Goal: Navigation & Orientation: Find specific page/section

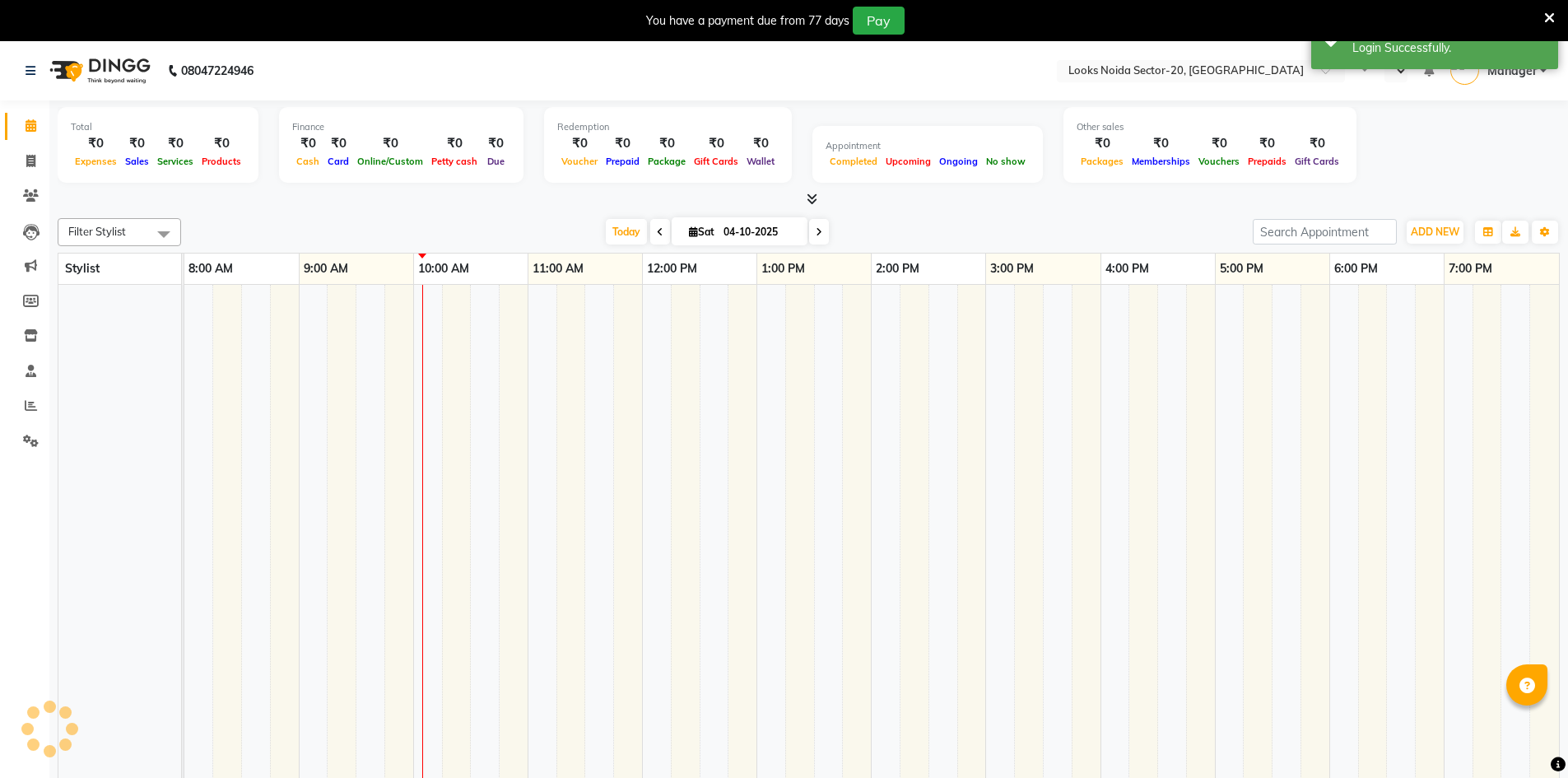
select select "en"
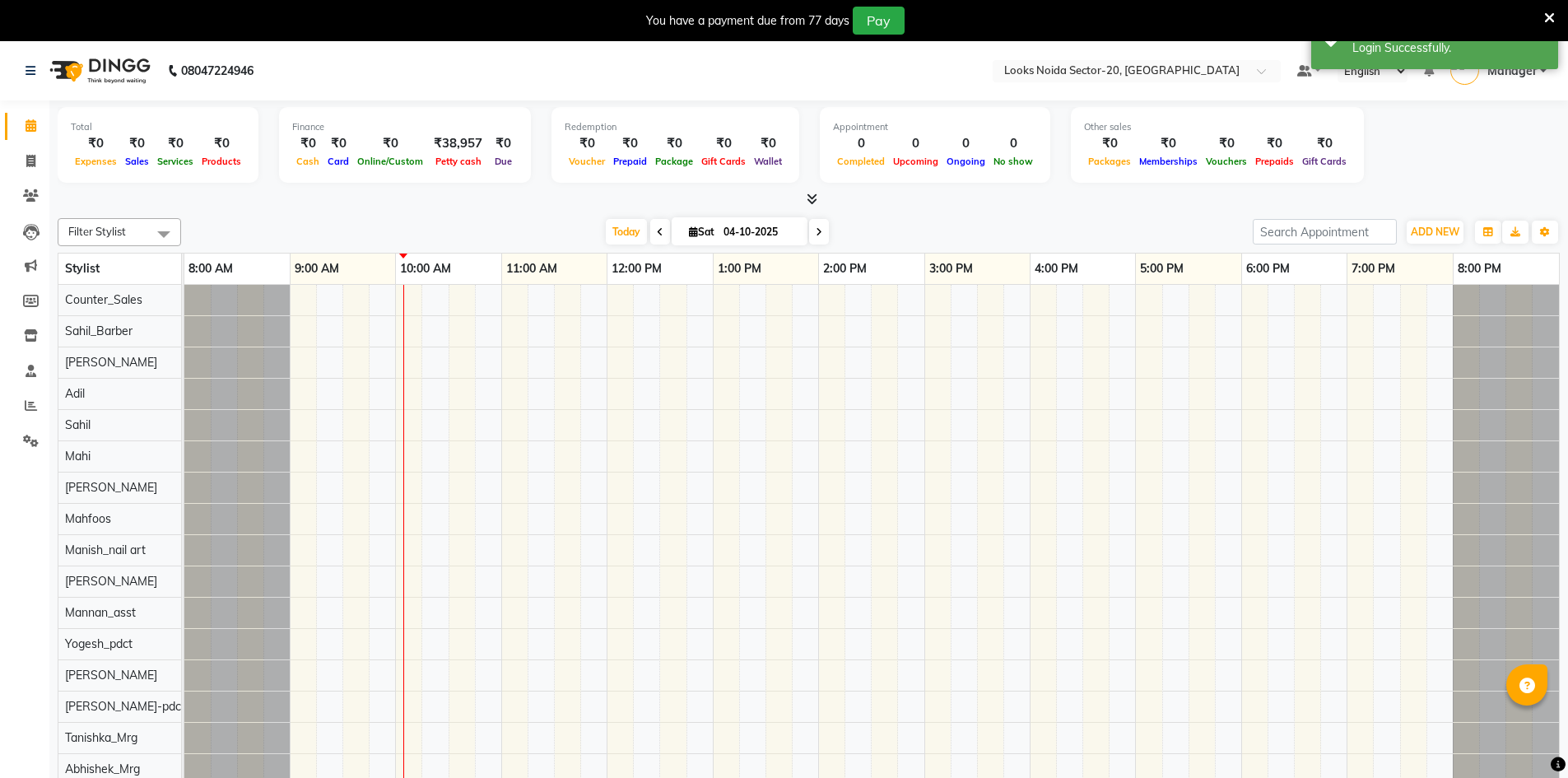
click at [802, 196] on span at bounding box center [808, 199] width 18 height 18
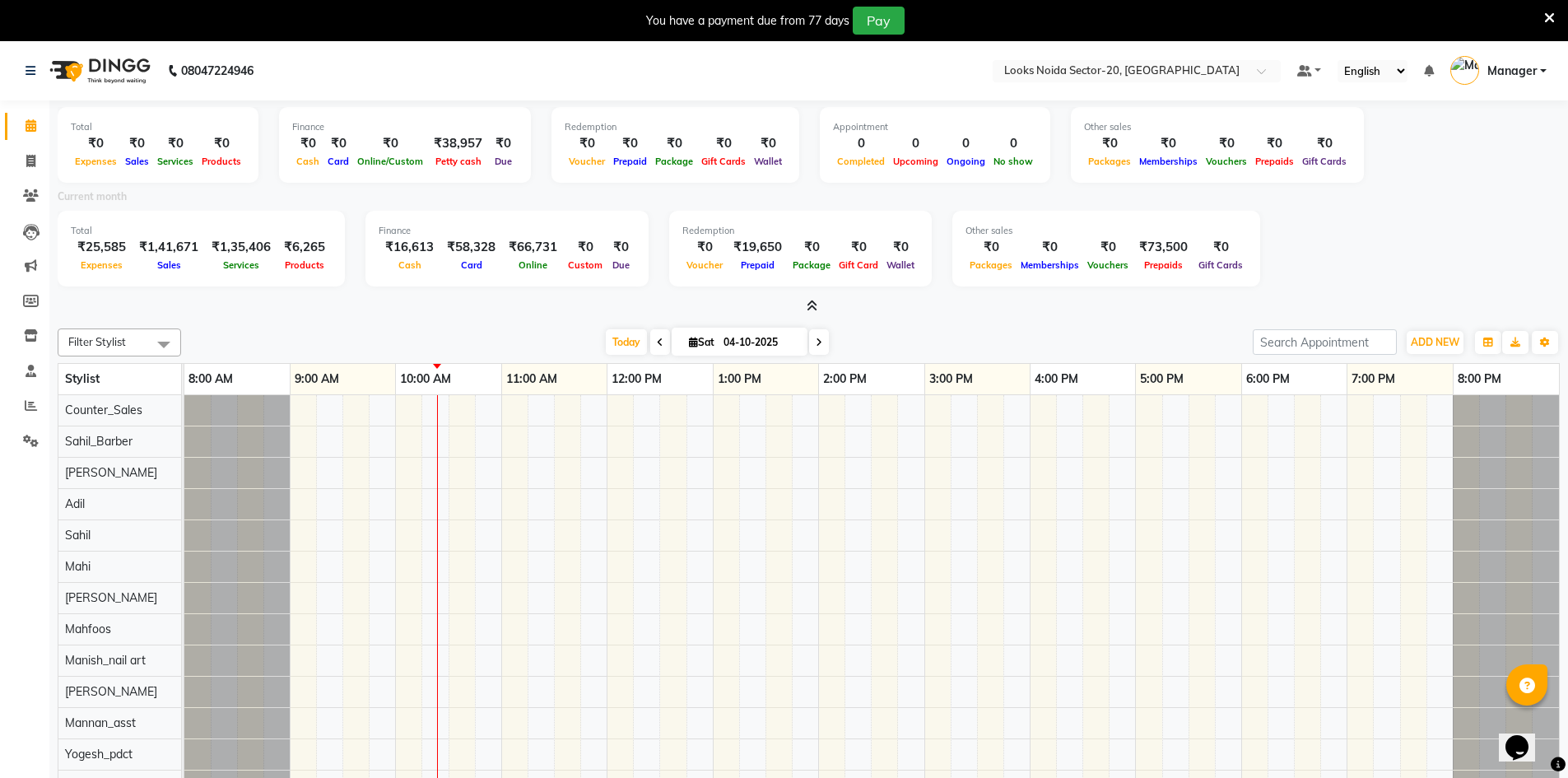
click at [804, 305] on span at bounding box center [808, 307] width 18 height 18
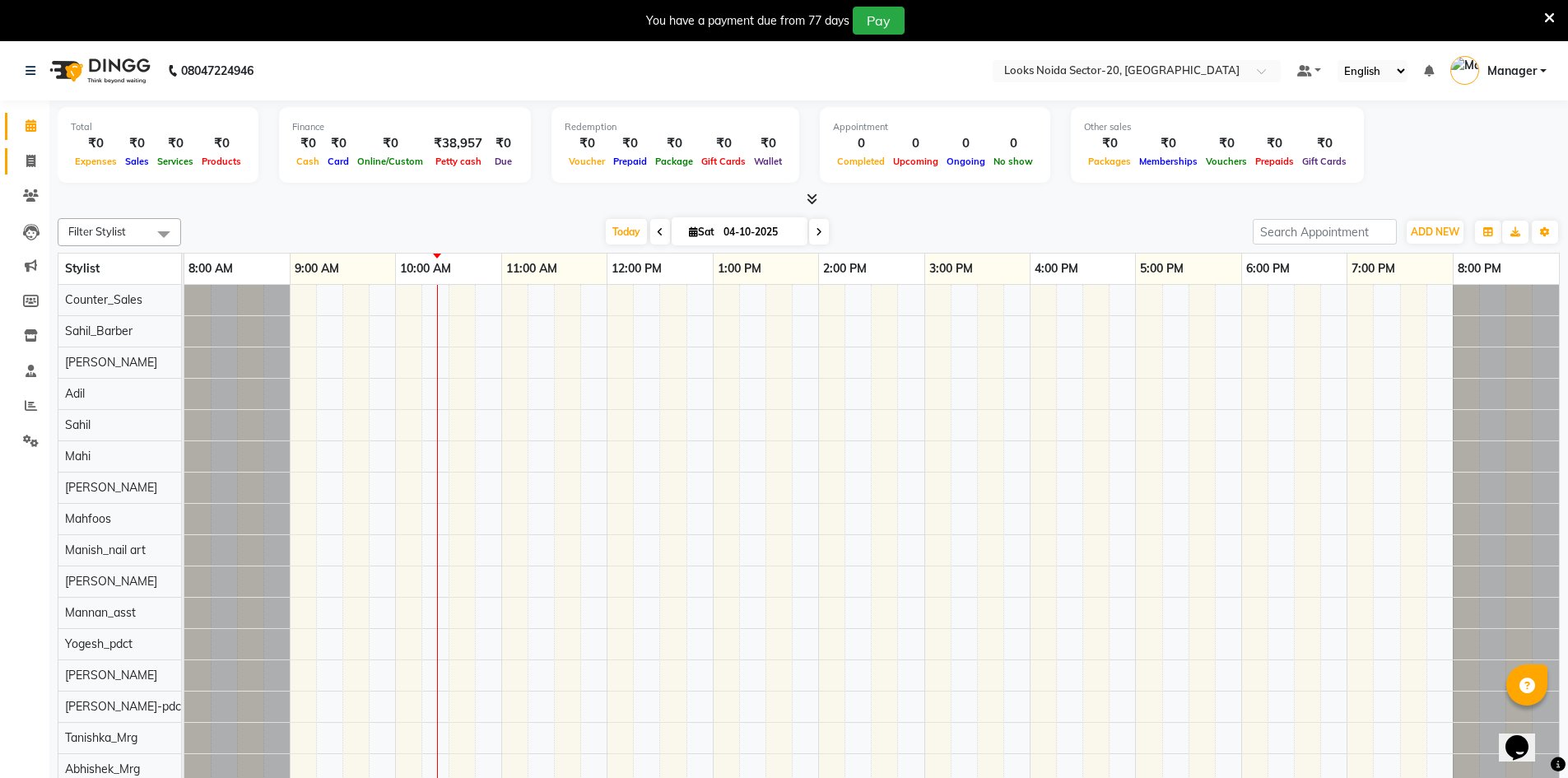
click at [29, 162] on icon at bounding box center [31, 160] width 9 height 12
select select "8646"
select select "service"
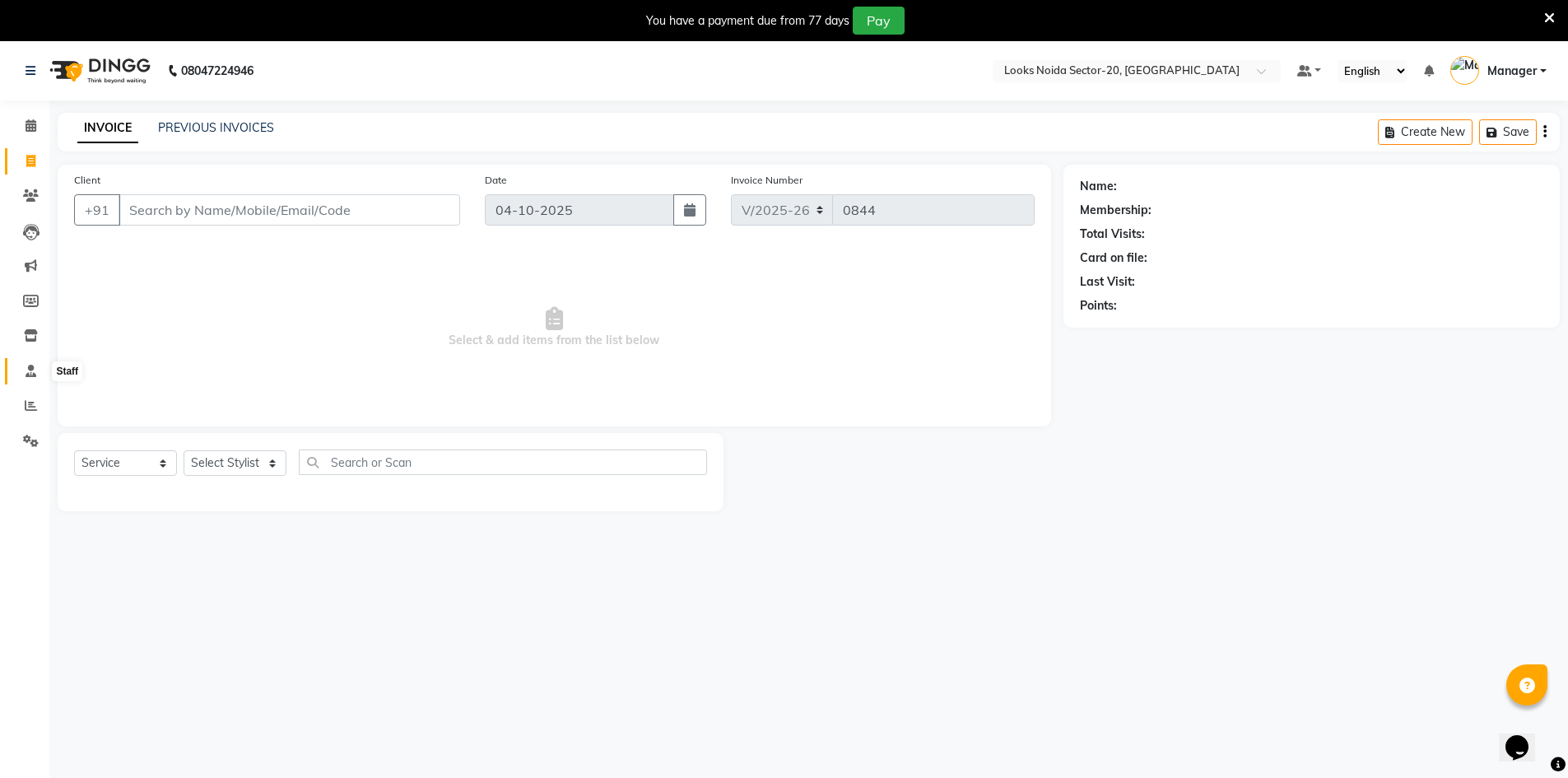
click at [34, 362] on span at bounding box center [31, 372] width 29 height 19
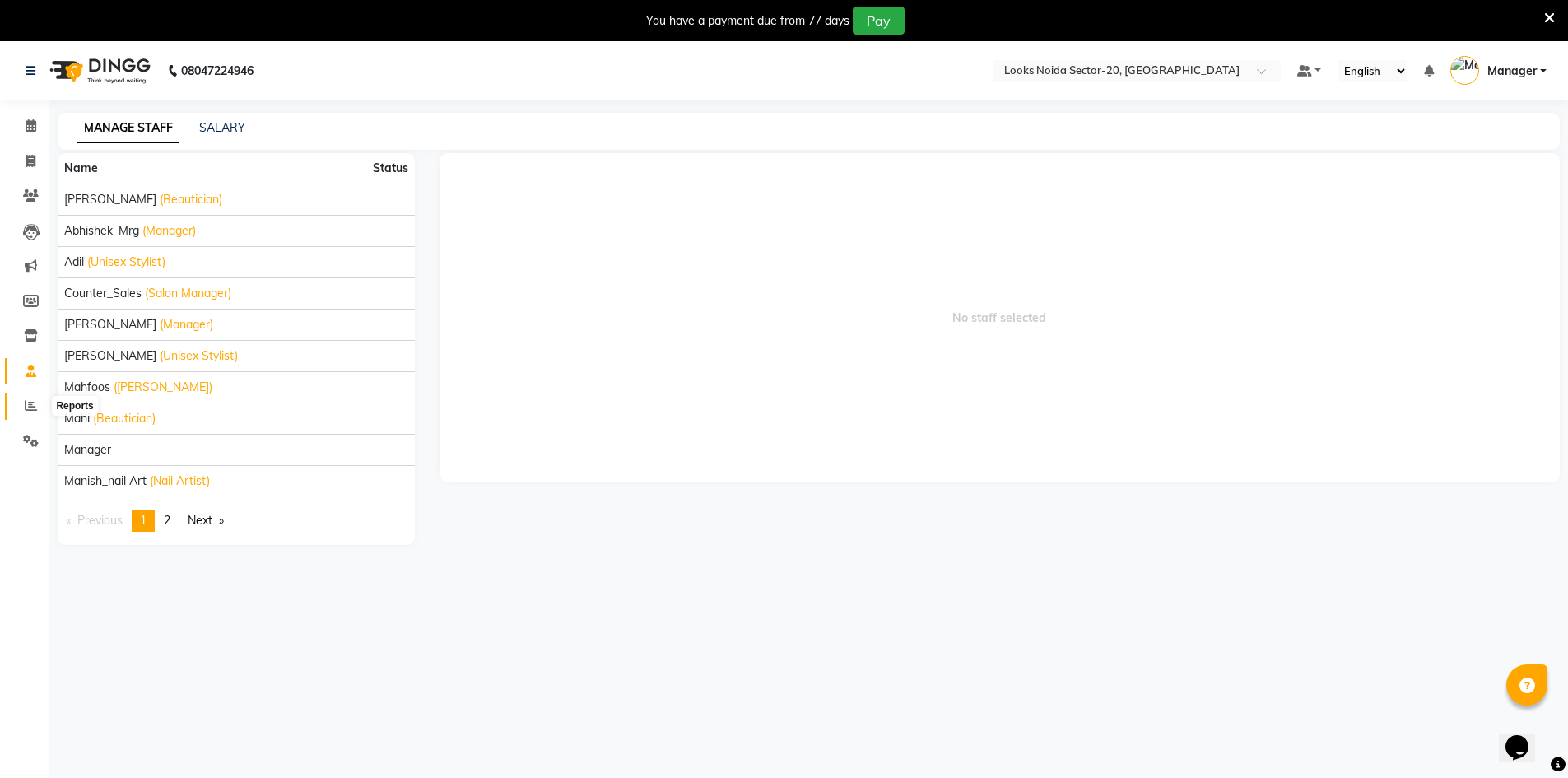
click at [32, 402] on icon at bounding box center [30, 404] width 12 height 12
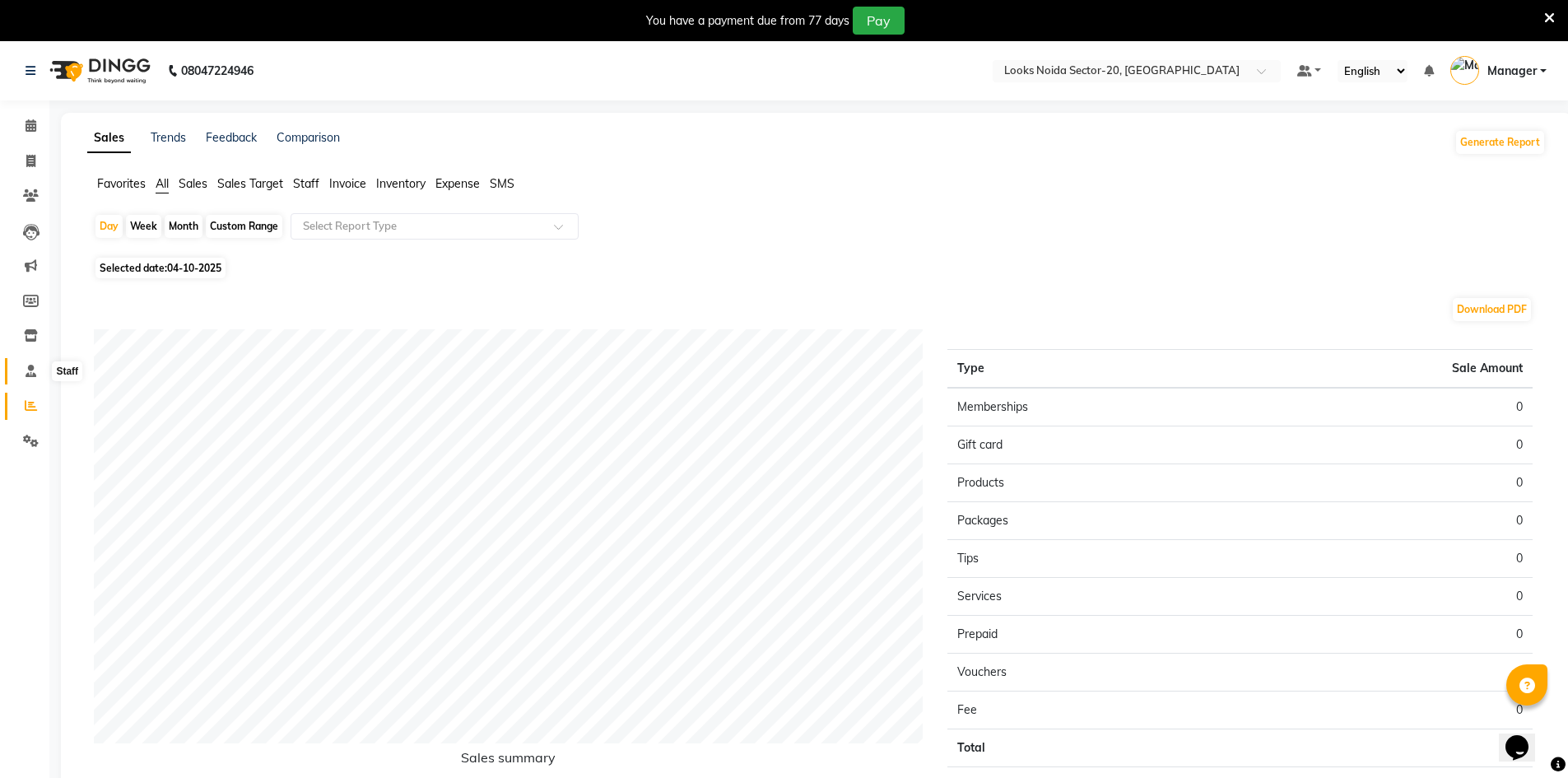
click at [44, 370] on span at bounding box center [31, 372] width 29 height 19
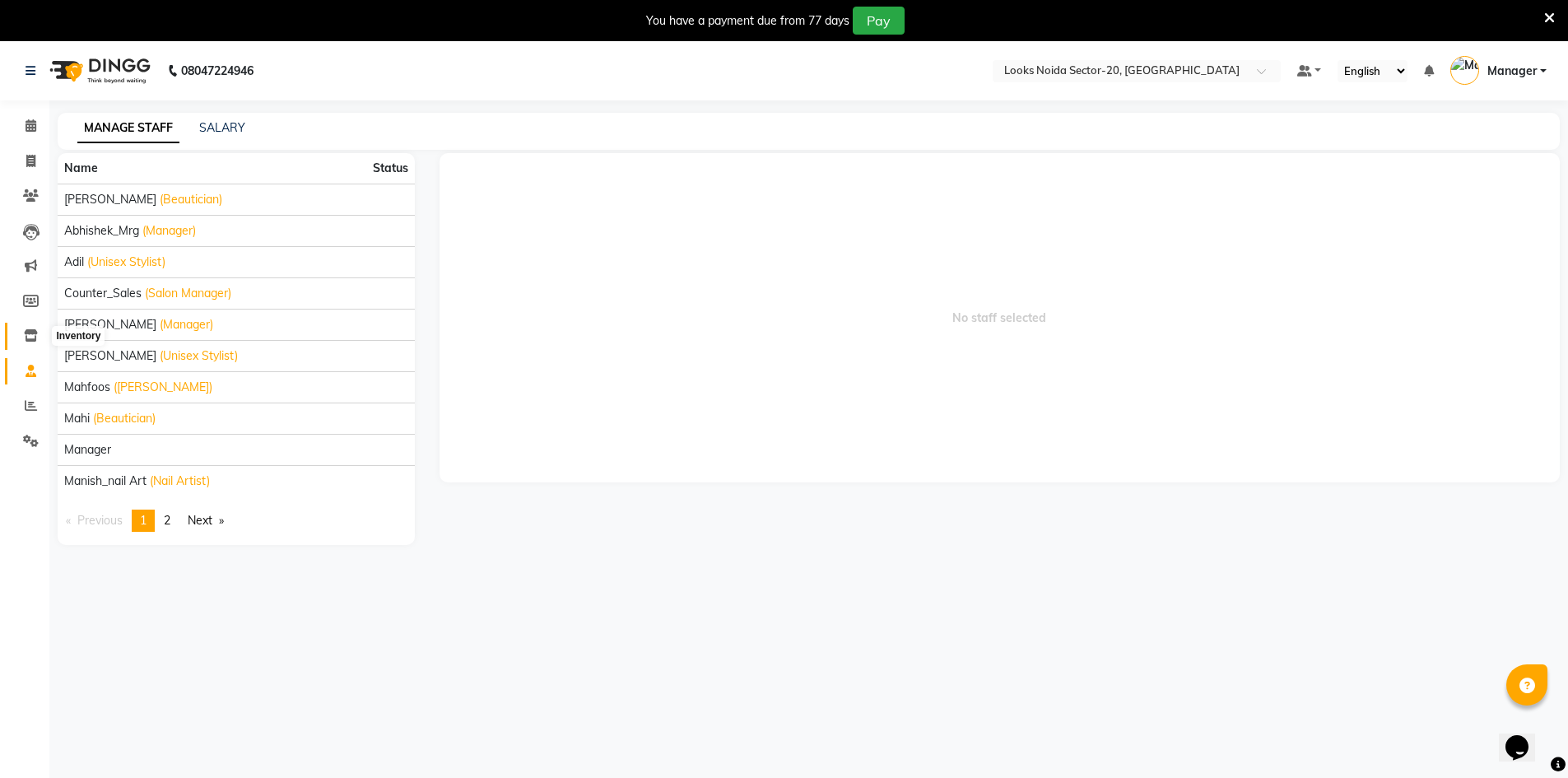
click at [38, 337] on span at bounding box center [31, 336] width 29 height 19
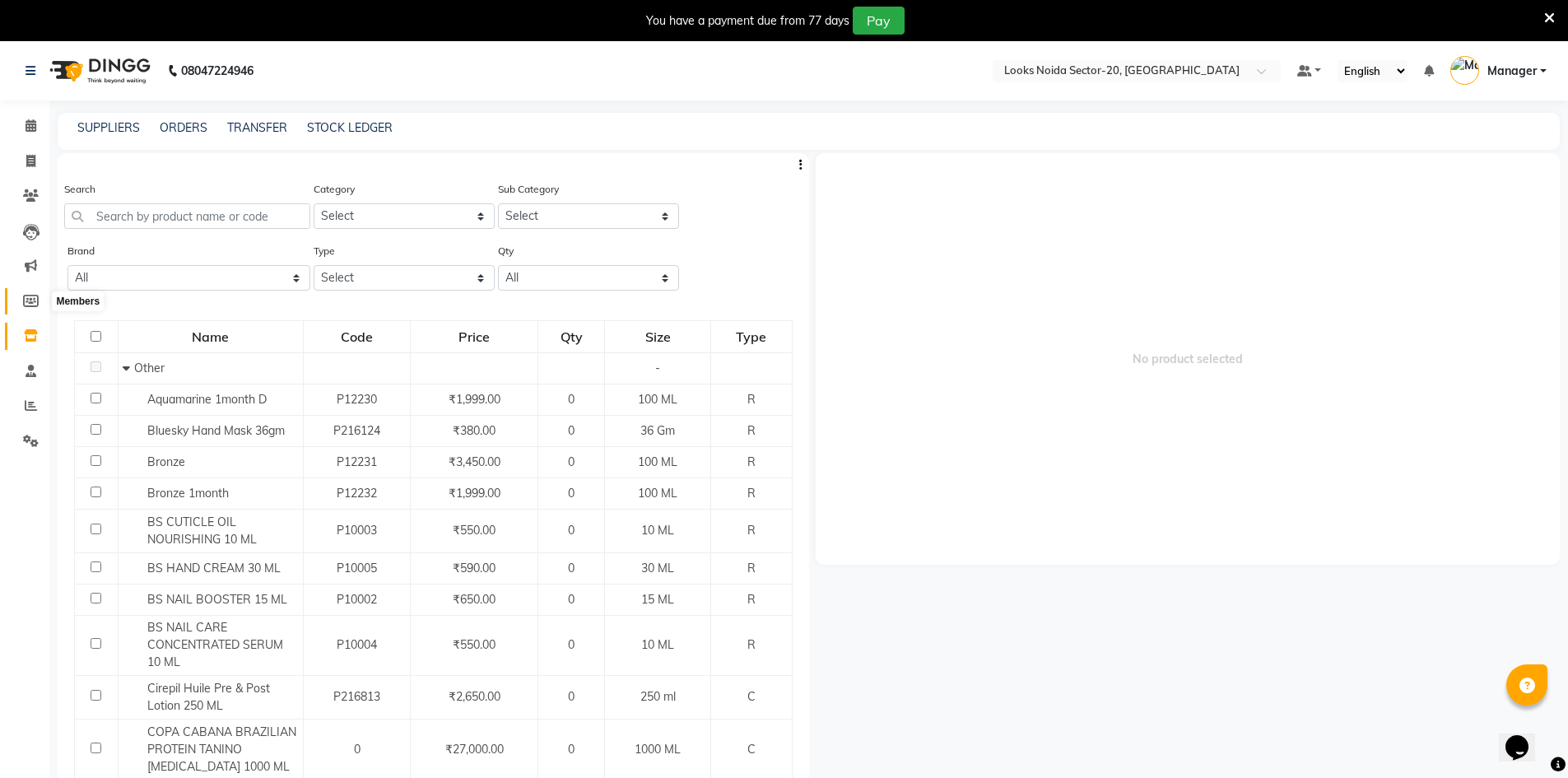
click at [36, 299] on icon at bounding box center [31, 300] width 16 height 12
select select
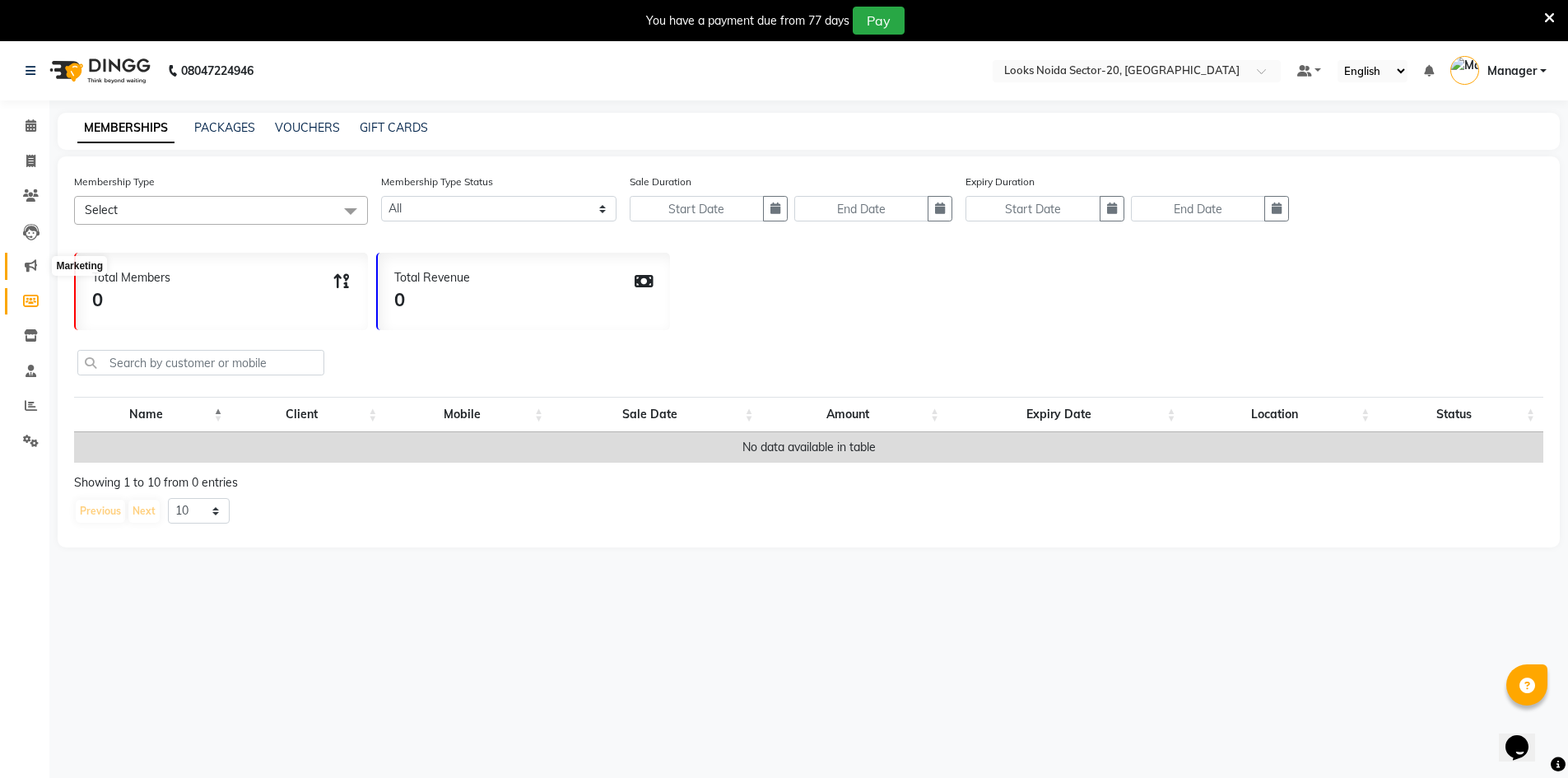
click at [27, 268] on icon at bounding box center [30, 265] width 12 height 12
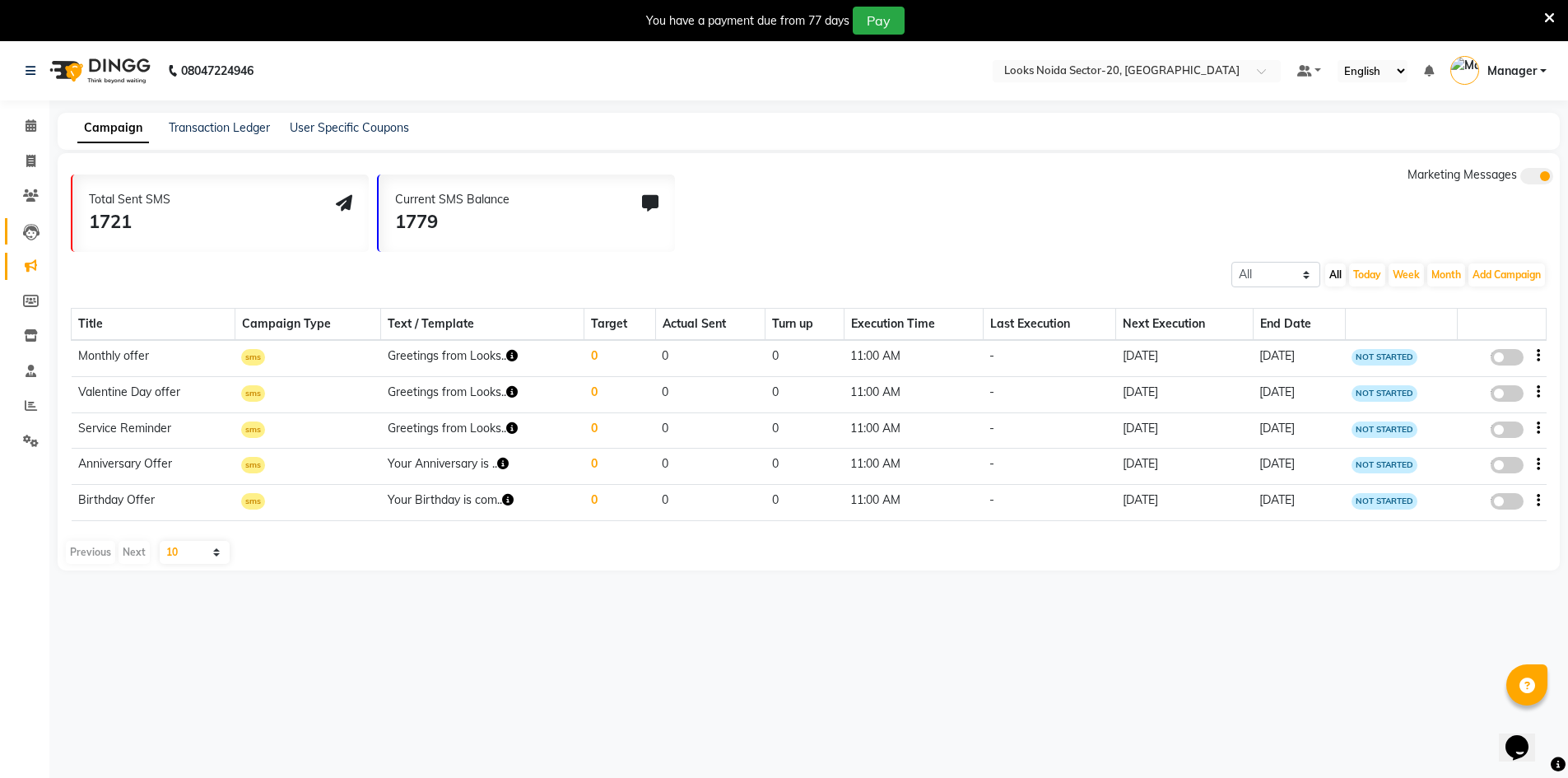
click at [34, 241] on link "Leads" at bounding box center [24, 231] width 39 height 27
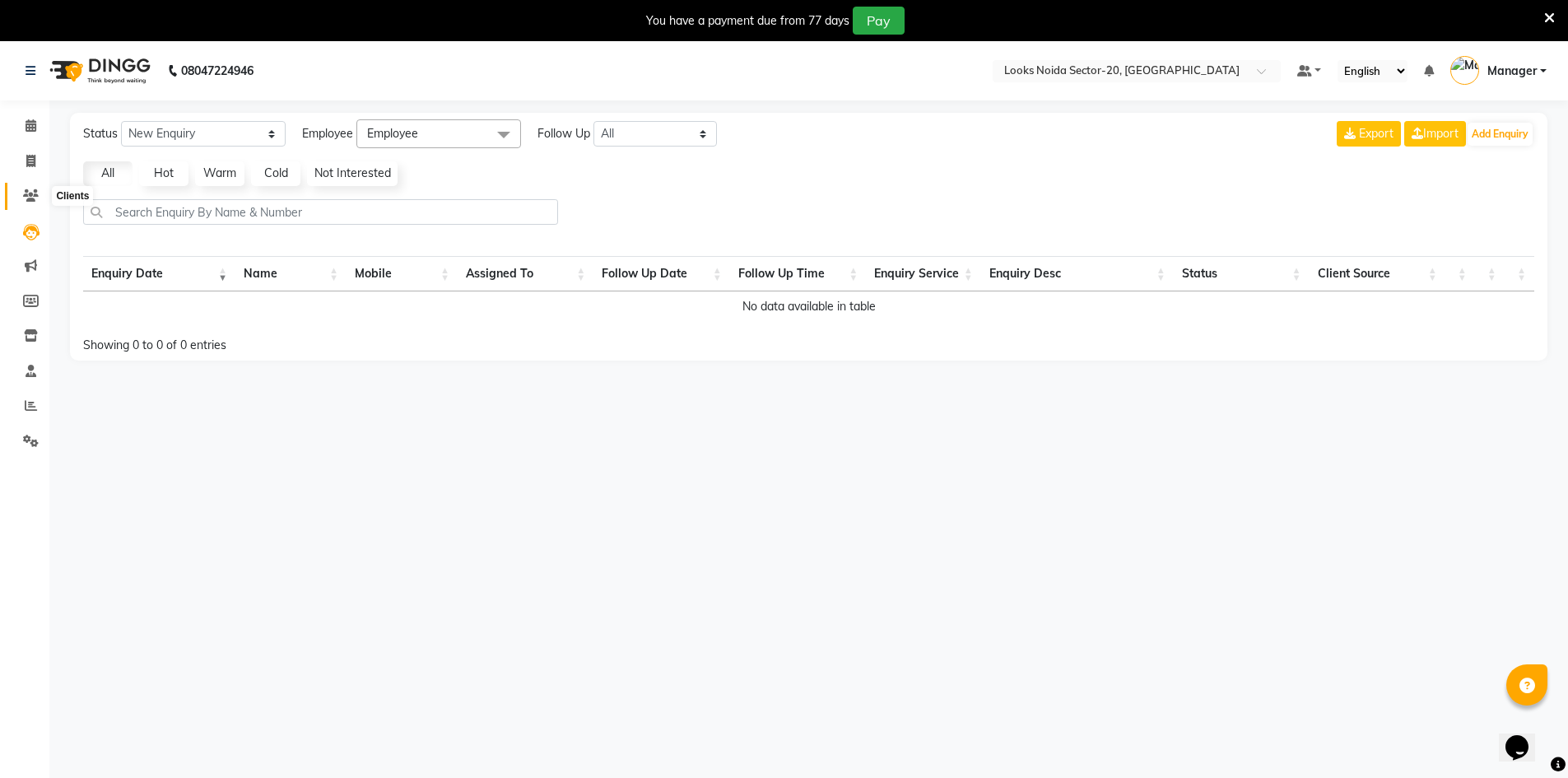
click at [42, 196] on span at bounding box center [31, 196] width 29 height 19
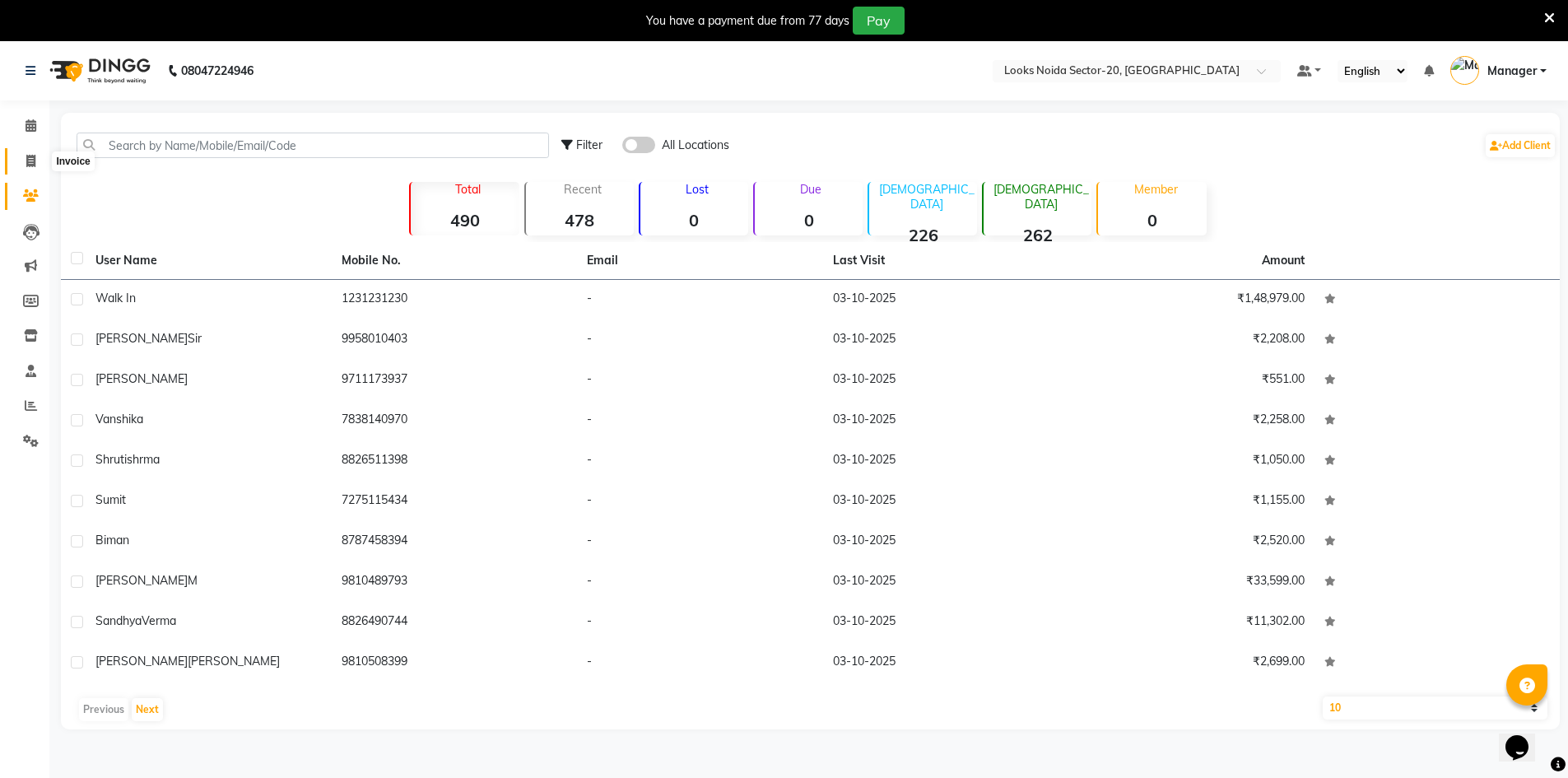
click at [40, 166] on span at bounding box center [31, 161] width 29 height 19
select select "service"
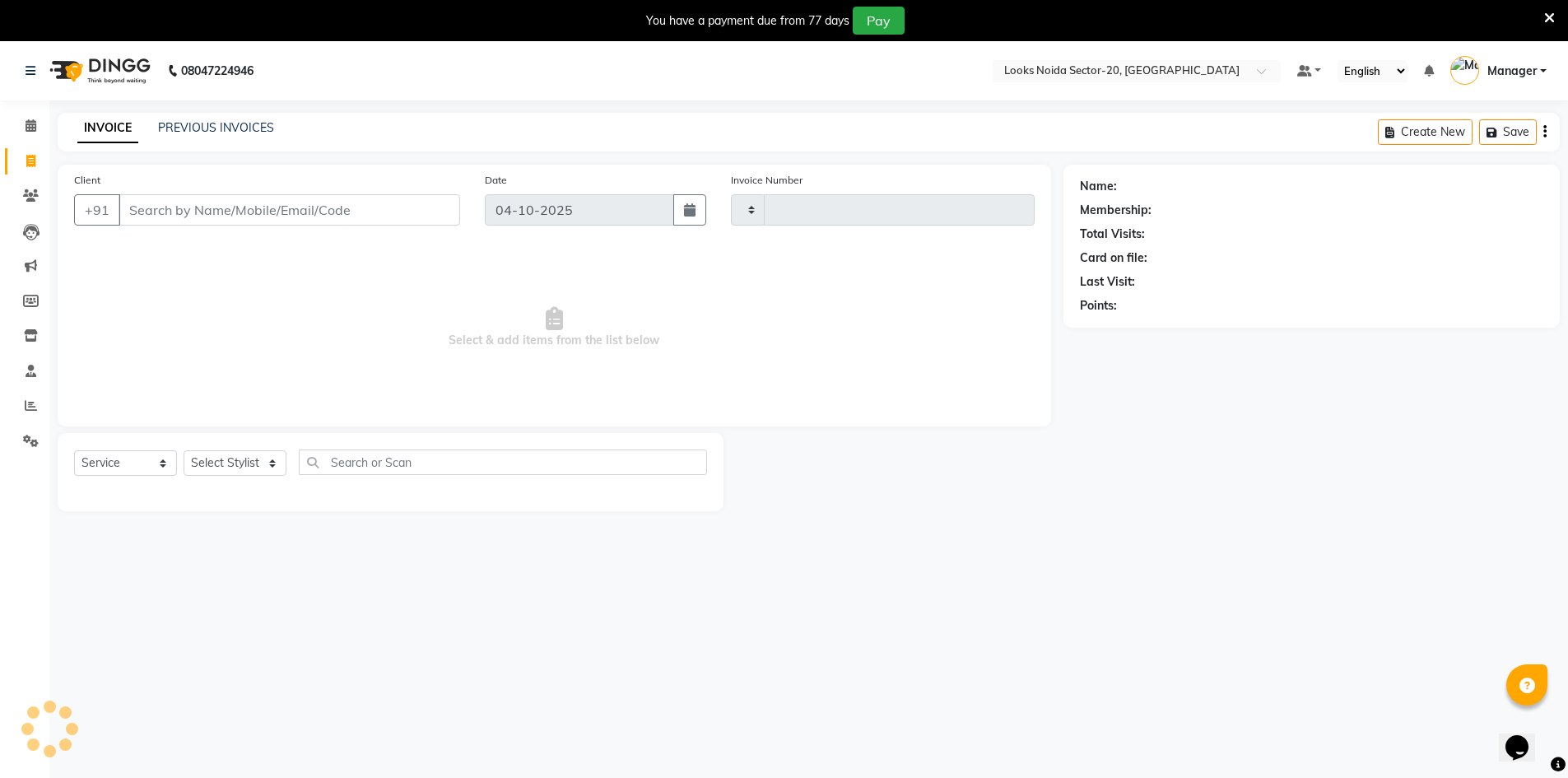
scroll to position [41, 0]
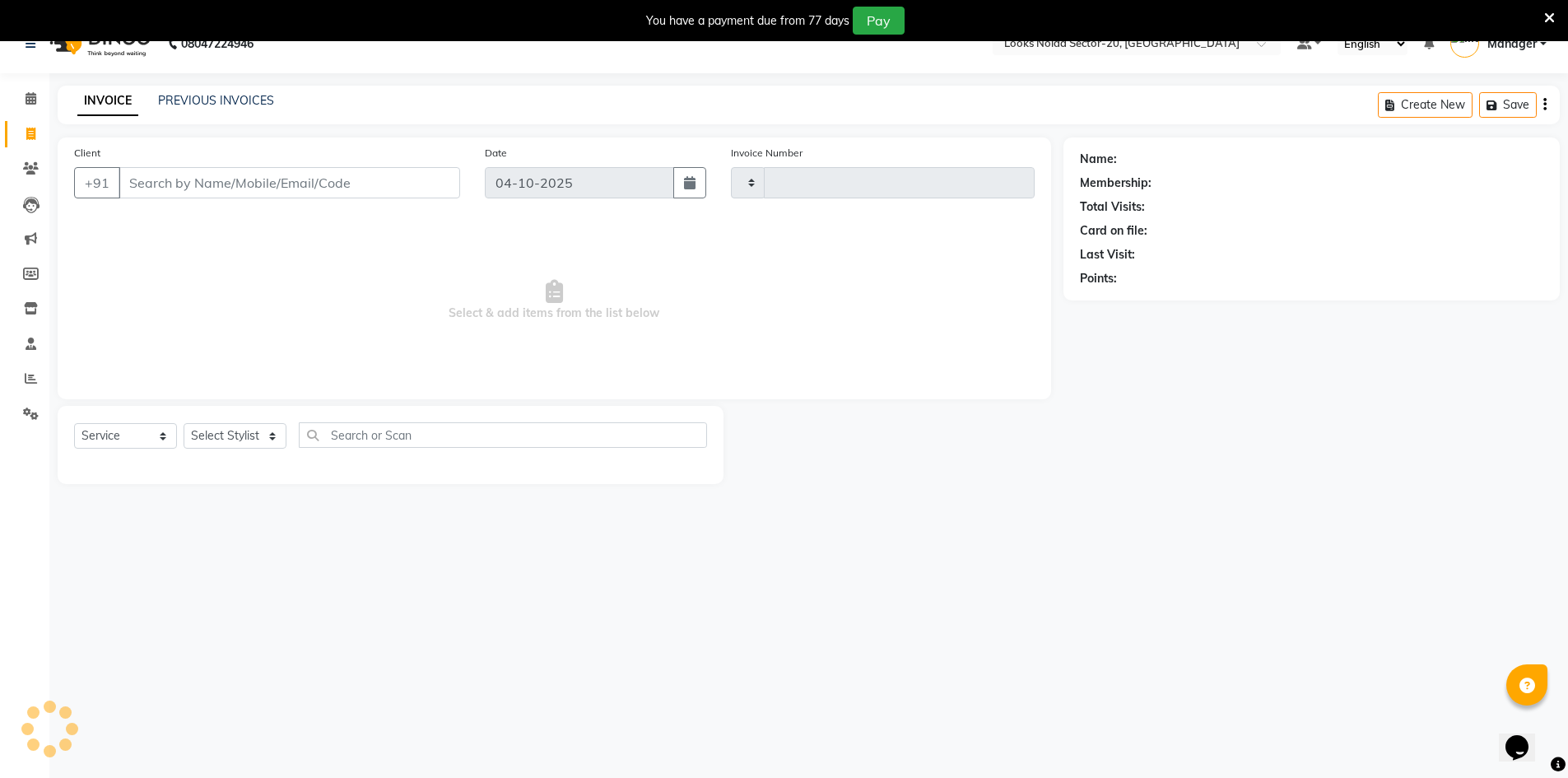
type input "0844"
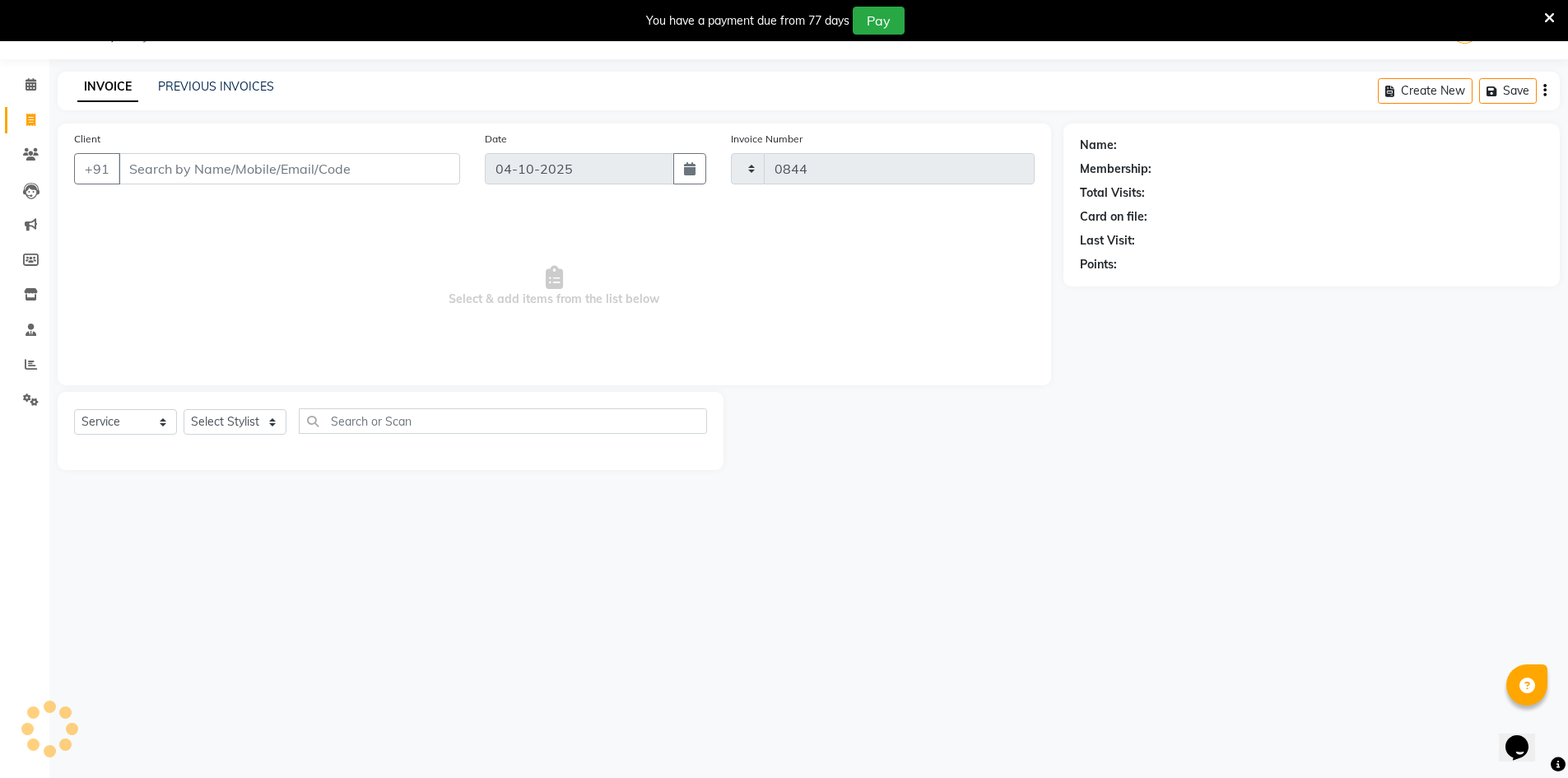
select select "8646"
click at [26, 397] on icon at bounding box center [31, 399] width 16 height 12
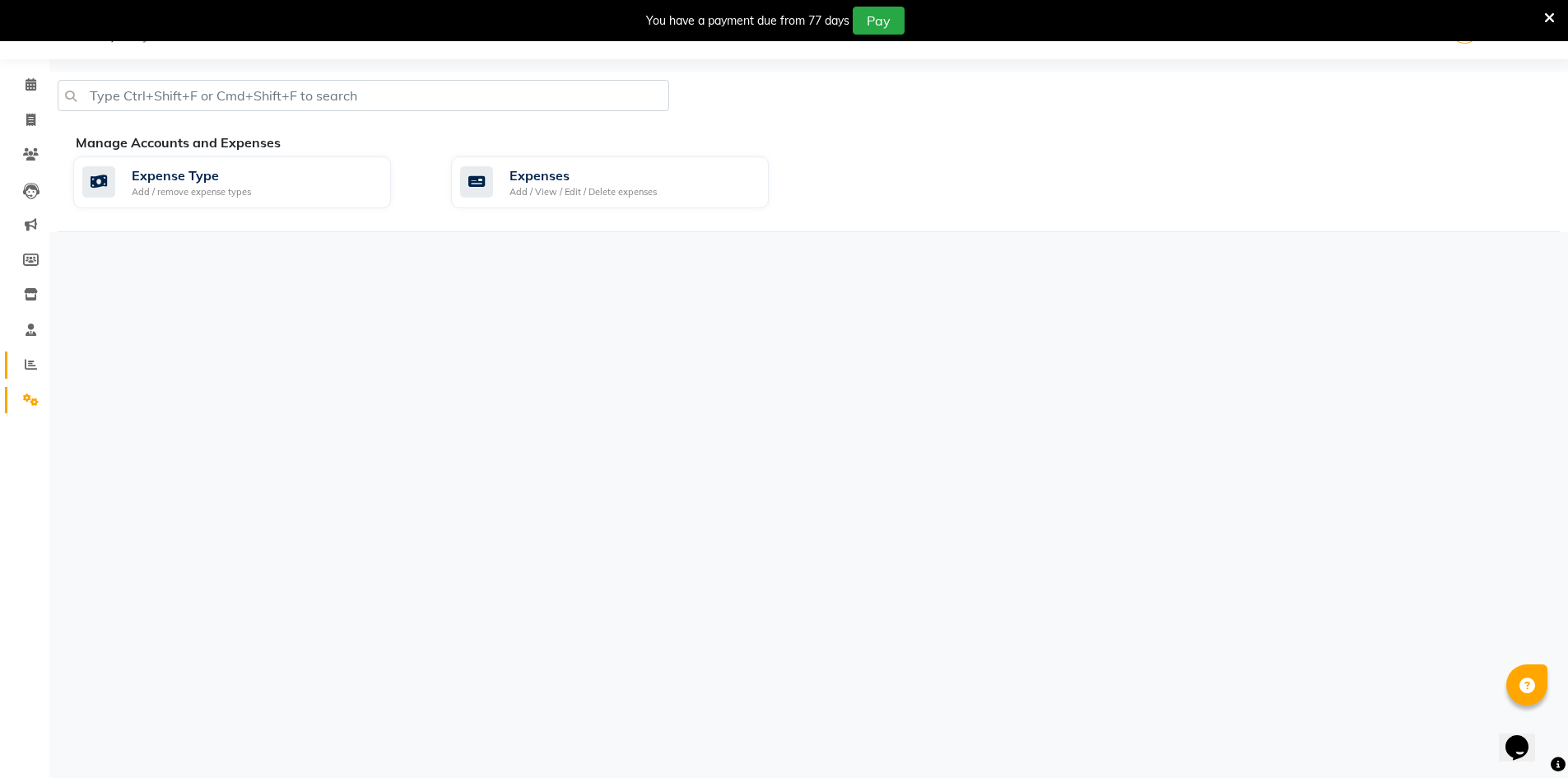
click at [29, 353] on link "Reports" at bounding box center [24, 364] width 39 height 27
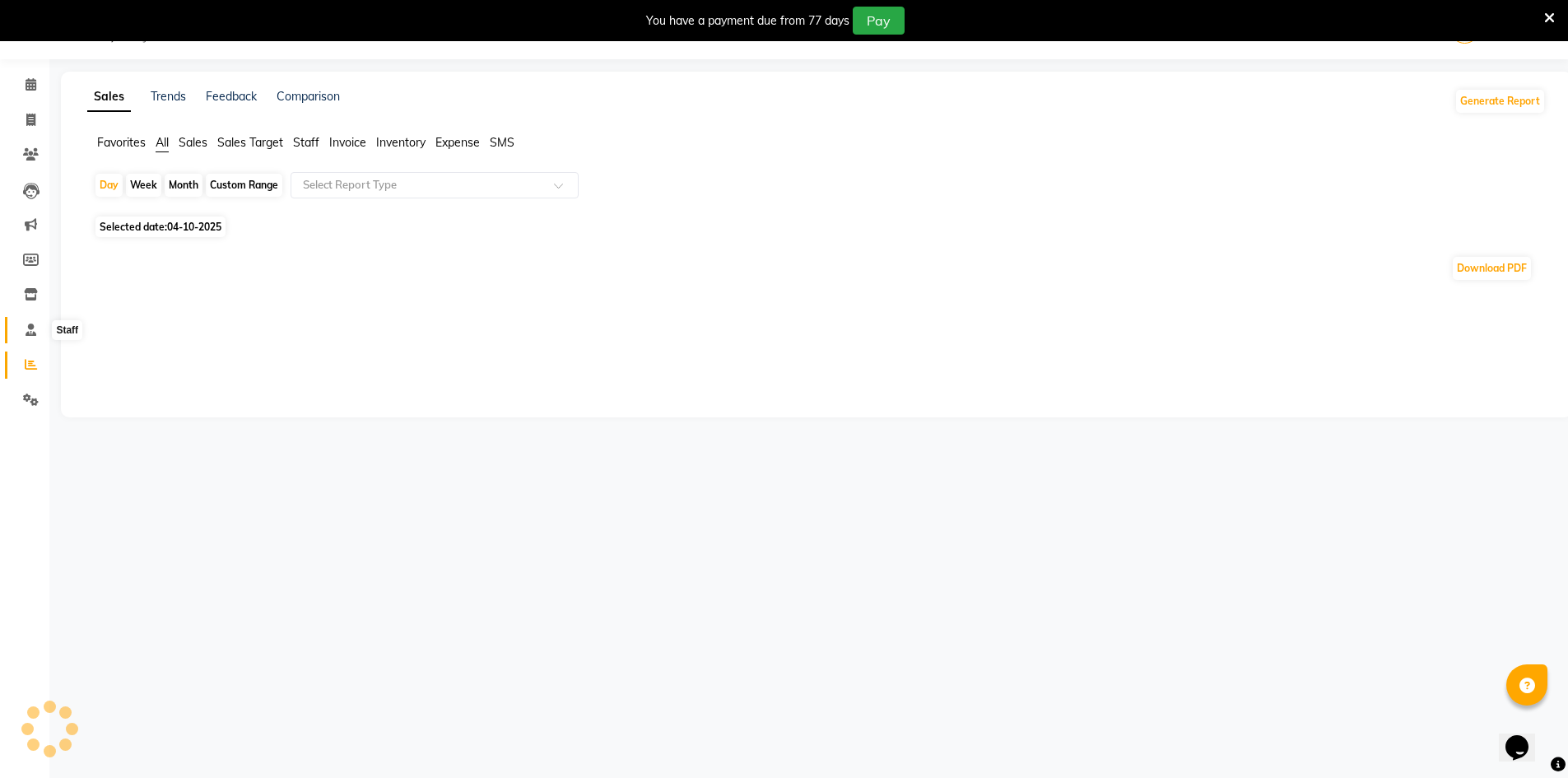
click at [33, 334] on icon at bounding box center [30, 329] width 10 height 12
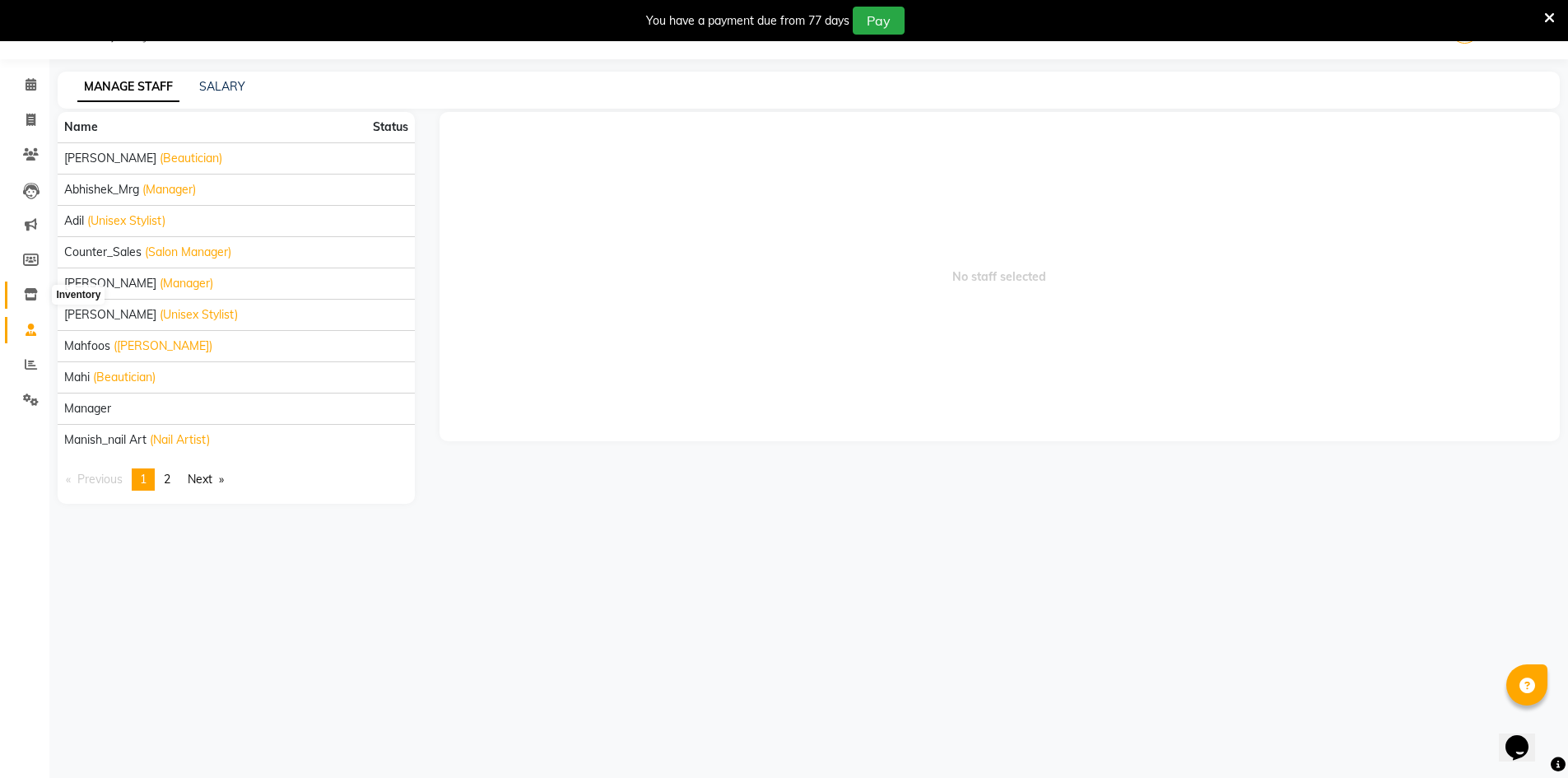
click at [33, 297] on icon at bounding box center [31, 293] width 14 height 12
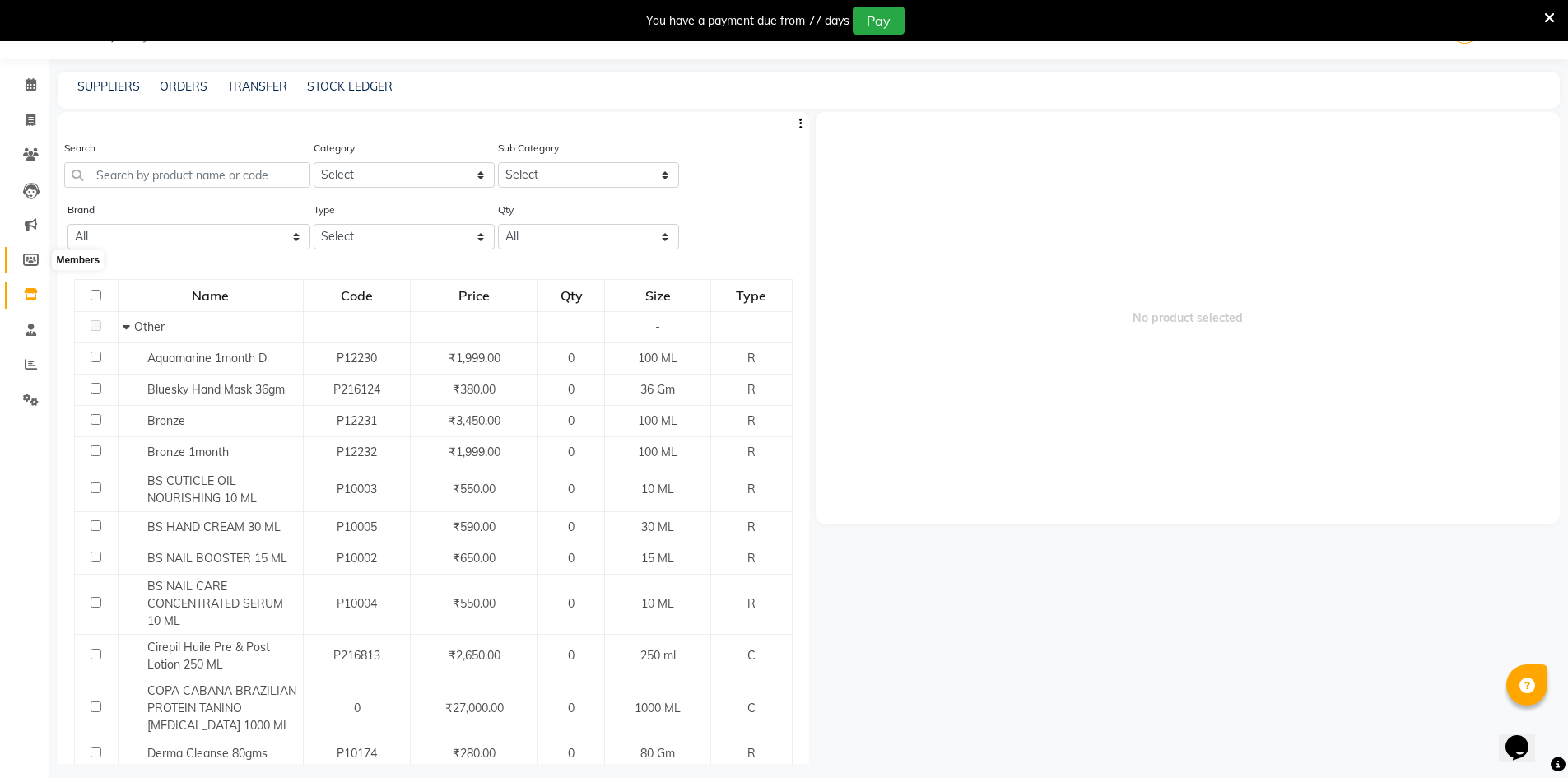
click at [33, 257] on icon at bounding box center [31, 259] width 16 height 12
select select
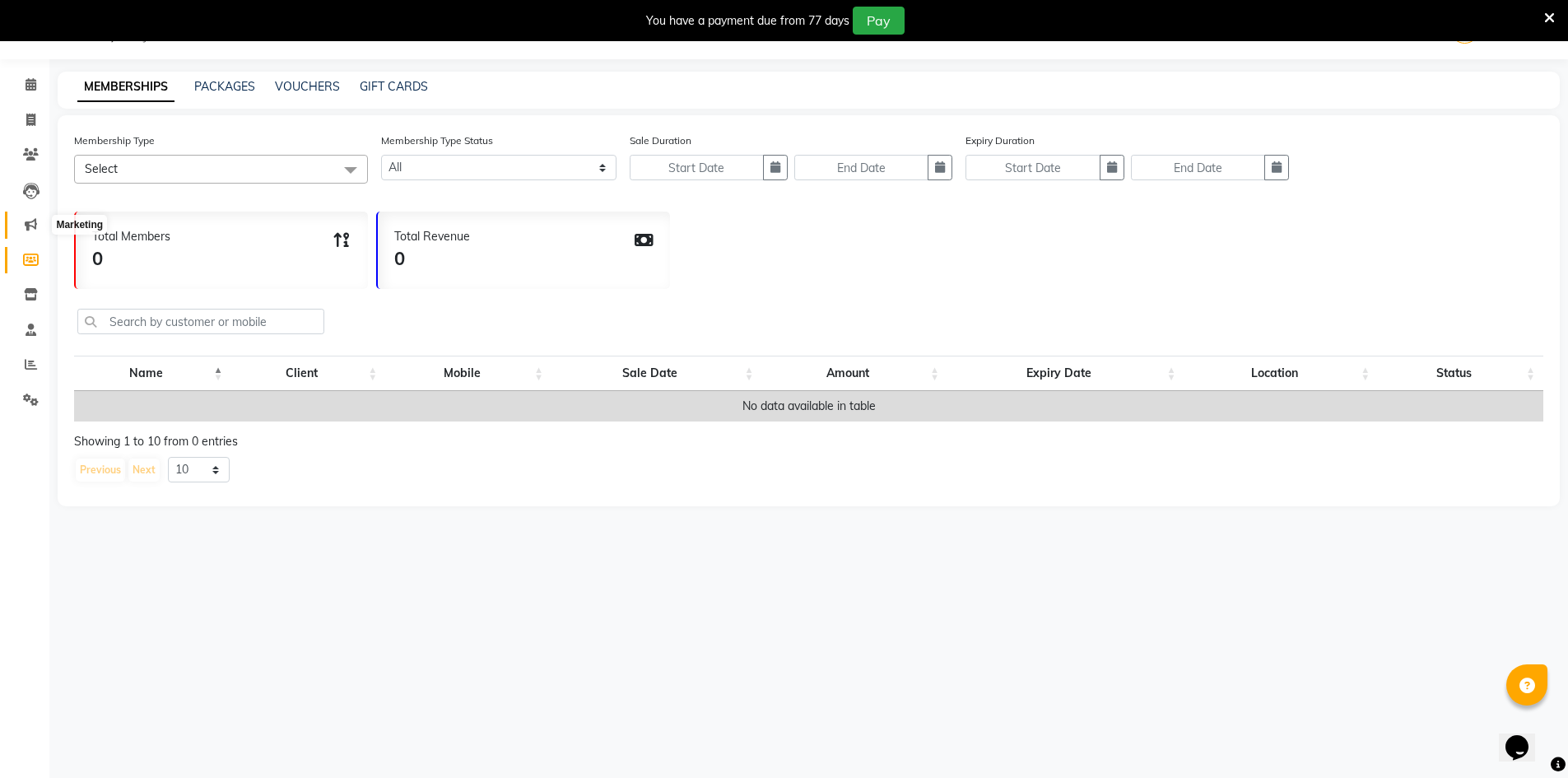
click at [39, 226] on span at bounding box center [31, 225] width 29 height 19
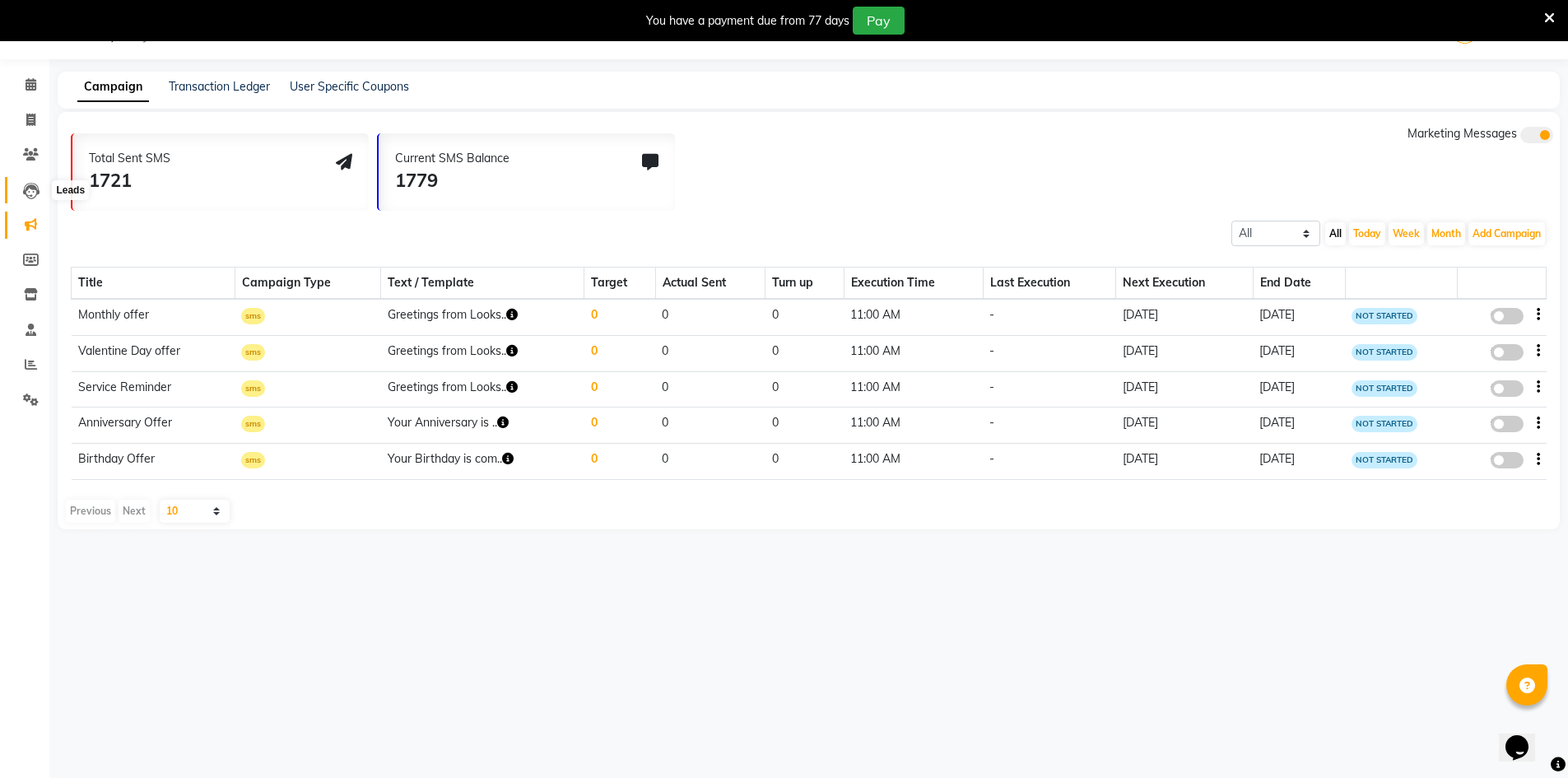
click at [35, 186] on icon at bounding box center [32, 191] width 17 height 17
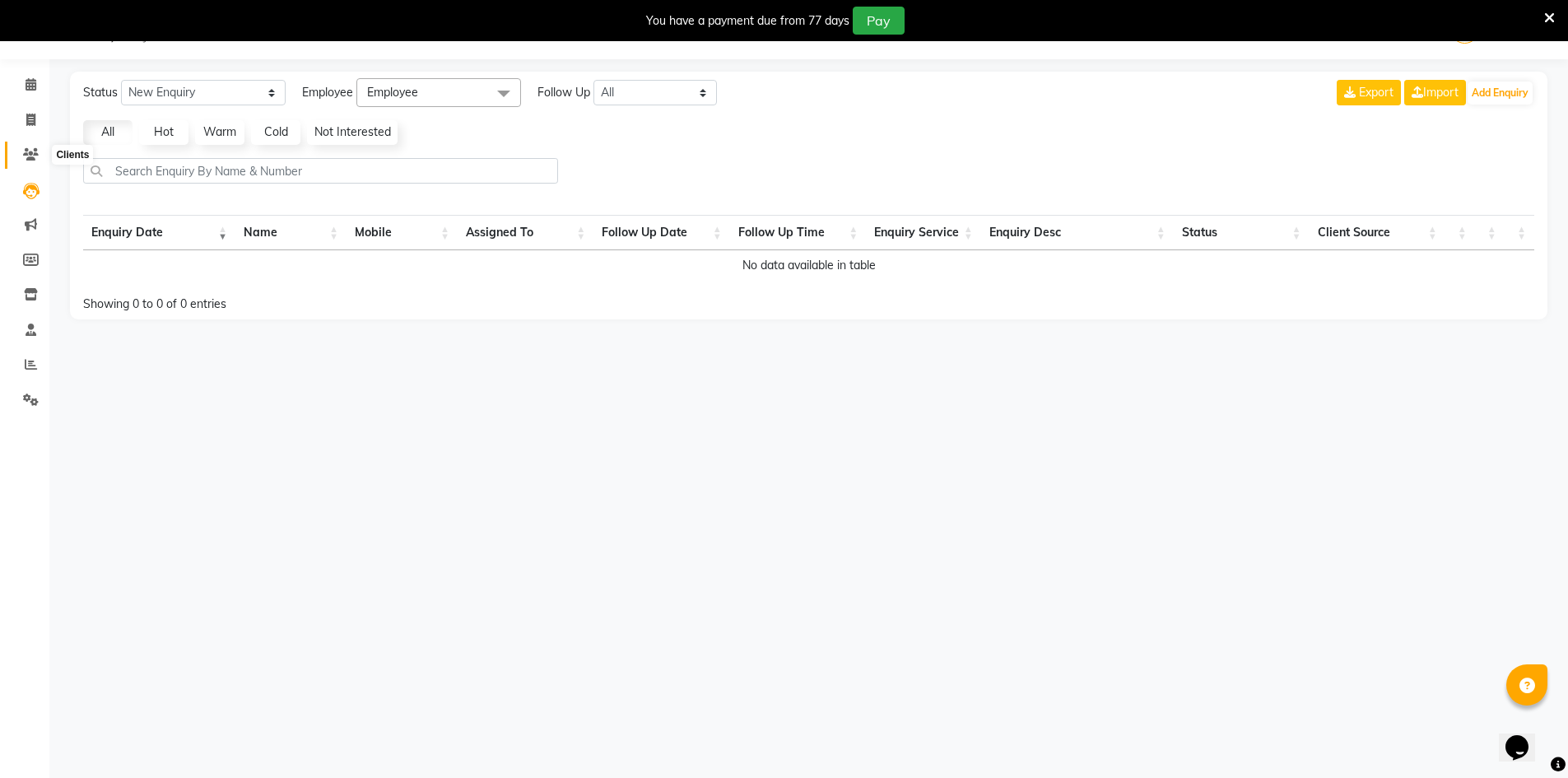
click at [40, 158] on span at bounding box center [31, 155] width 29 height 19
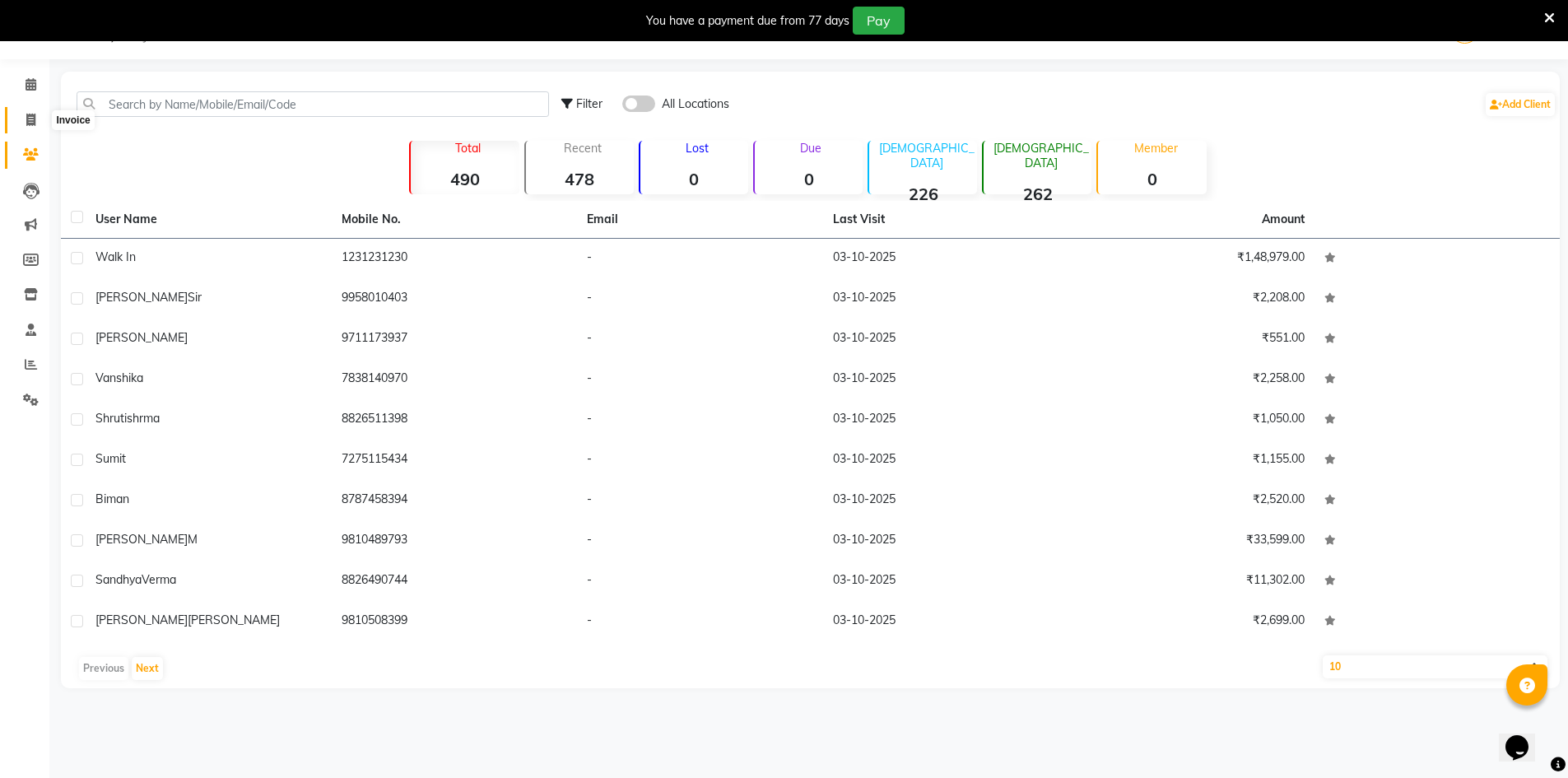
click at [41, 123] on span at bounding box center [31, 120] width 29 height 19
select select "service"
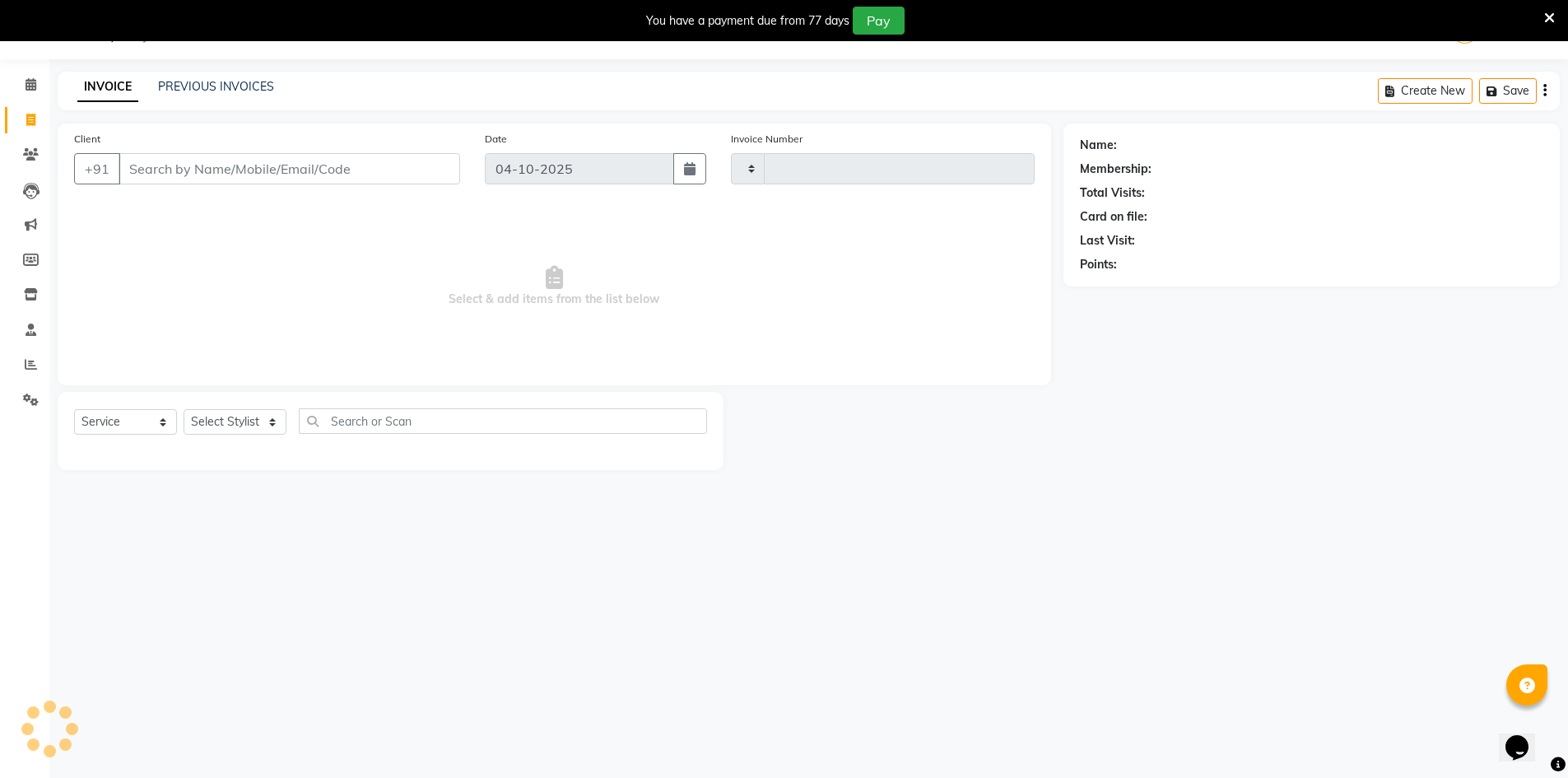
type input "0844"
select select "8646"
click at [45, 85] on span at bounding box center [31, 85] width 29 height 19
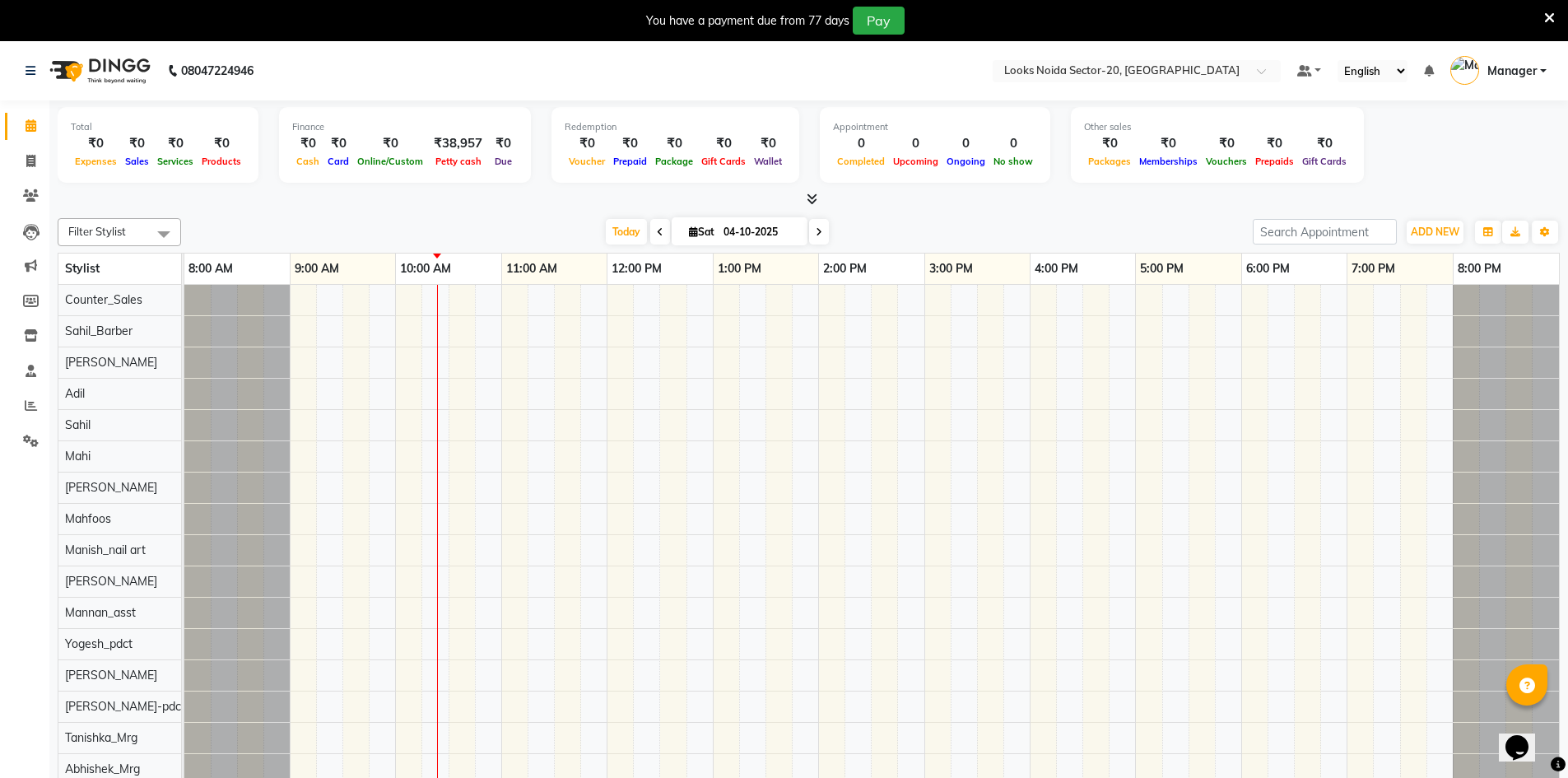
click at [808, 184] on div "Total ₹0 Expenses ₹0 Sales ₹0 Services ₹0 Products Finance ₹0 Cash ₹0 Card ₹0 O…" at bounding box center [809, 147] width 1503 height 81
click at [808, 207] on span at bounding box center [808, 199] width 18 height 18
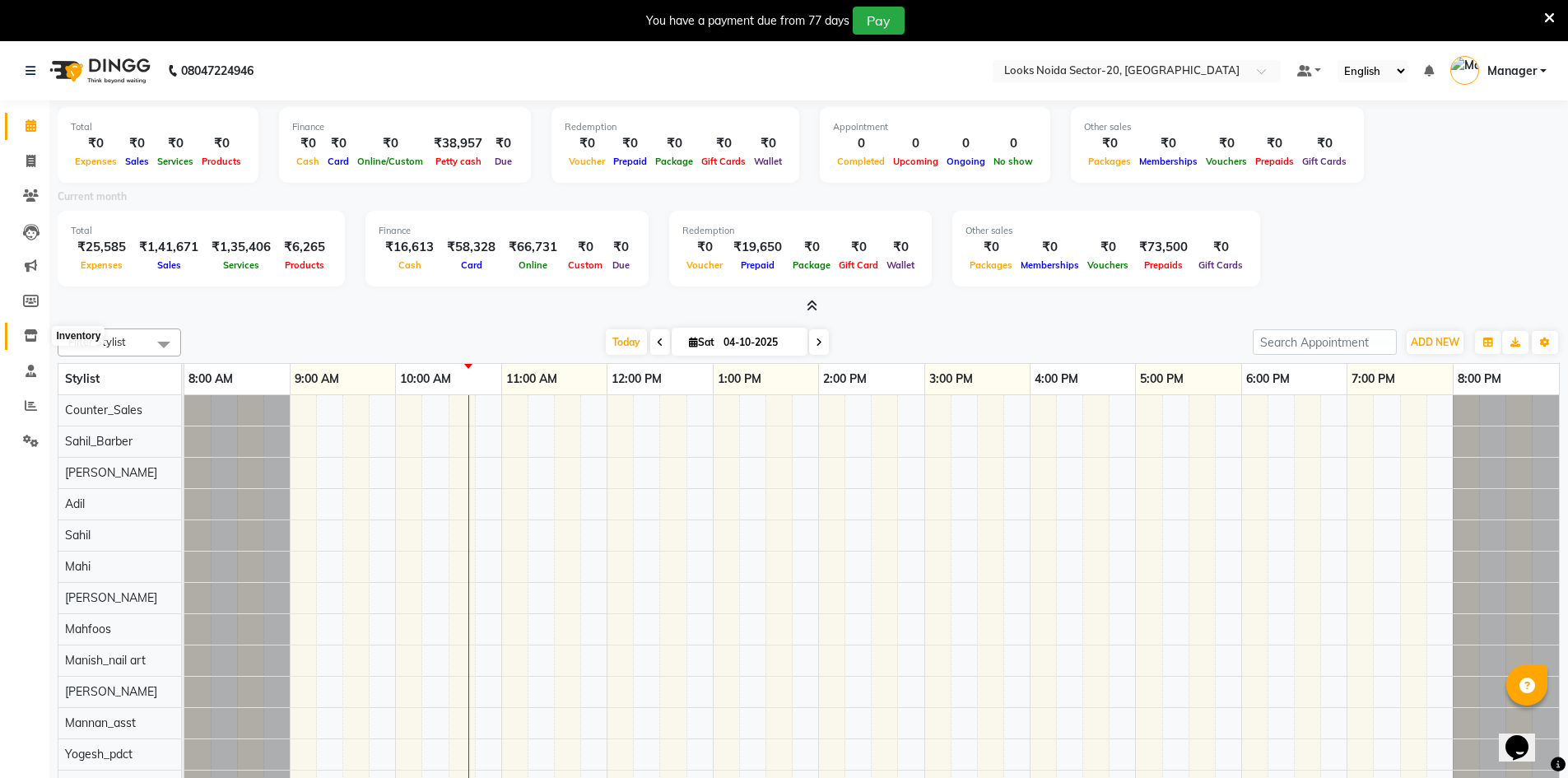
click at [21, 332] on span at bounding box center [31, 336] width 29 height 19
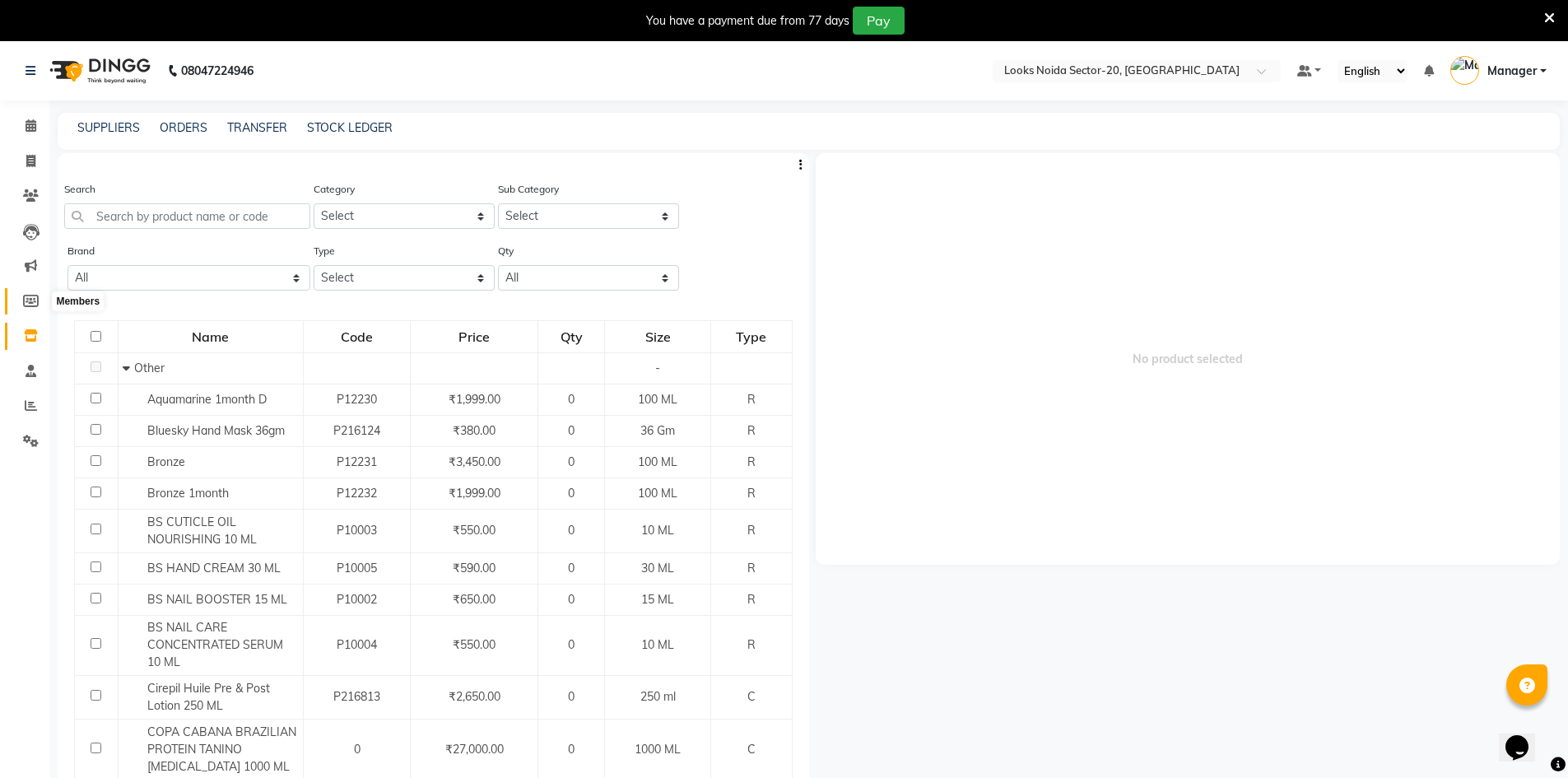
click at [24, 294] on icon at bounding box center [31, 300] width 16 height 12
select select
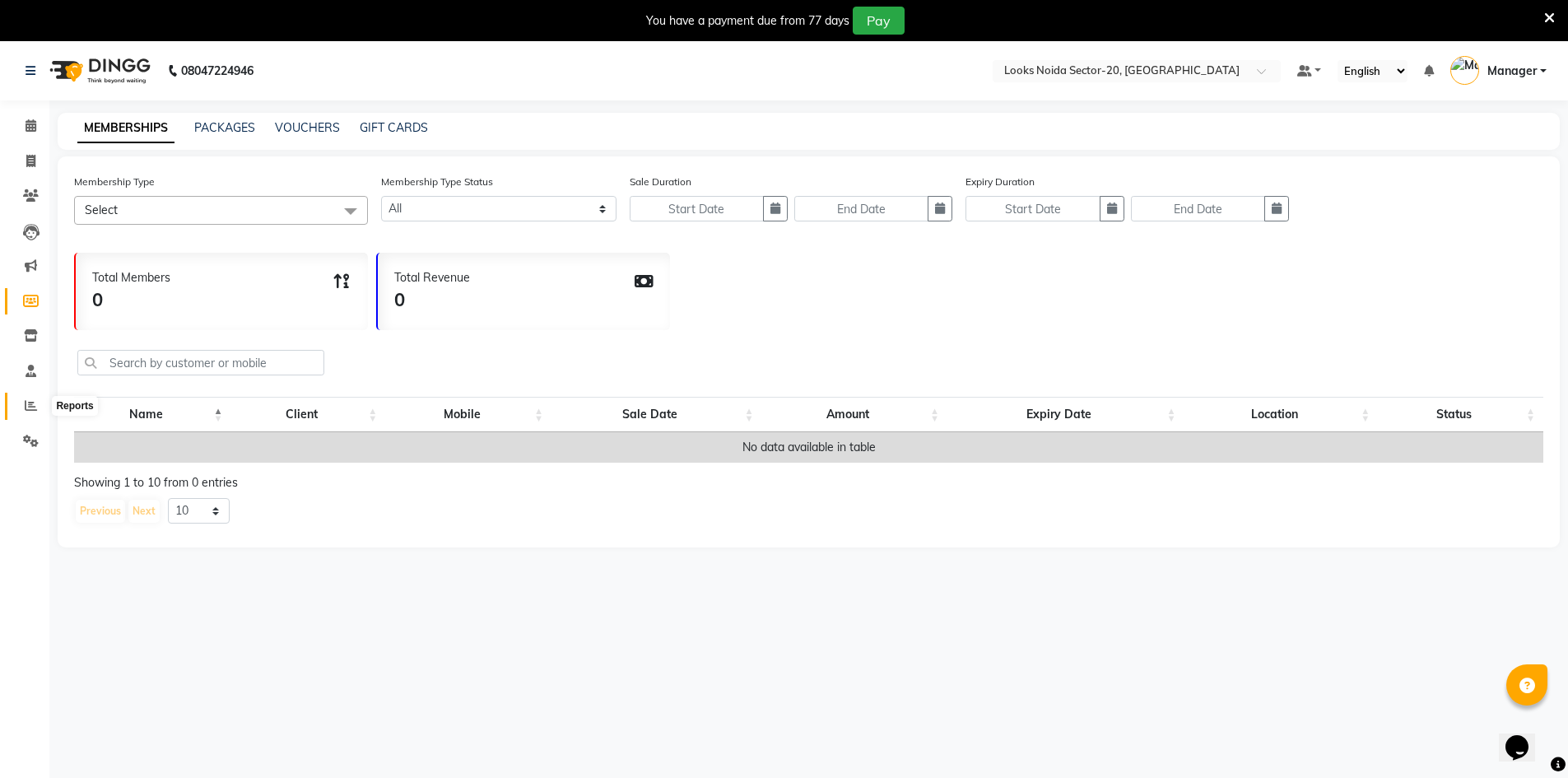
click at [21, 398] on span at bounding box center [31, 406] width 29 height 19
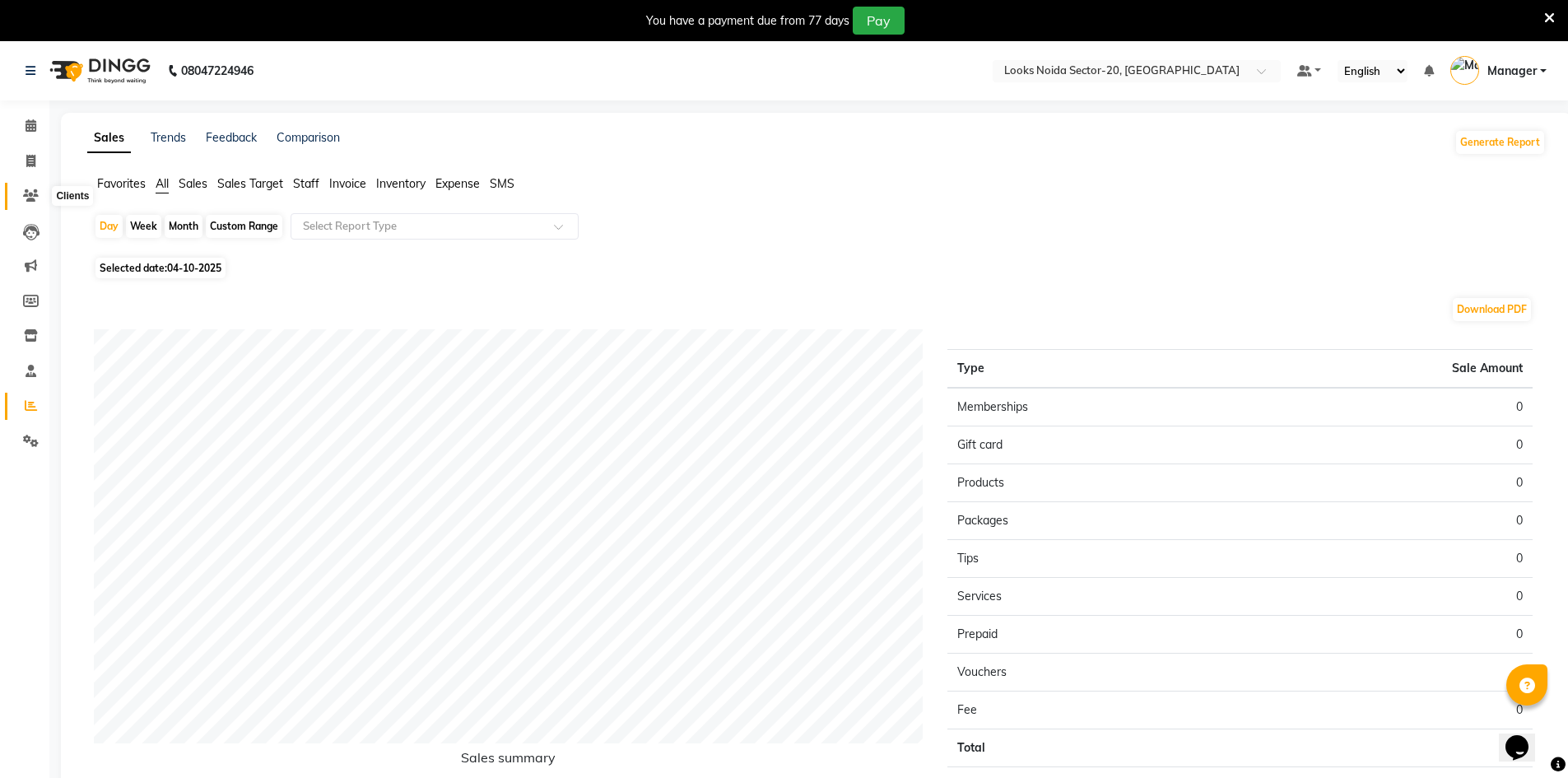
click at [39, 197] on span at bounding box center [31, 196] width 29 height 19
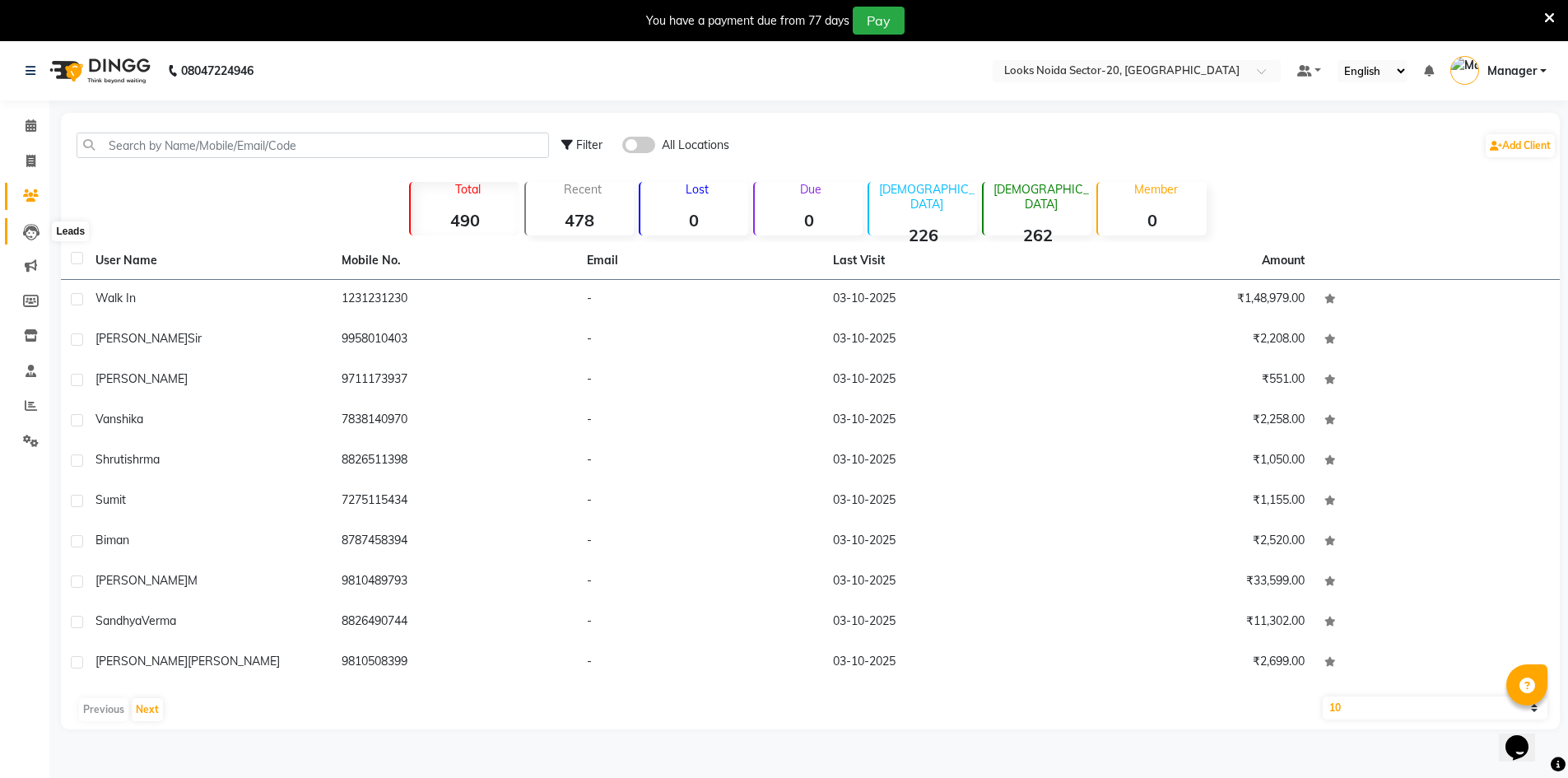
click at [31, 234] on icon at bounding box center [32, 232] width 17 height 17
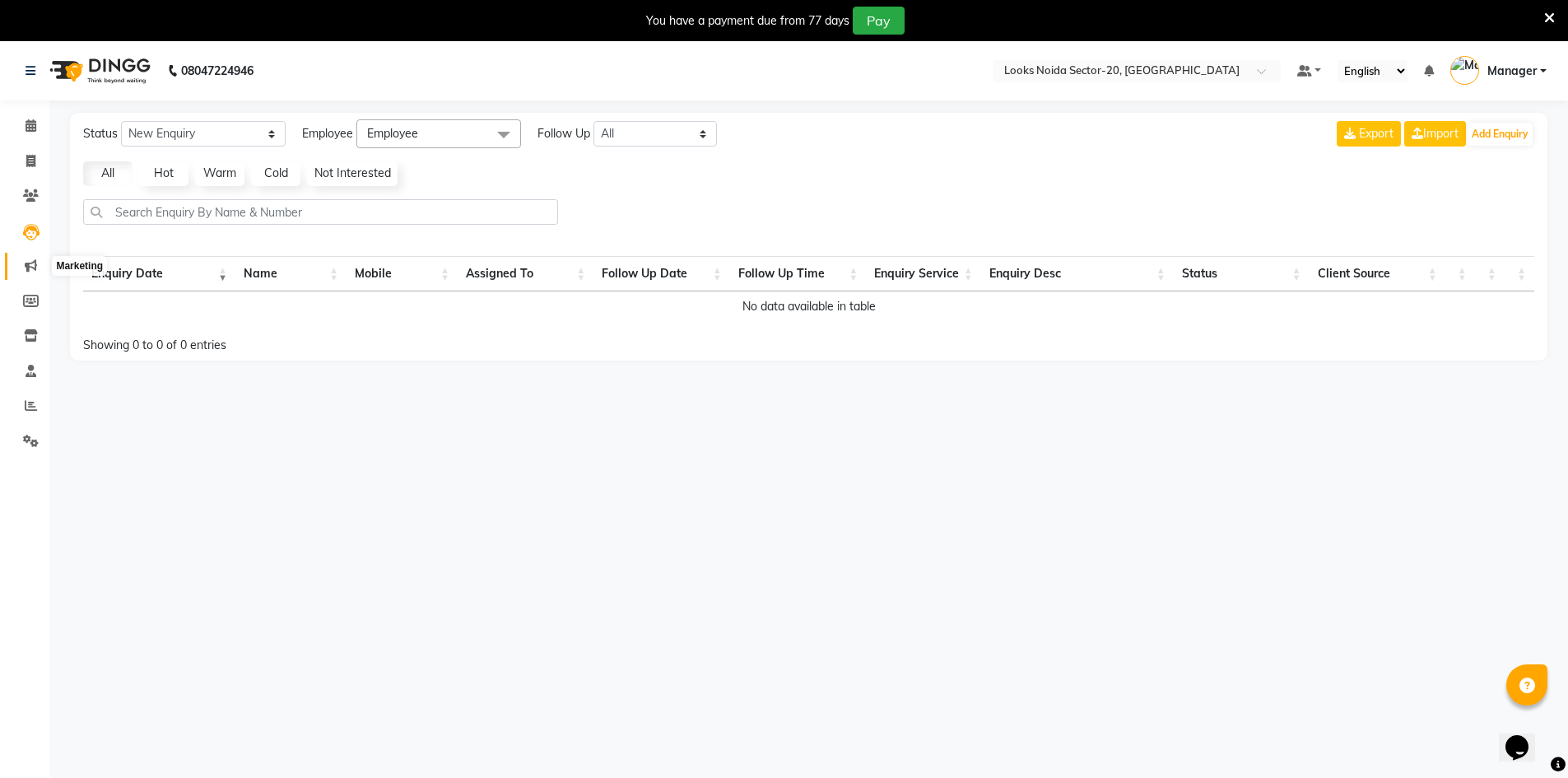
click at [34, 264] on icon at bounding box center [30, 265] width 12 height 12
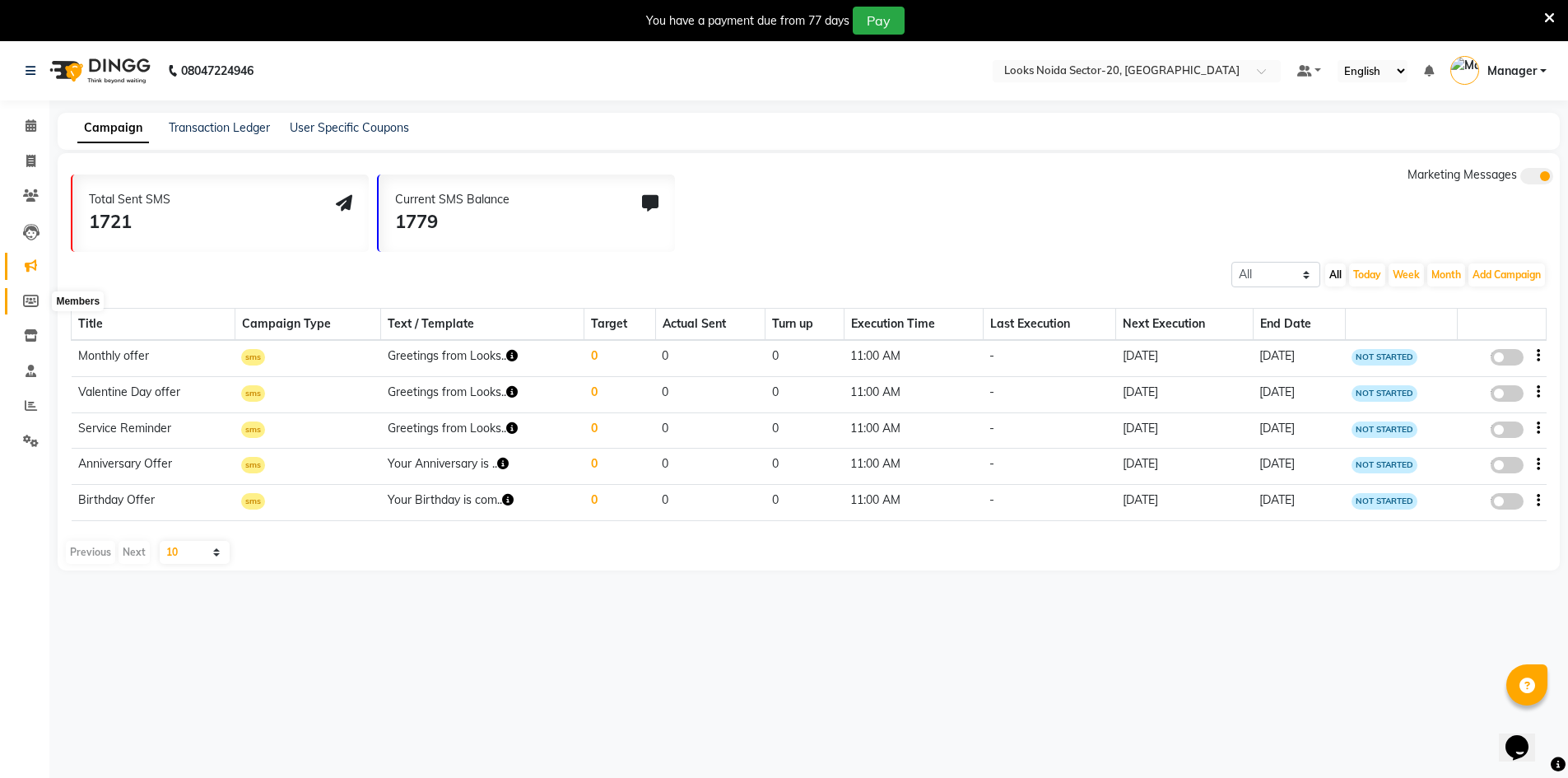
click at [35, 299] on icon at bounding box center [31, 300] width 16 height 12
select select
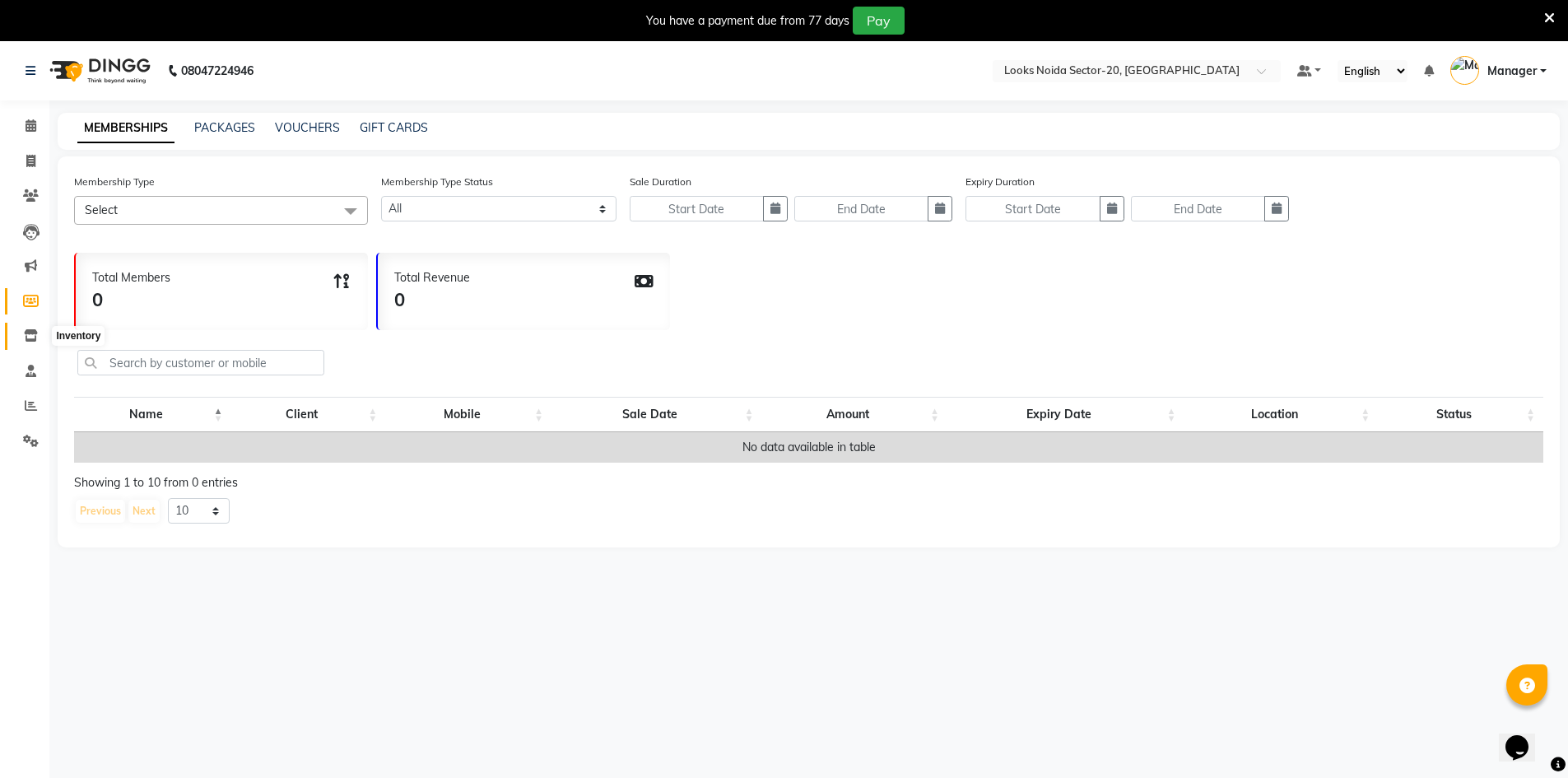
click at [29, 343] on span at bounding box center [31, 336] width 29 height 19
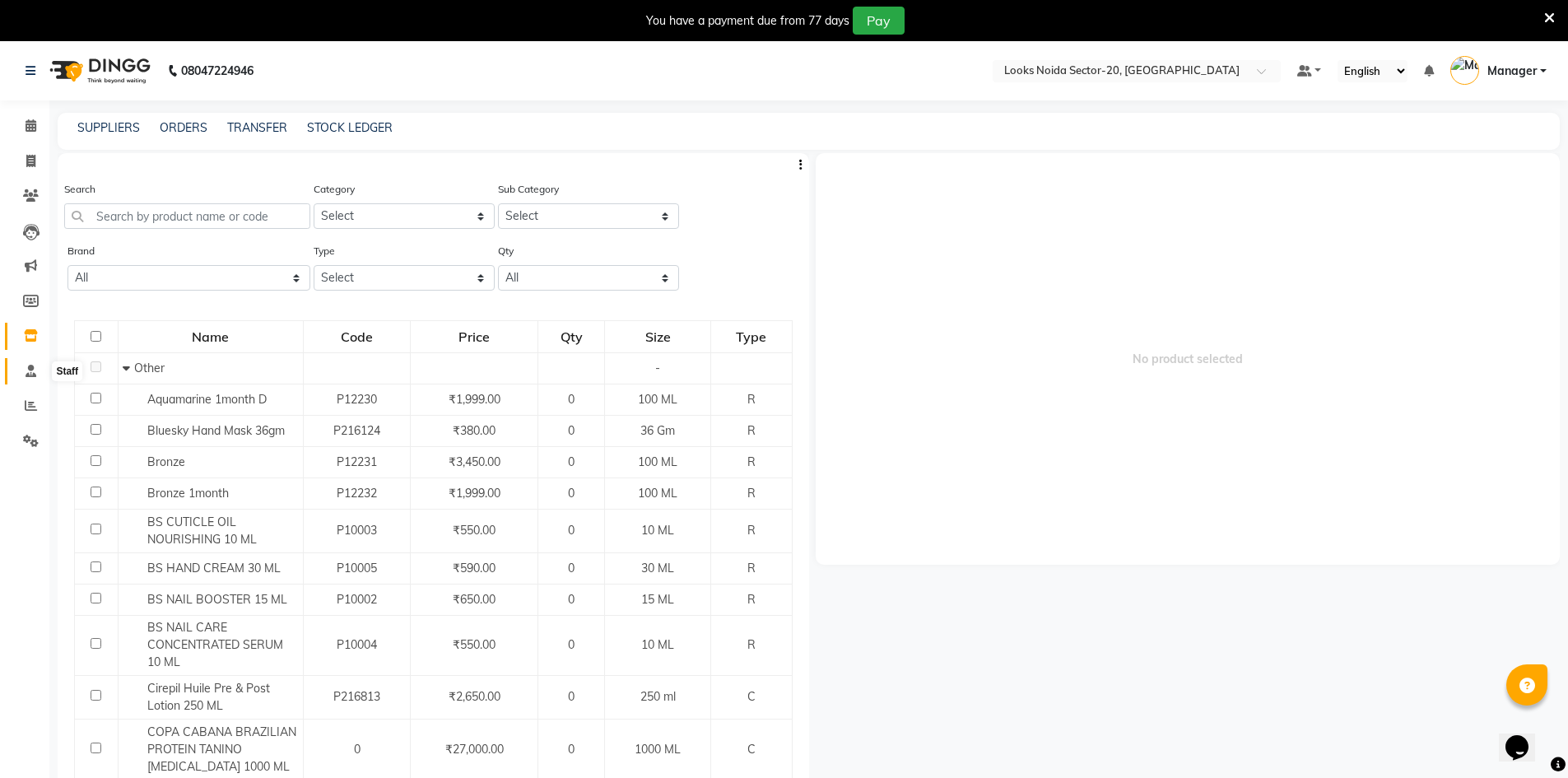
click at [20, 374] on span at bounding box center [31, 372] width 29 height 19
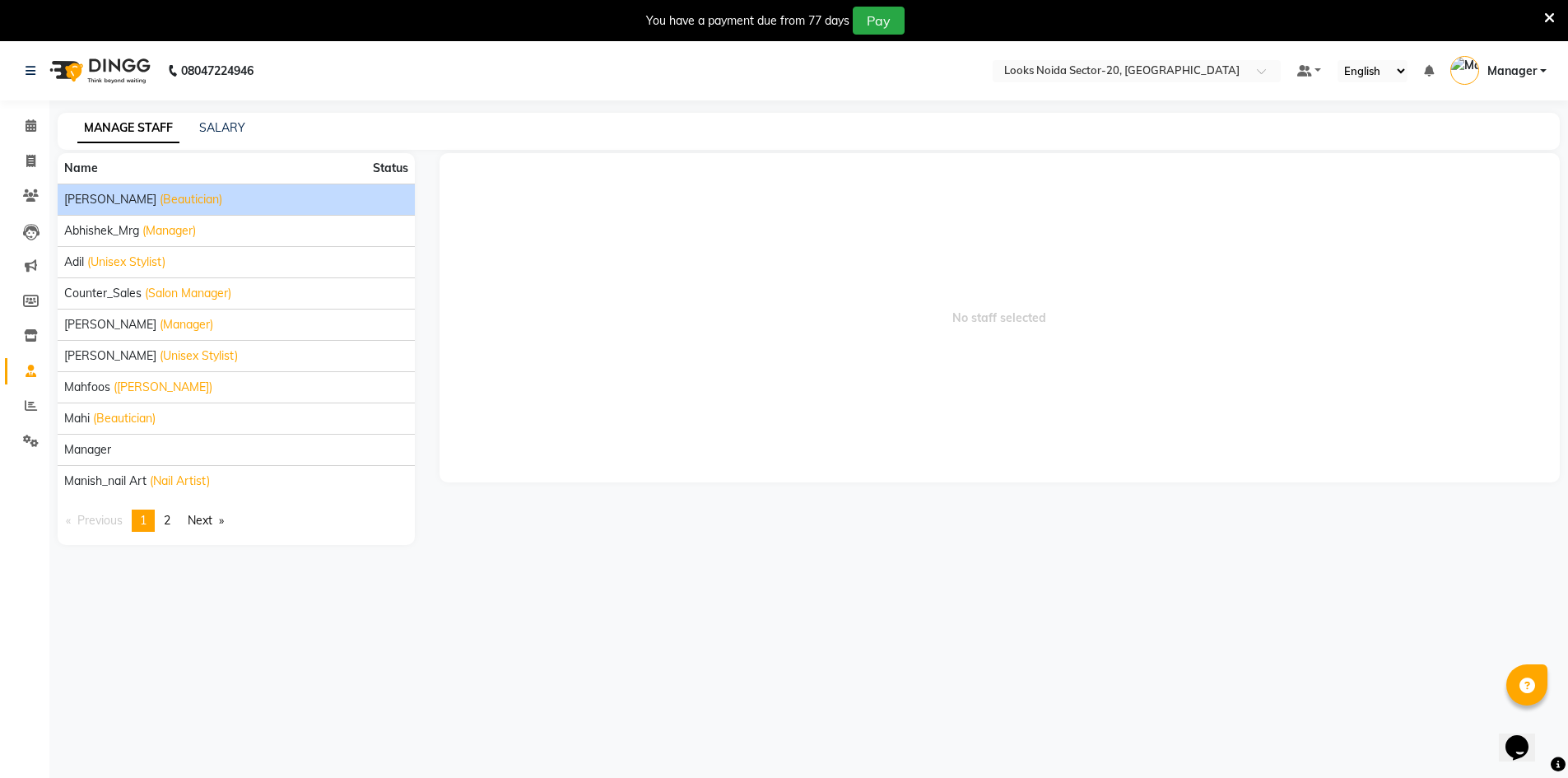
click at [159, 204] on span "(Beautician)" at bounding box center [190, 199] width 62 height 18
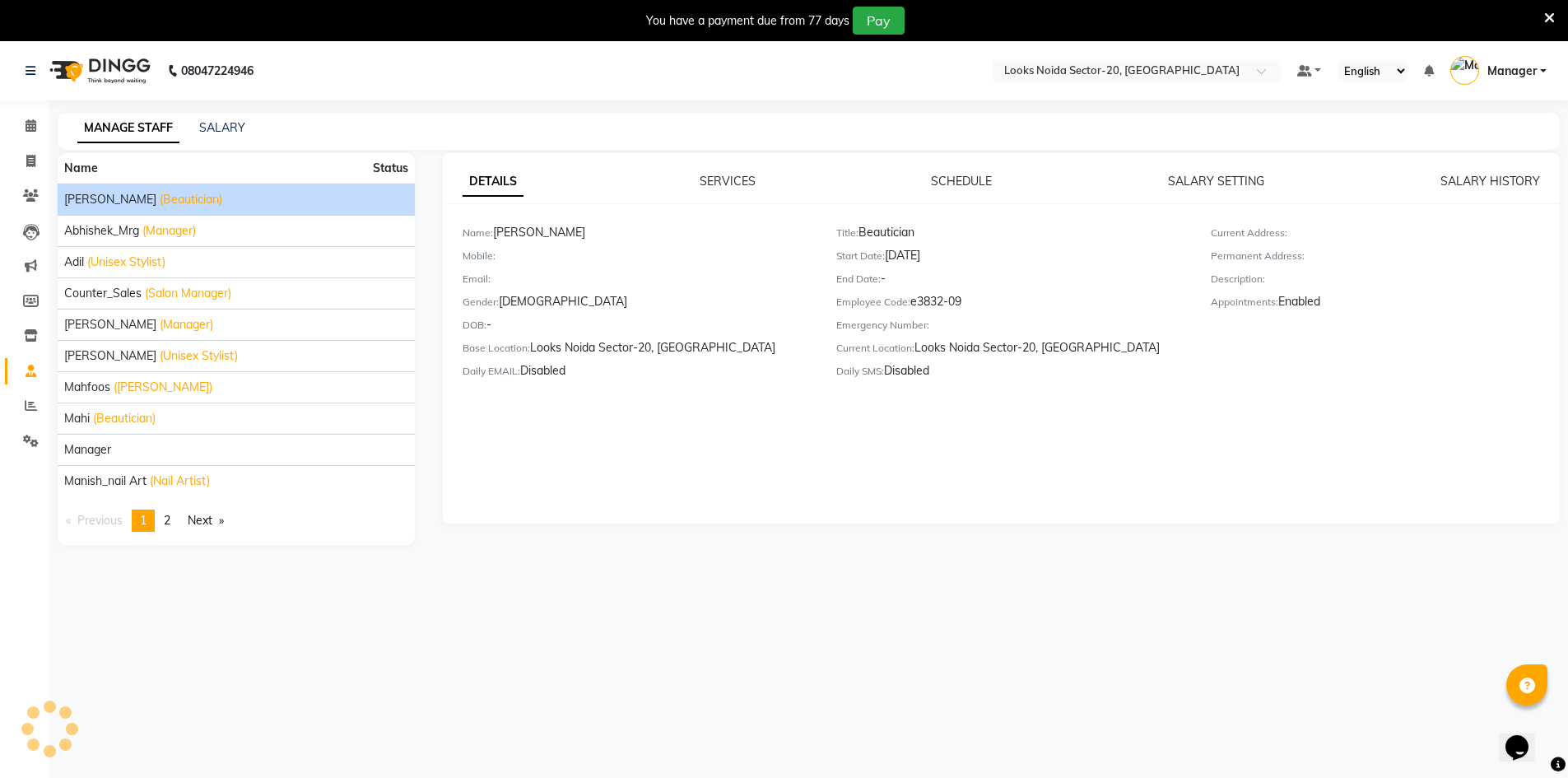
click at [221, 139] on div "MANAGE STAFF SALARY" at bounding box center [809, 131] width 1503 height 37
click at [228, 129] on link "SALARY" at bounding box center [222, 128] width 46 height 15
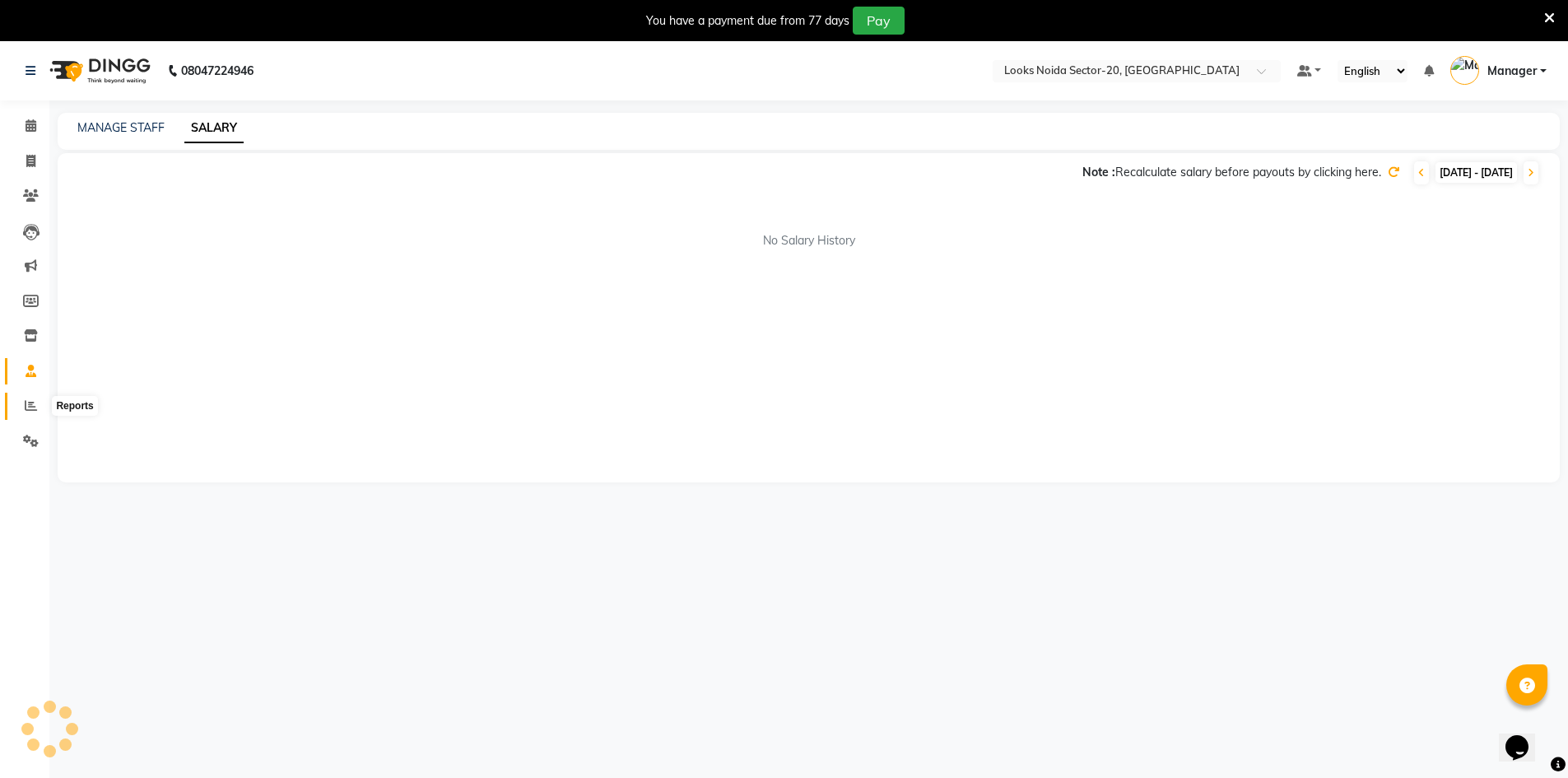
click at [23, 401] on span at bounding box center [31, 406] width 29 height 19
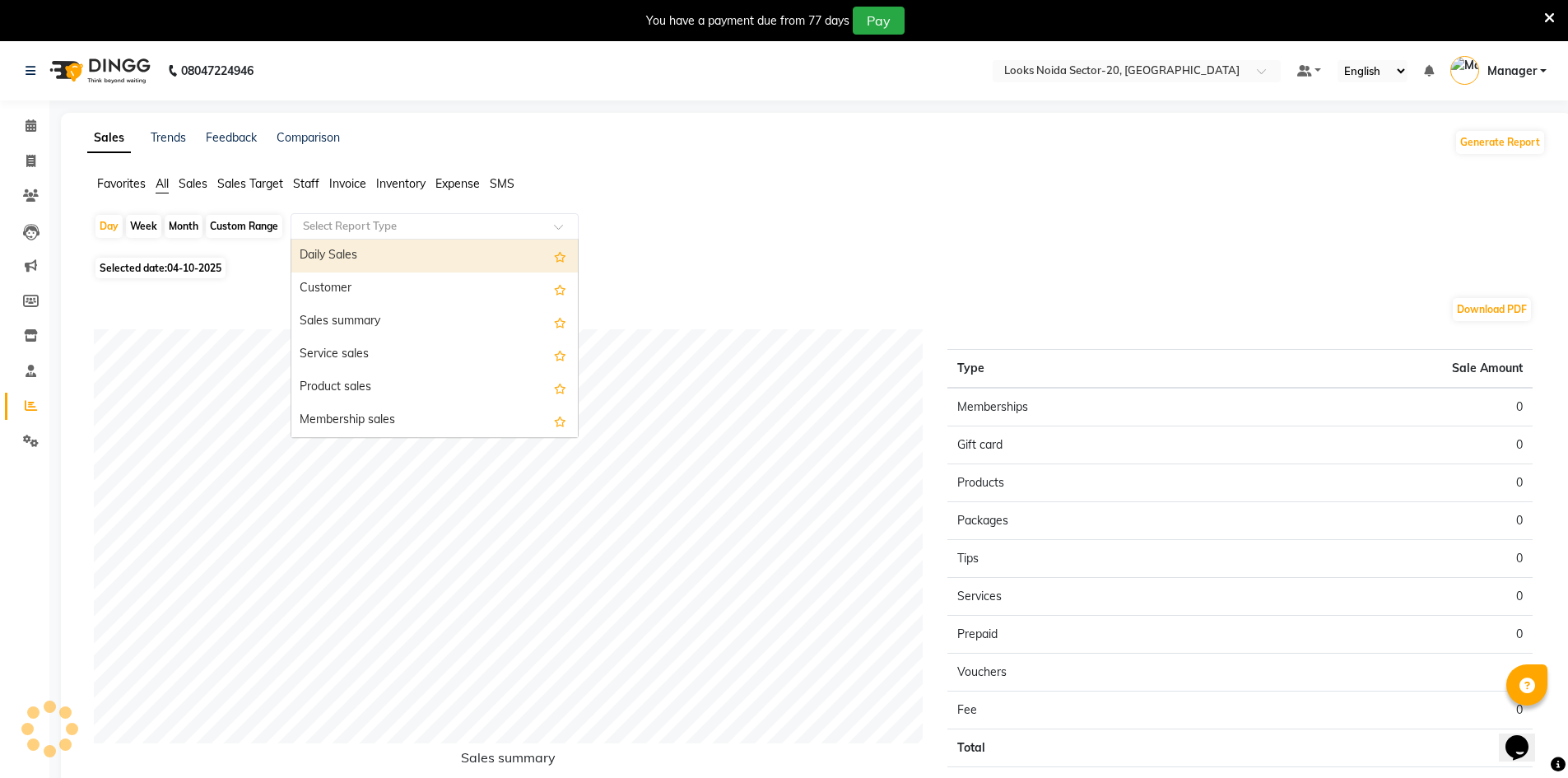
click at [327, 225] on input "text" at bounding box center [418, 226] width 237 height 17
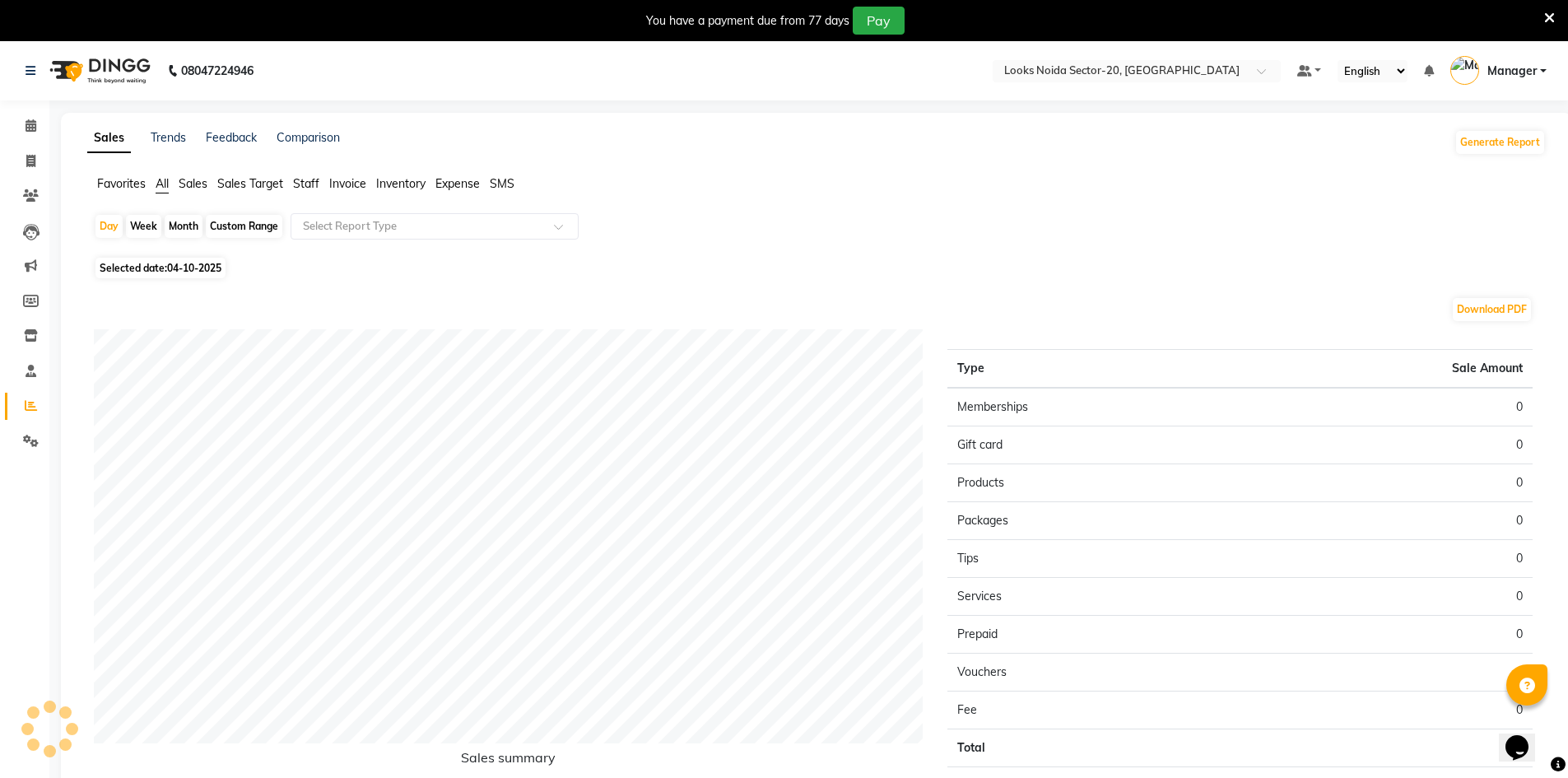
click at [305, 186] on span "Staff" at bounding box center [306, 184] width 26 height 15
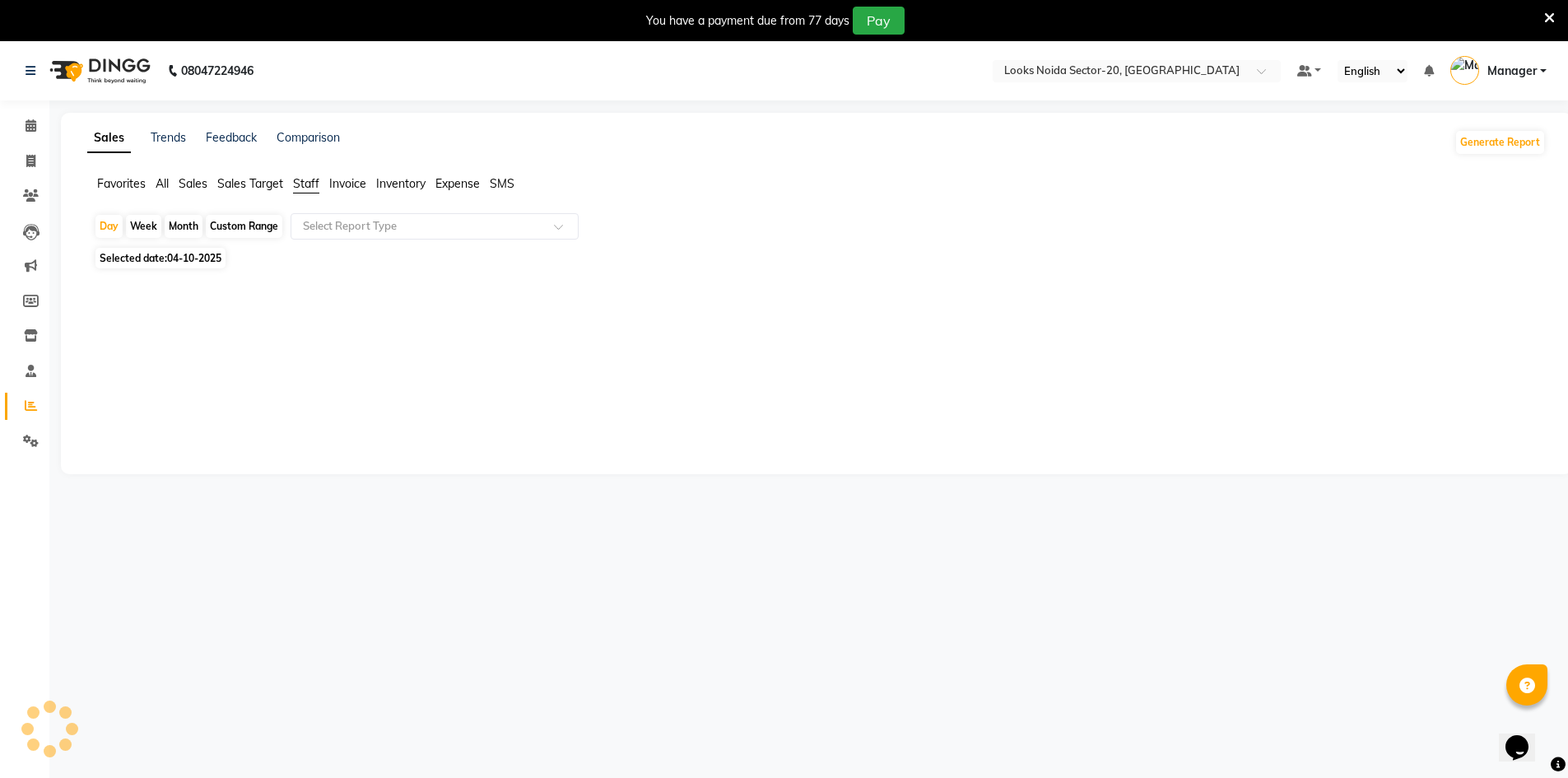
click at [213, 257] on span "04-10-2025" at bounding box center [194, 257] width 54 height 12
select select "10"
select select "2025"
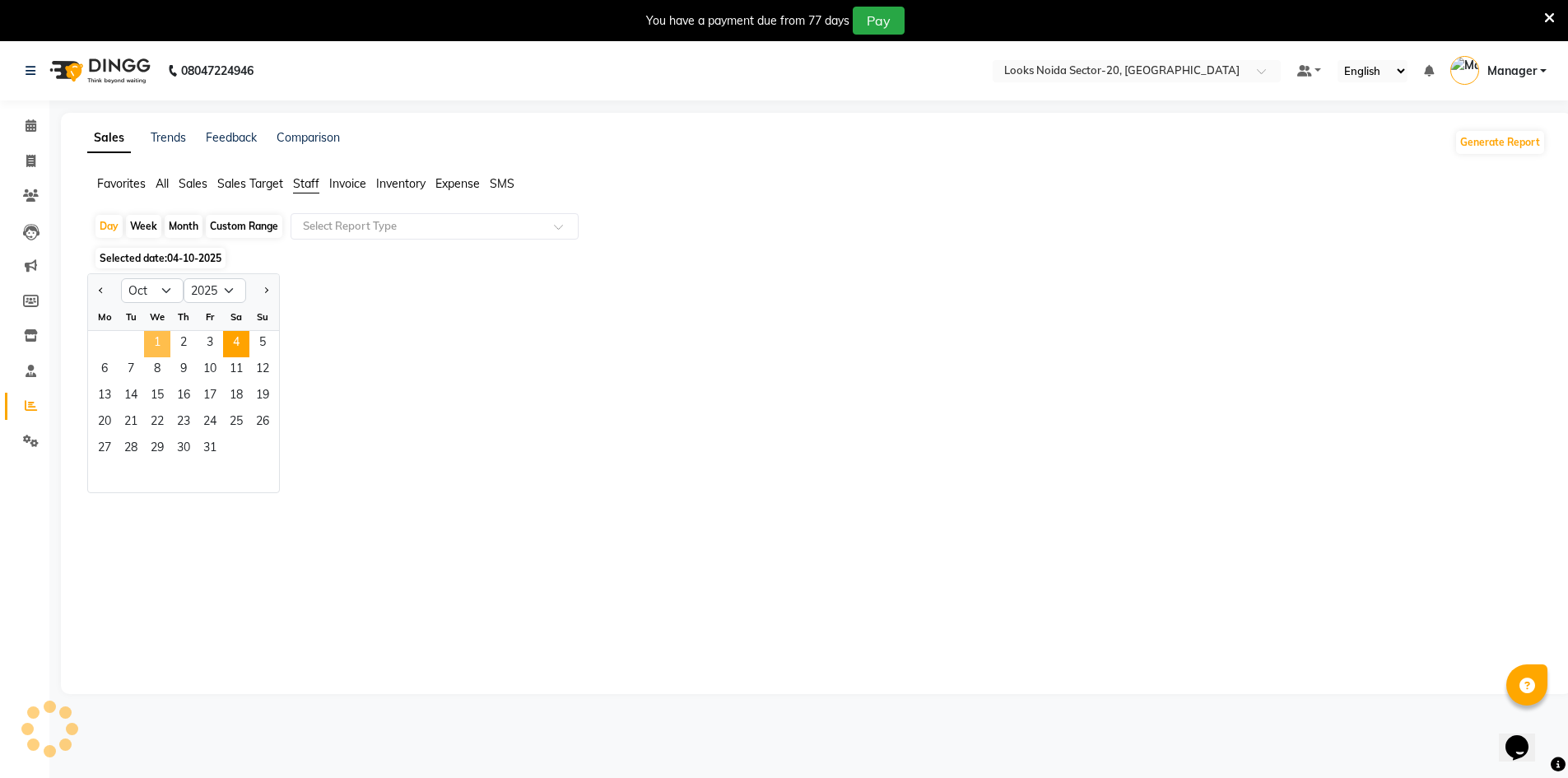
click at [155, 341] on span "1" at bounding box center [158, 344] width 26 height 26
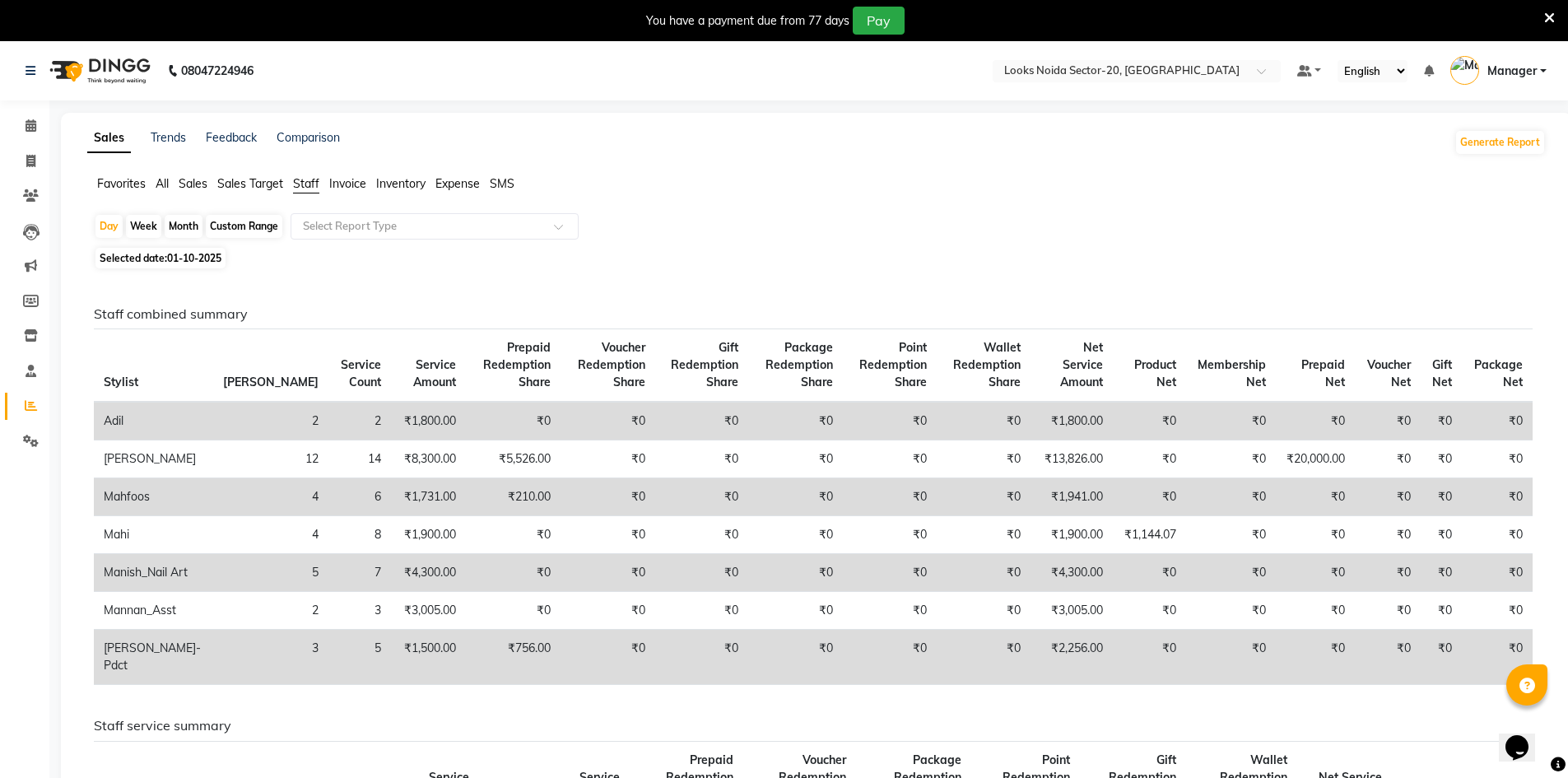
click at [220, 262] on span "01-10-2025" at bounding box center [194, 257] width 54 height 12
select select "10"
select select "2025"
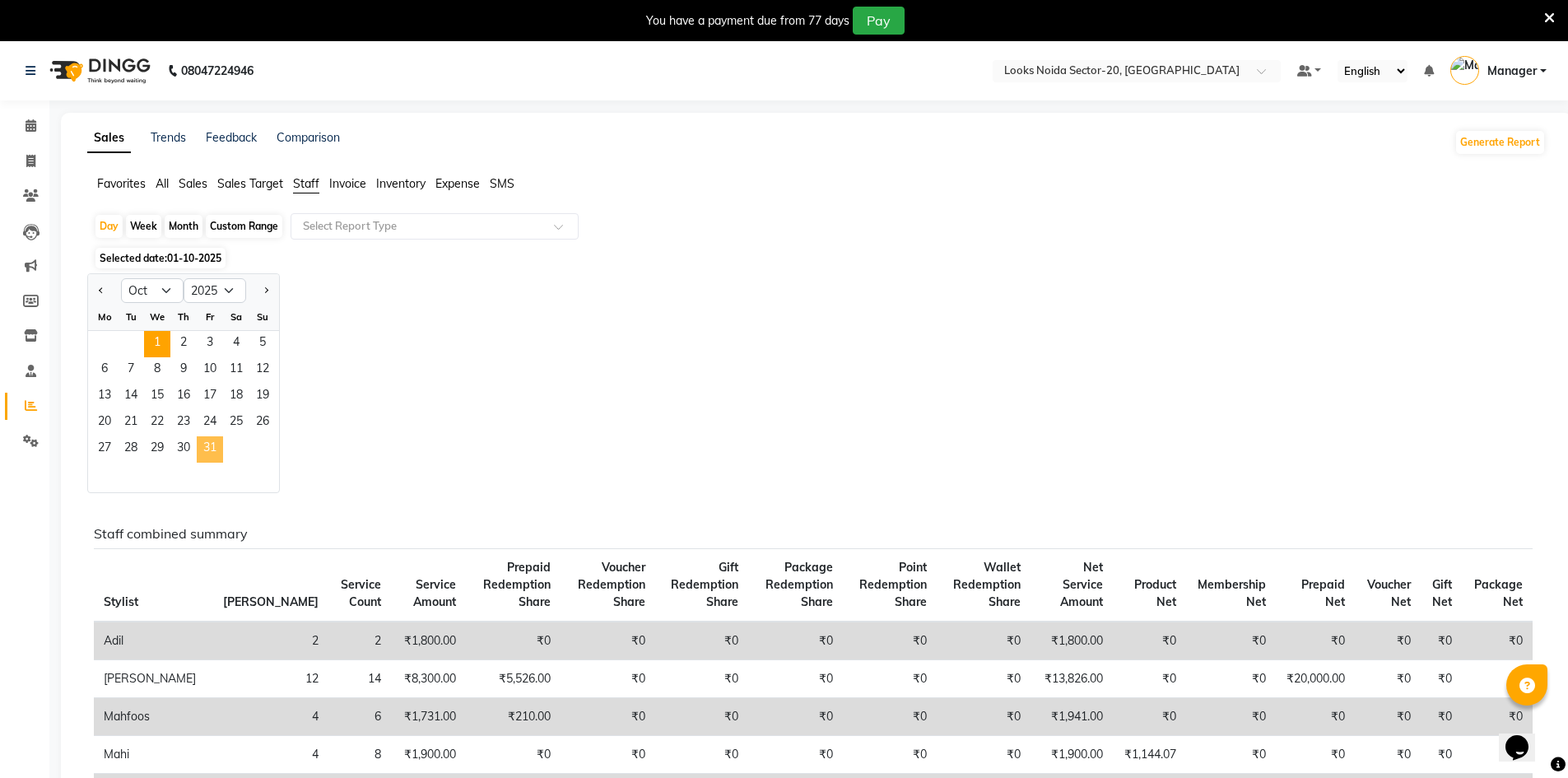
click at [209, 449] on span "31" at bounding box center [210, 449] width 26 height 26
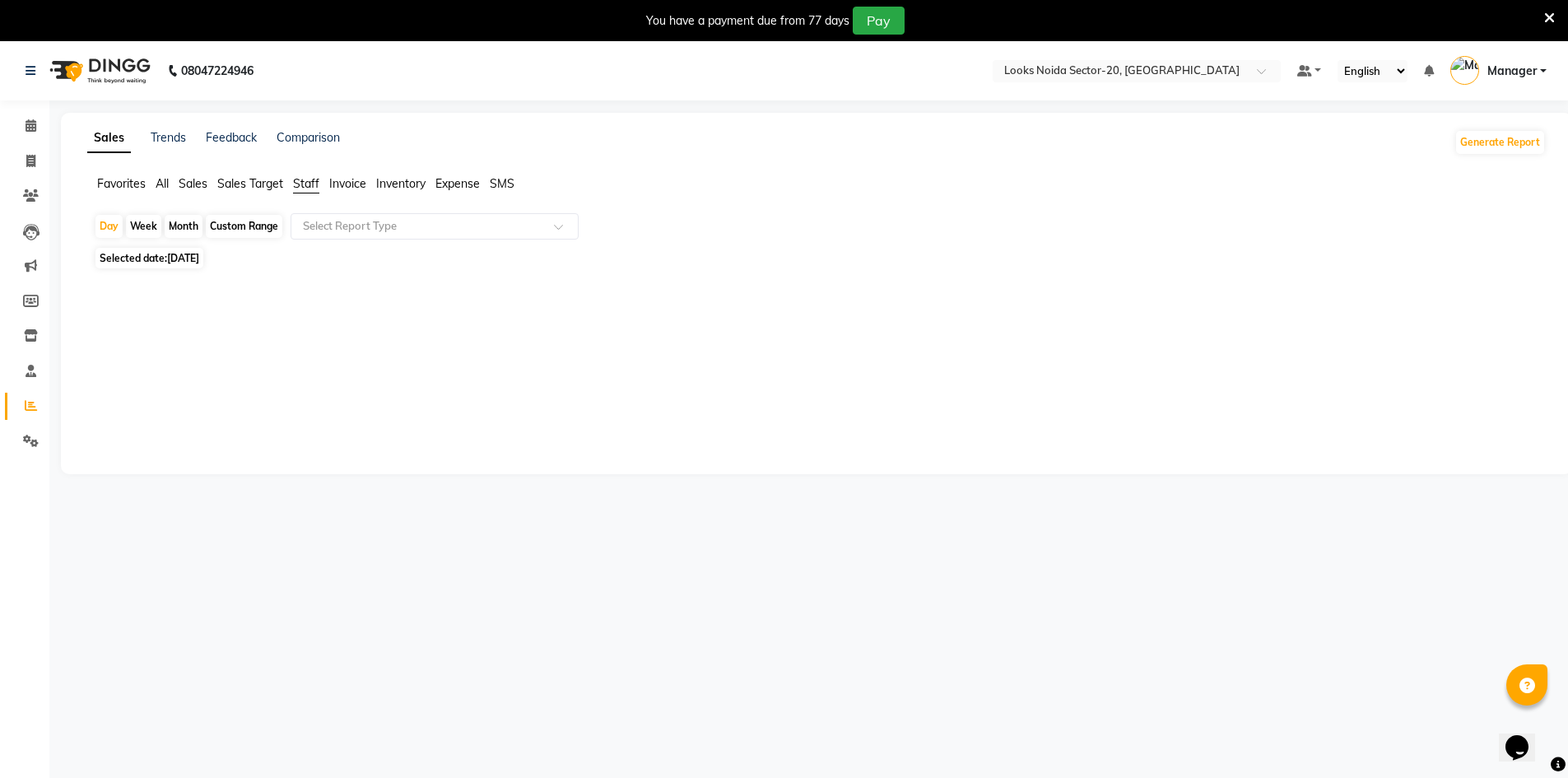
click at [199, 260] on span "31-10-2025" at bounding box center [183, 257] width 32 height 12
select select "10"
select select "2025"
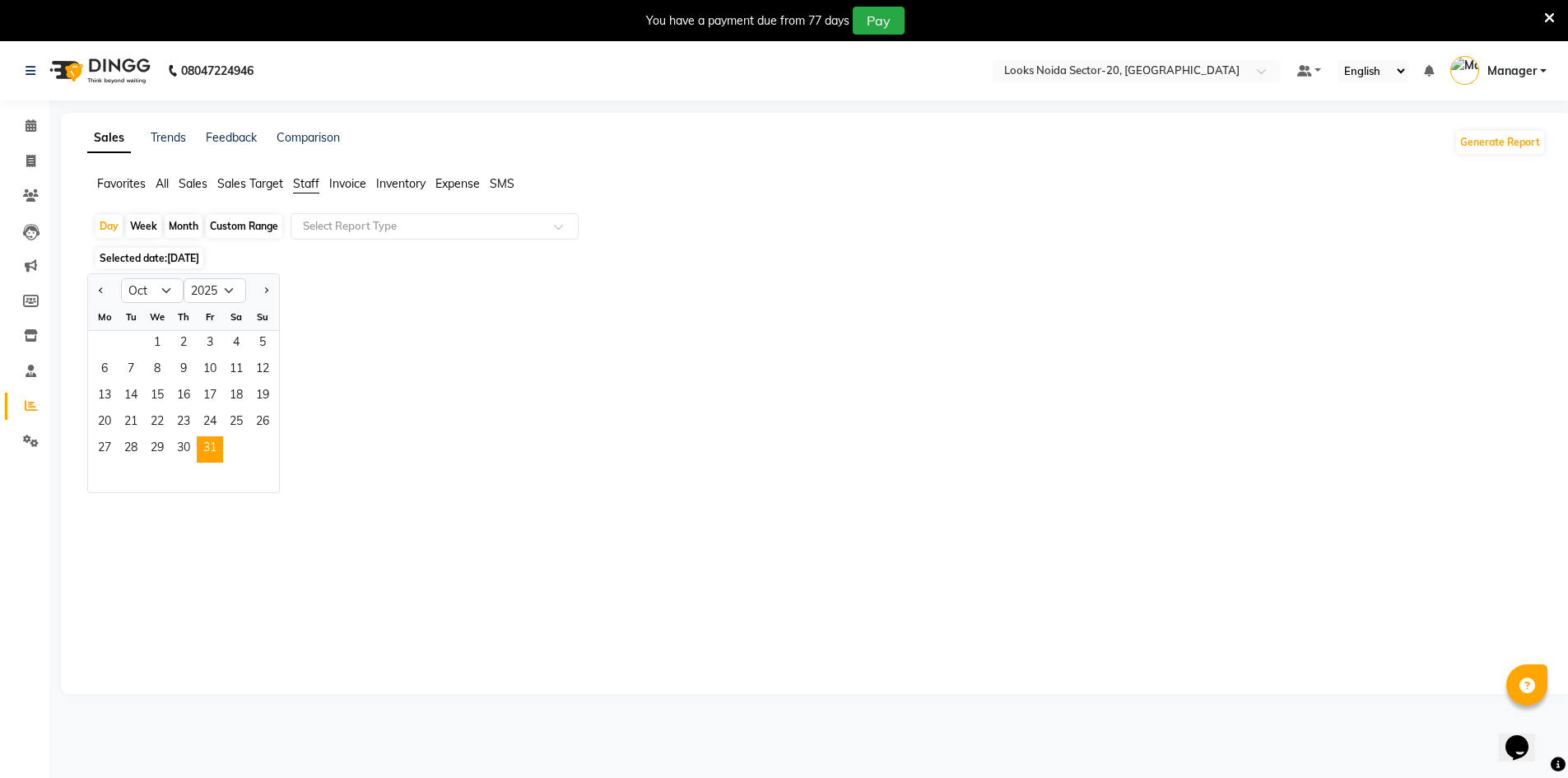
click at [199, 226] on div "Month" at bounding box center [184, 225] width 38 height 23
select select "10"
select select "2025"
click at [163, 341] on span "1" at bounding box center [158, 344] width 26 height 26
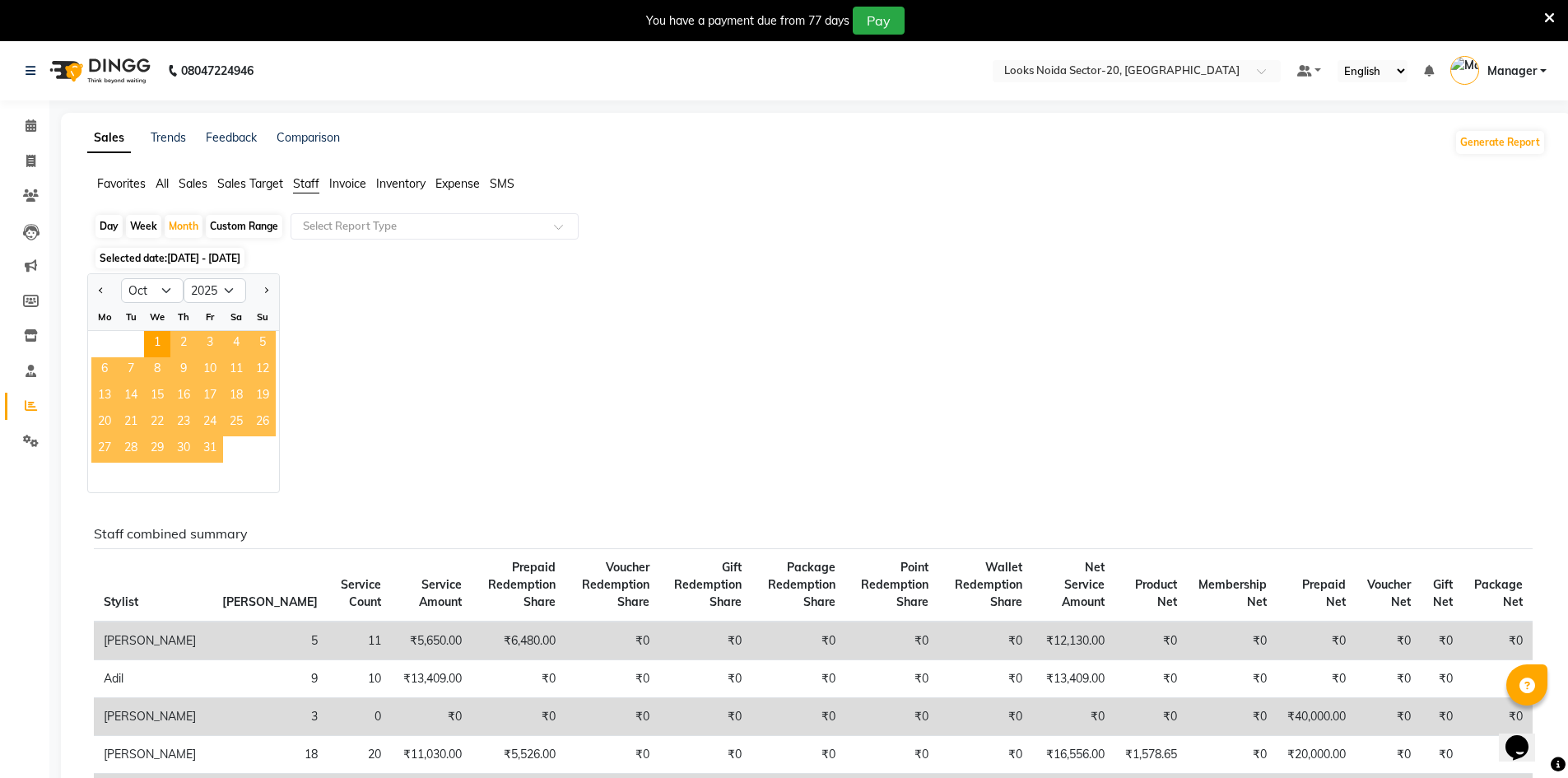
click at [219, 449] on span "31" at bounding box center [210, 449] width 26 height 26
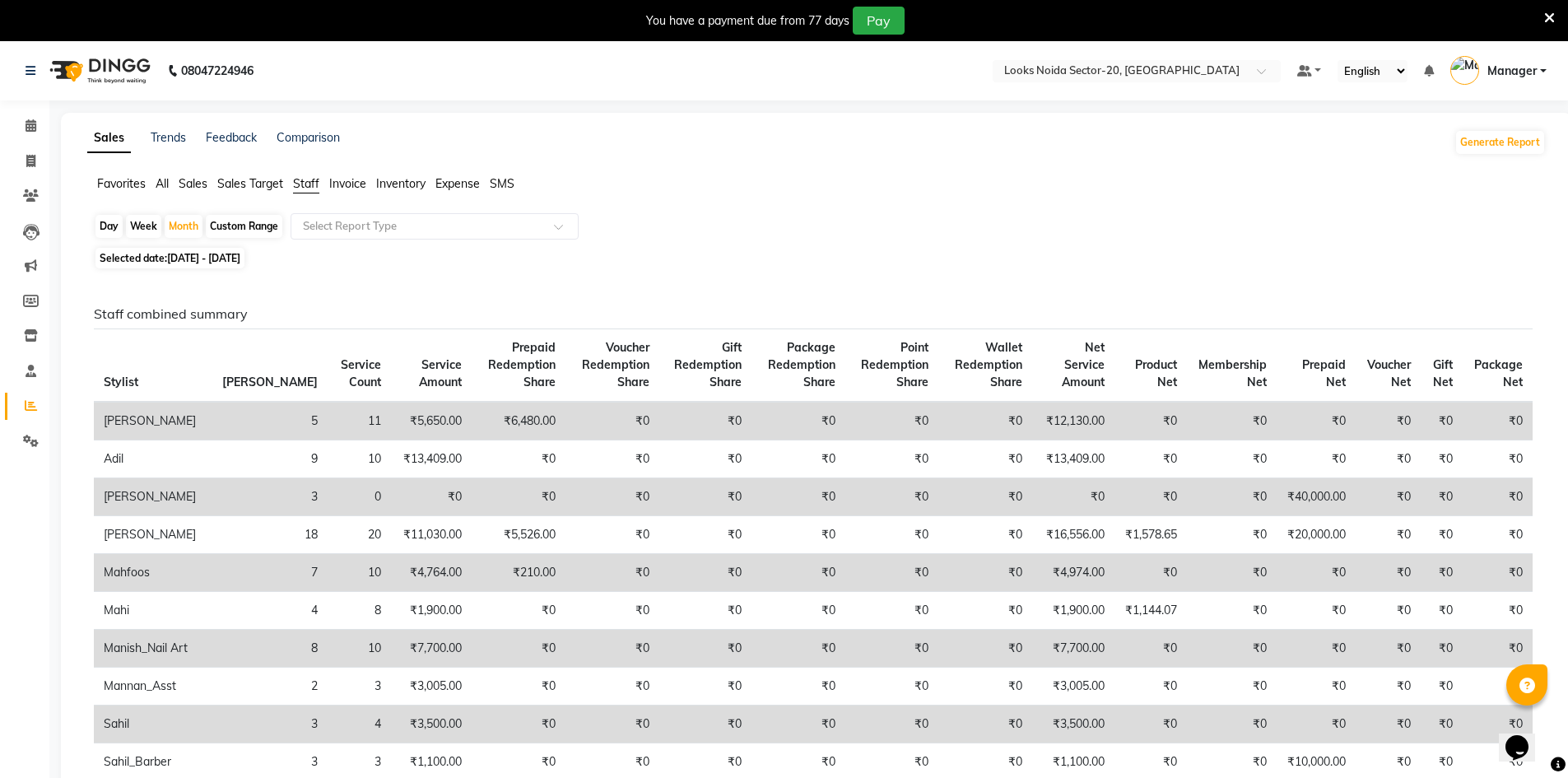
click at [115, 231] on div "Day" at bounding box center [108, 225] width 27 height 23
select select "10"
select select "2025"
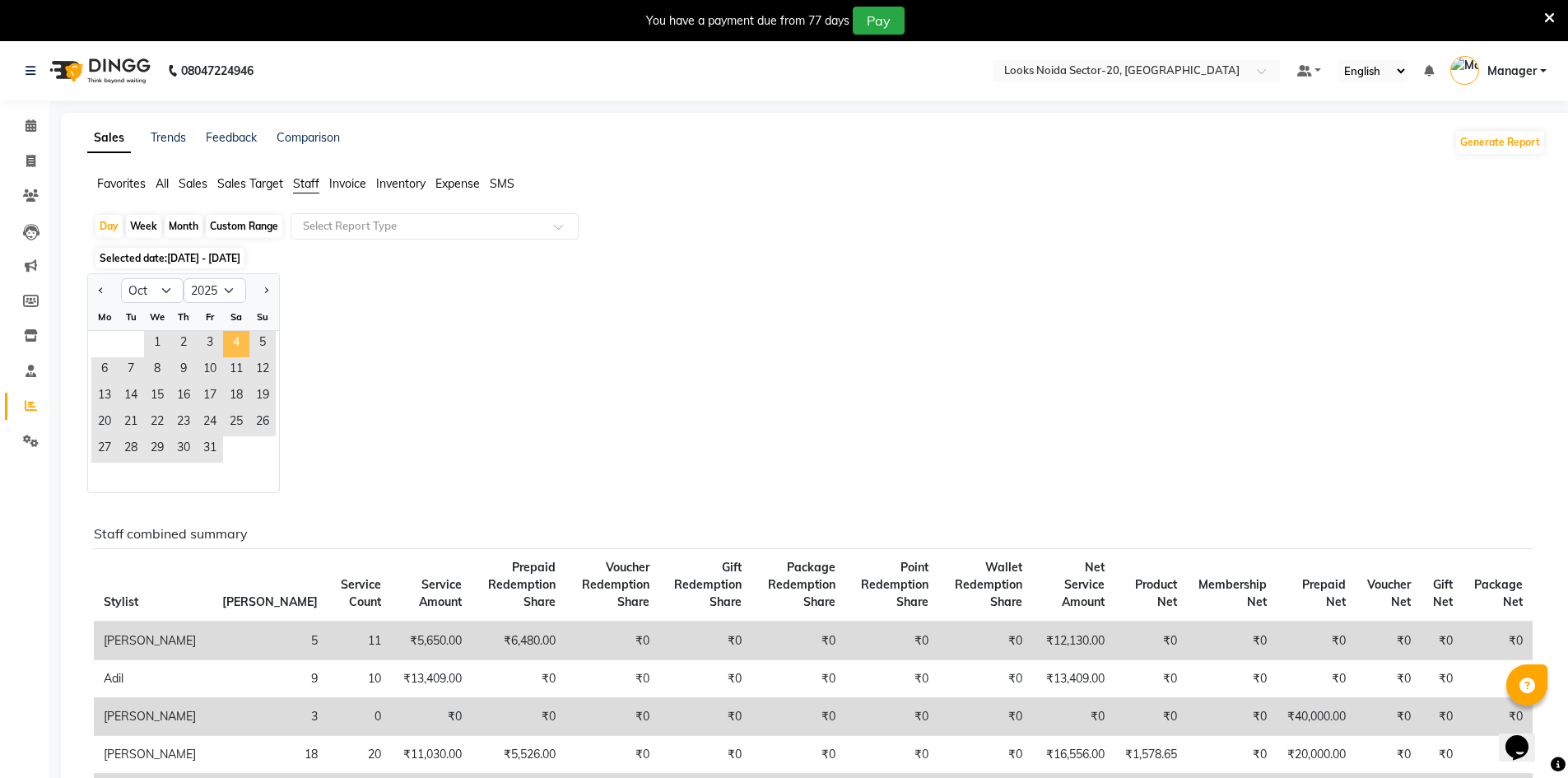
click at [240, 338] on span "4" at bounding box center [236, 344] width 26 height 26
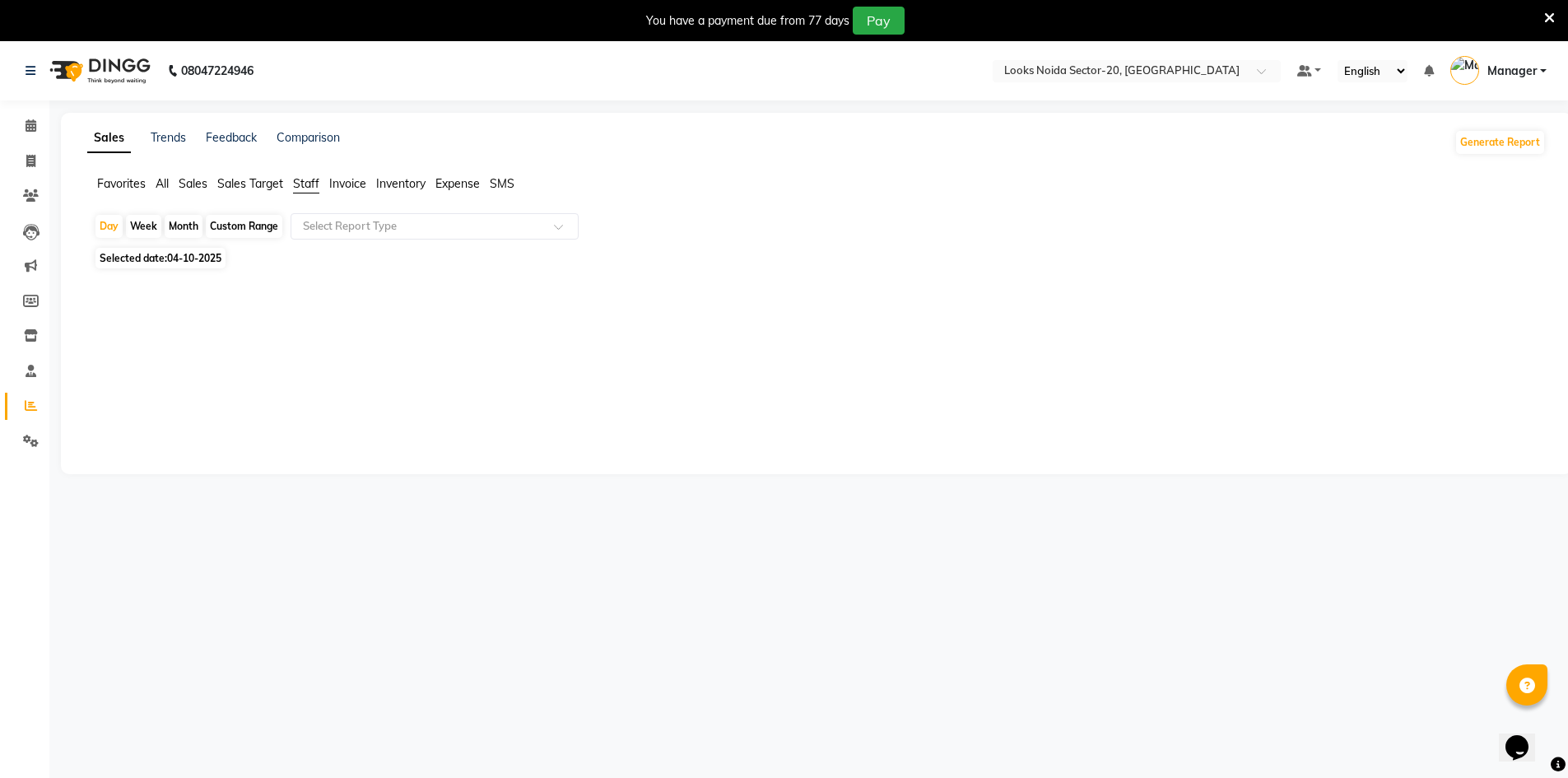
click at [307, 185] on span "Staff" at bounding box center [306, 184] width 26 height 15
click at [199, 258] on span "04-10-2025" at bounding box center [194, 257] width 54 height 12
select select "10"
select select "2025"
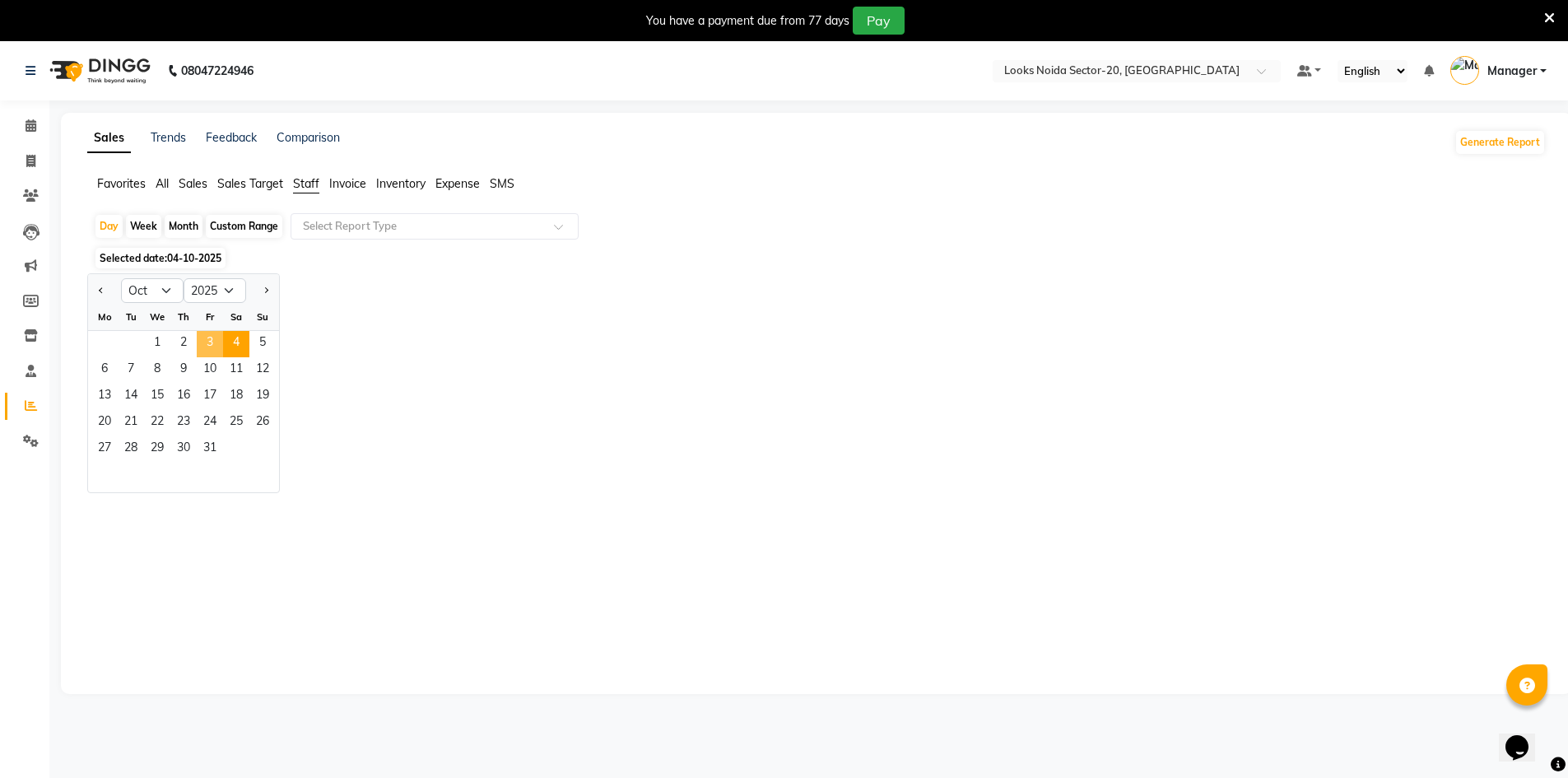
click at [212, 340] on span "3" at bounding box center [210, 344] width 26 height 26
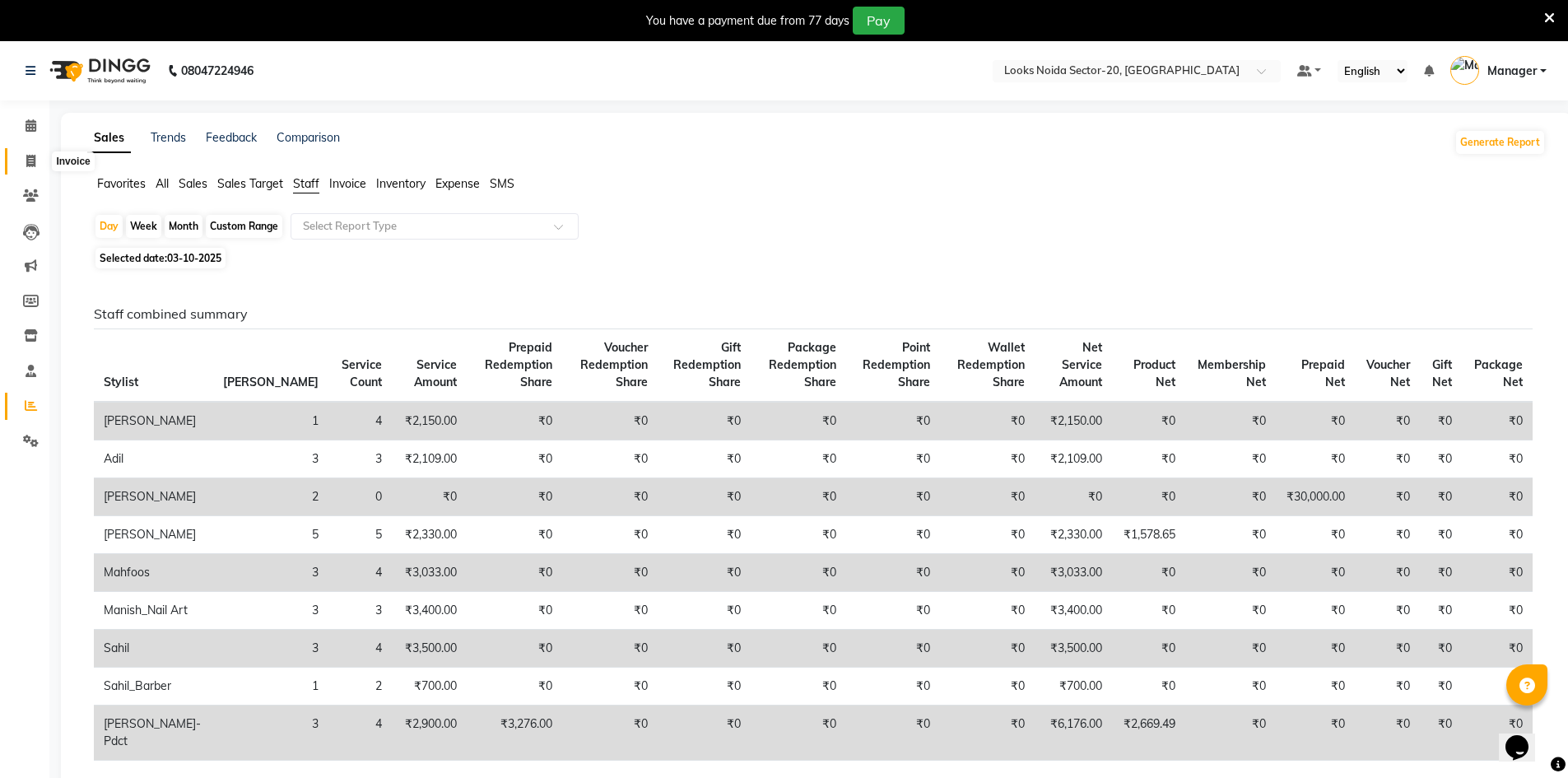
click at [42, 165] on span at bounding box center [31, 161] width 29 height 19
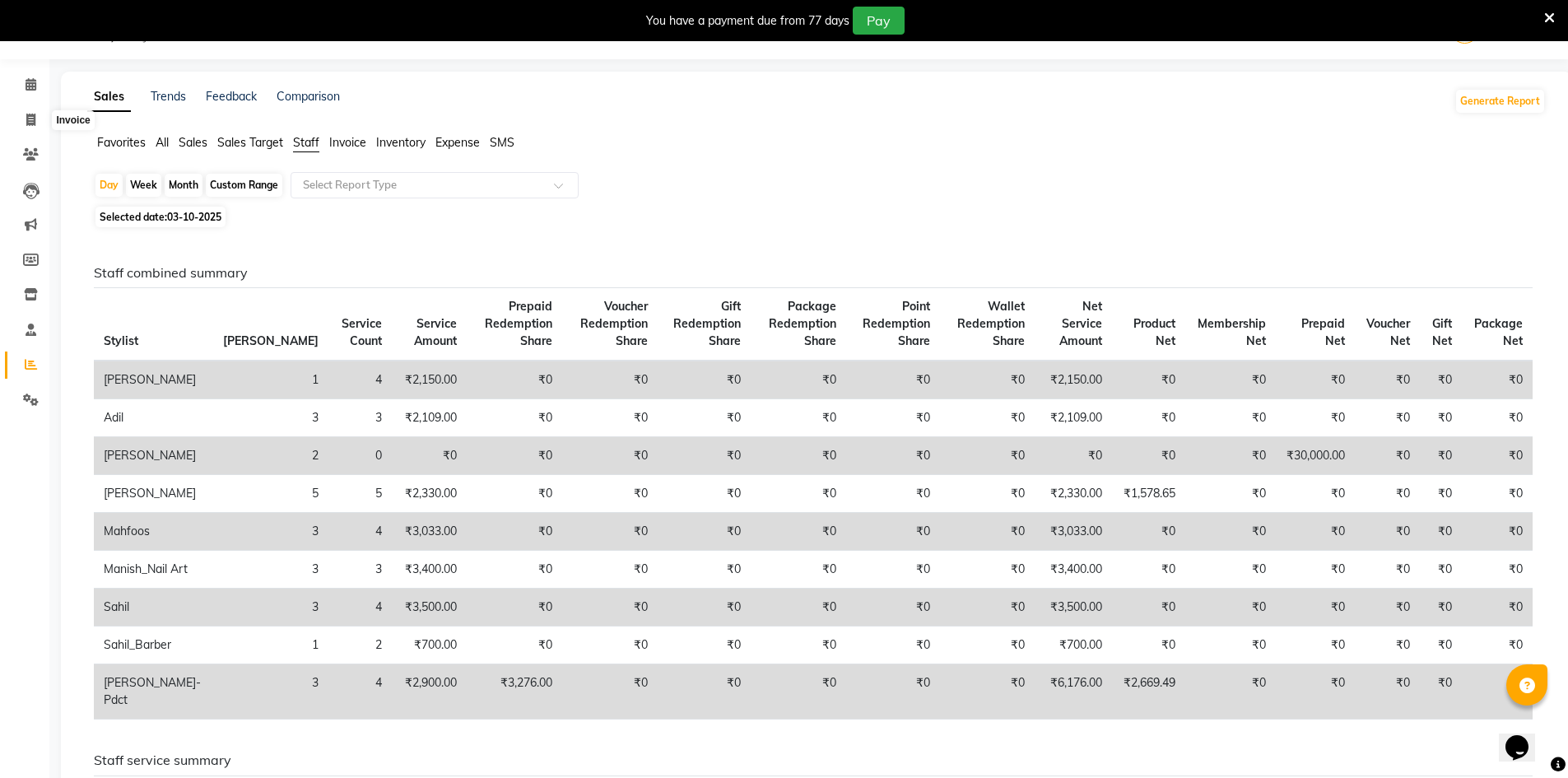
select select "8646"
select select "service"
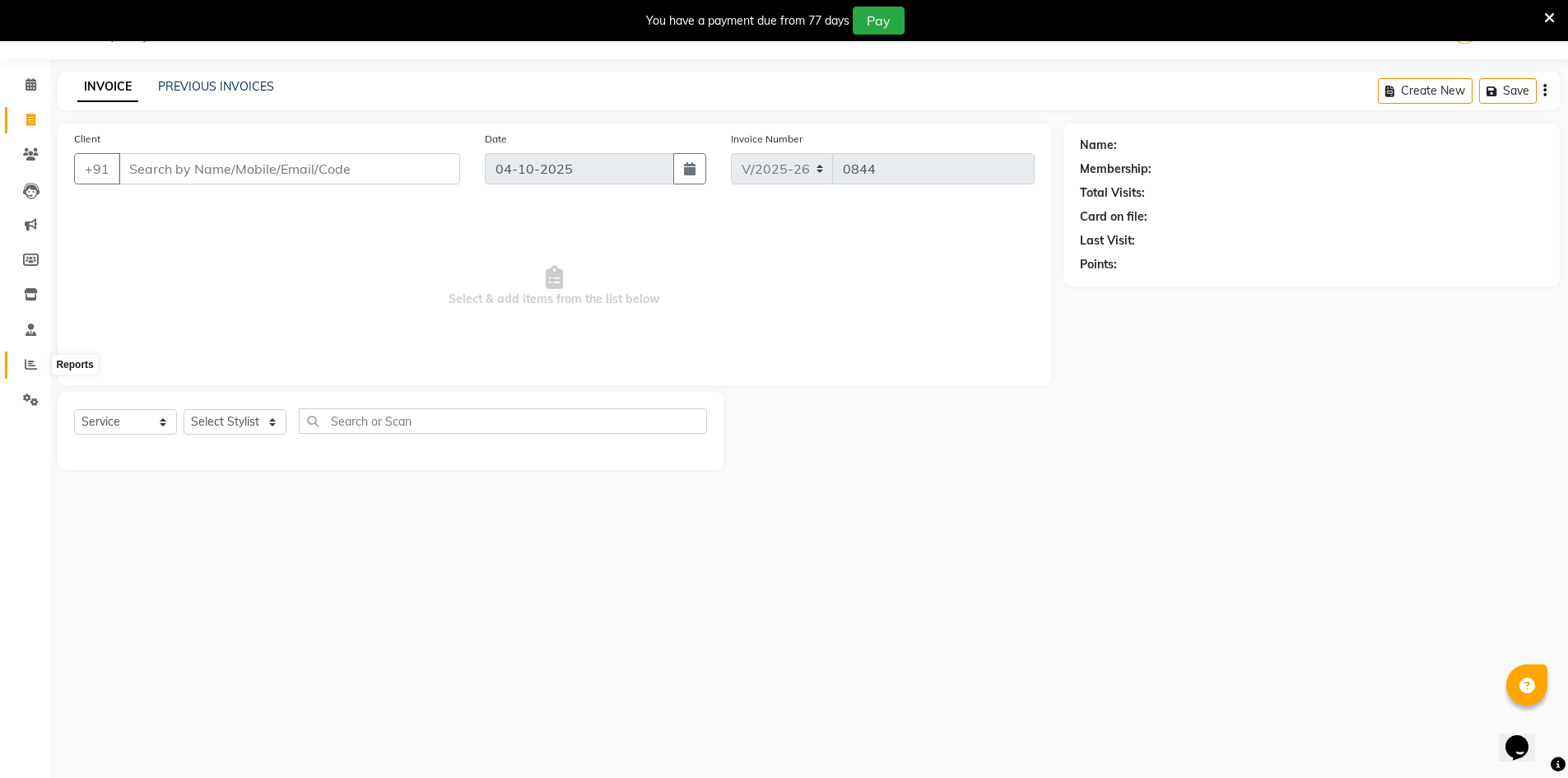
click at [34, 356] on span at bounding box center [31, 365] width 29 height 19
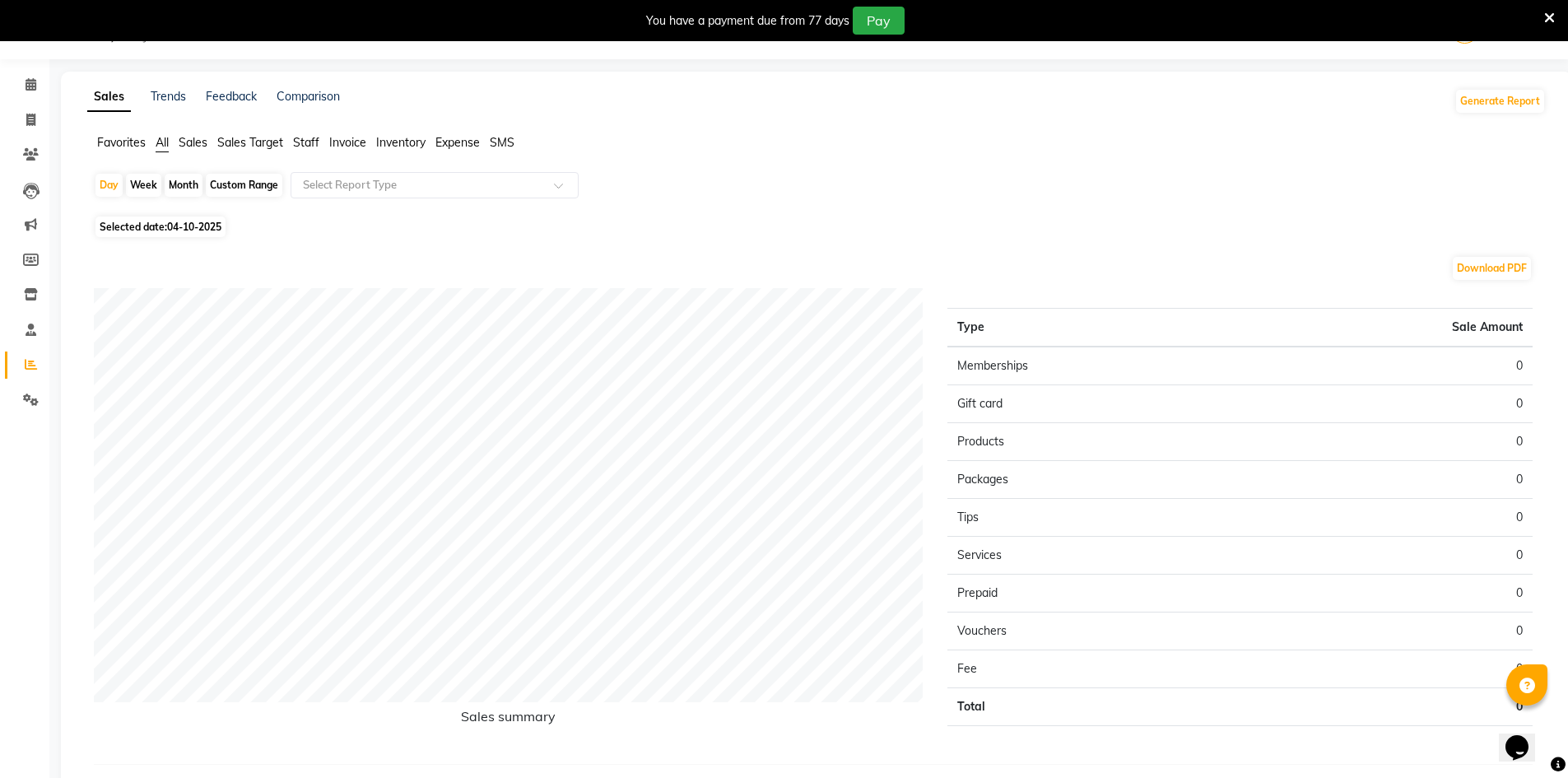
click at [299, 137] on span "Staff" at bounding box center [306, 143] width 26 height 15
click at [186, 188] on div "Month" at bounding box center [184, 184] width 38 height 23
select select "10"
select select "2025"
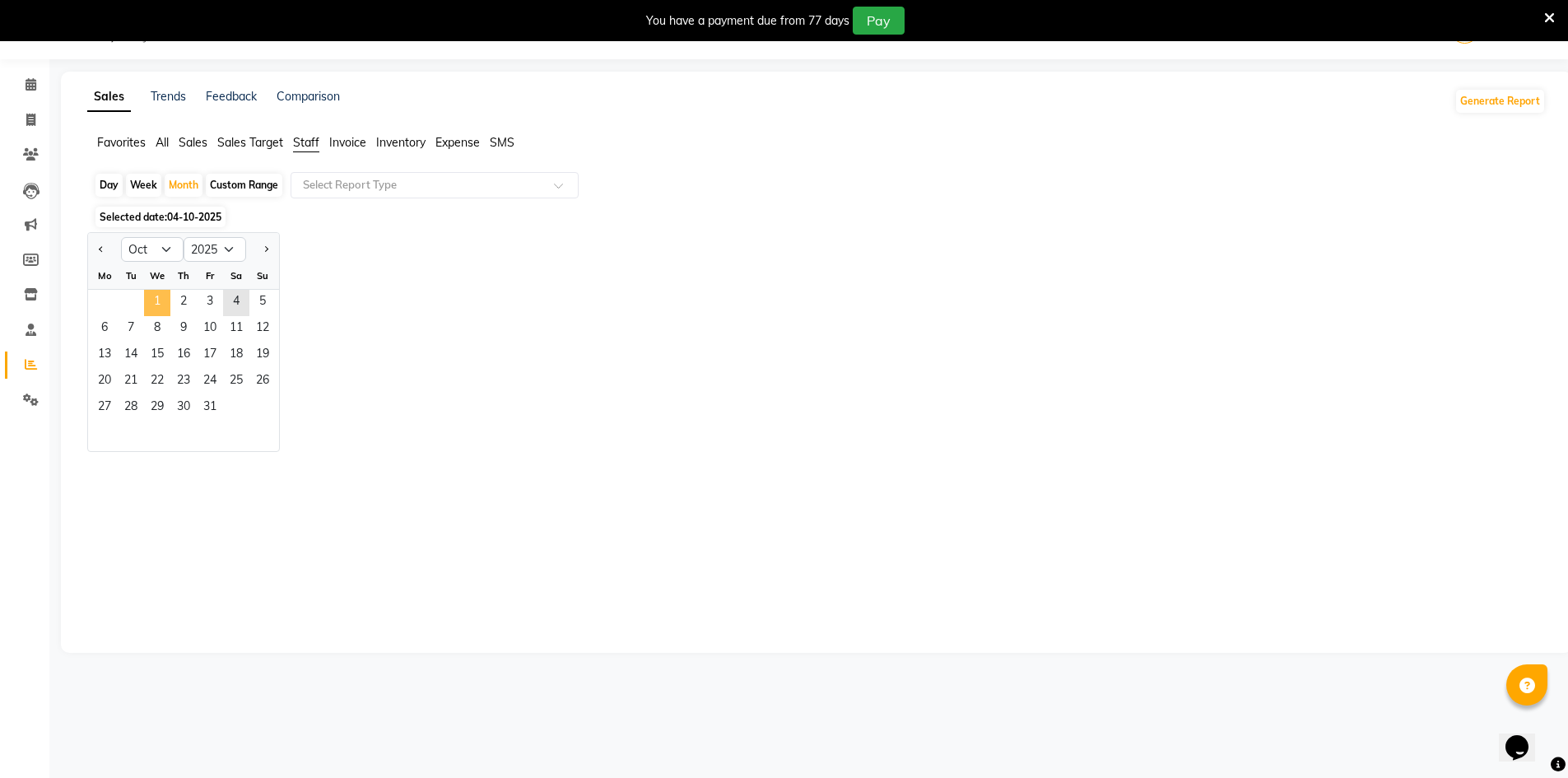
click at [148, 313] on span "1" at bounding box center [158, 303] width 26 height 26
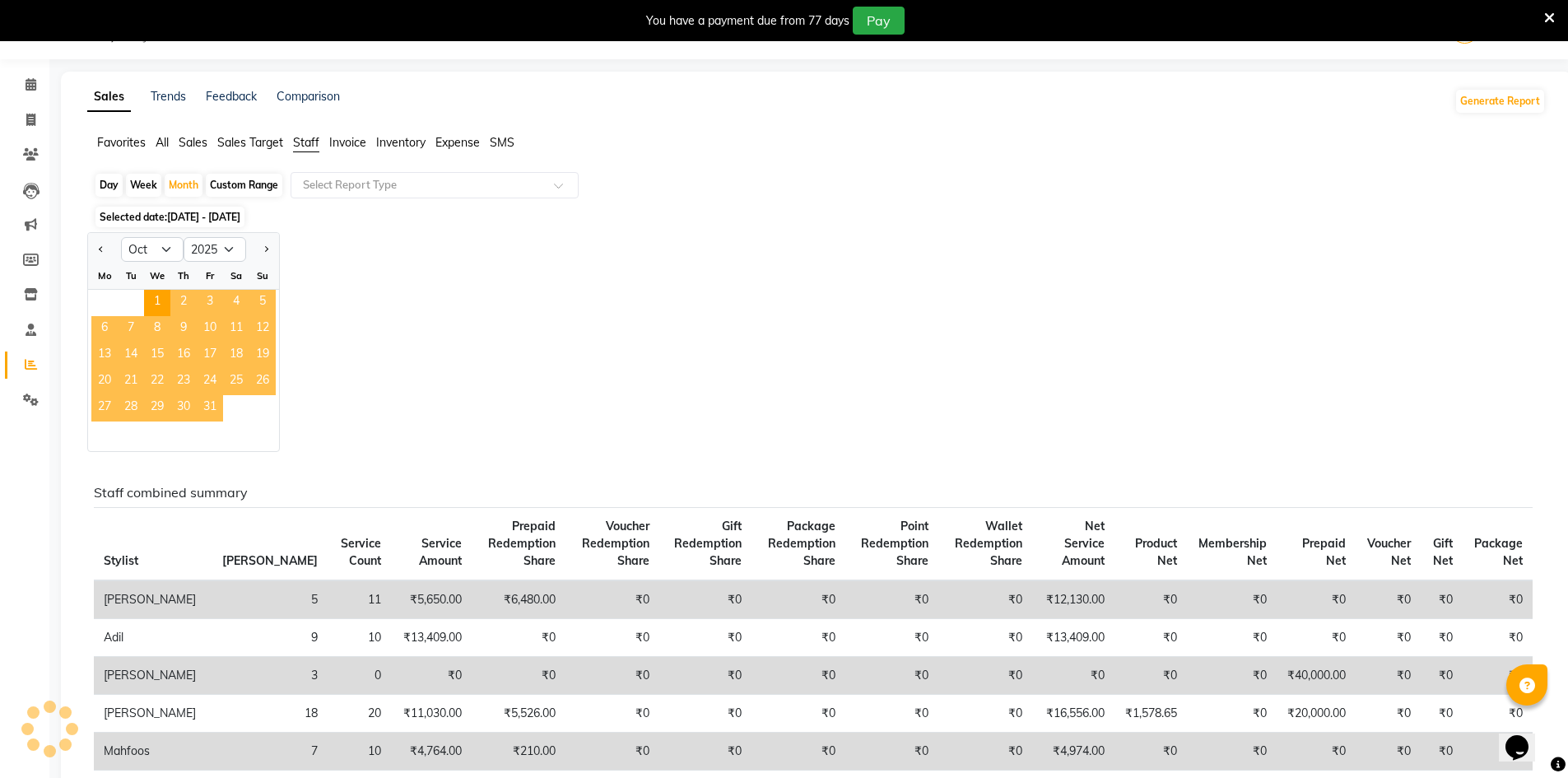
click at [213, 406] on span "31" at bounding box center [210, 408] width 26 height 26
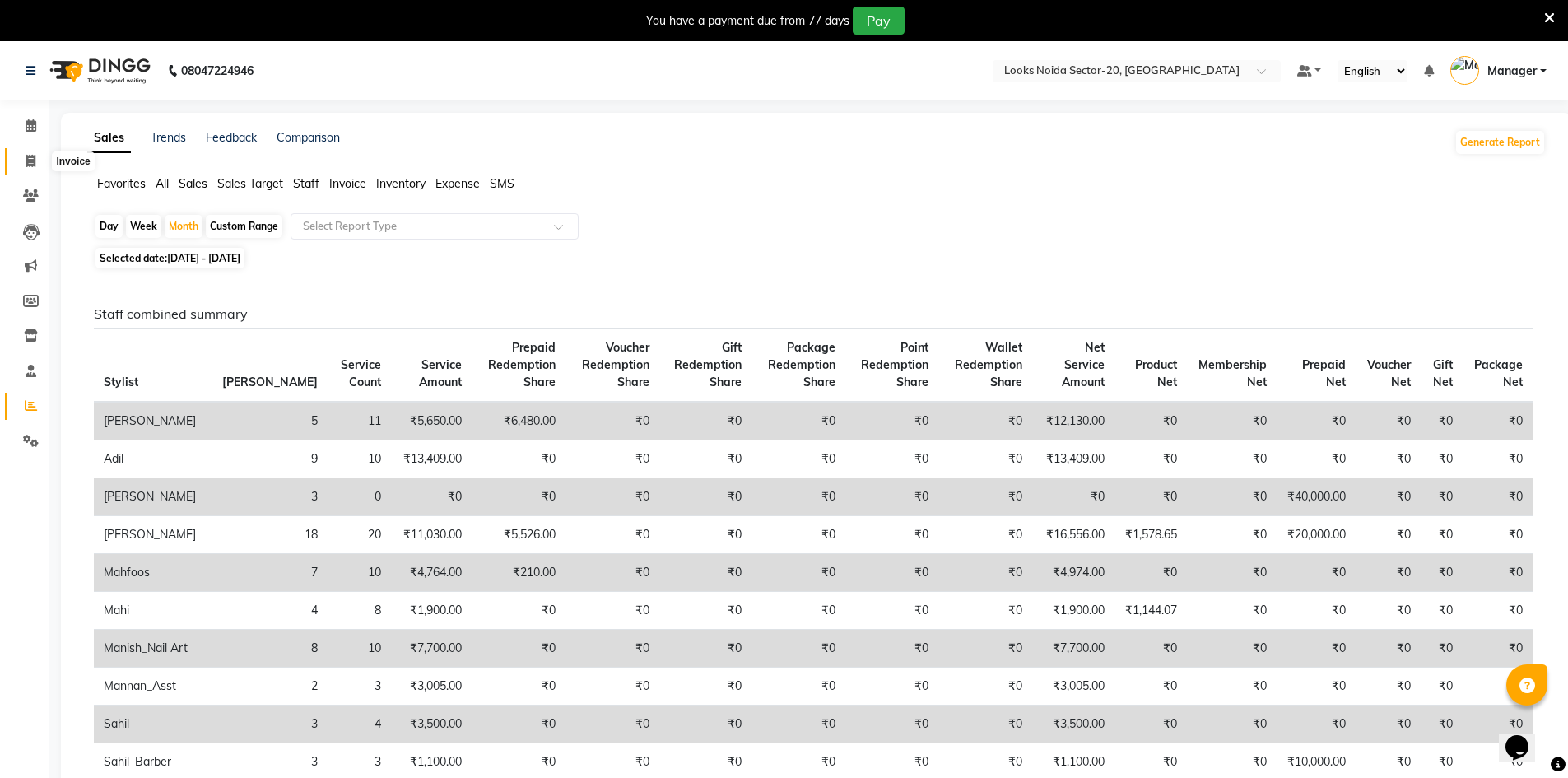
drag, startPoint x: 39, startPoint y: 157, endPoint x: 63, endPoint y: 157, distance: 24.0
click at [39, 157] on span at bounding box center [31, 161] width 29 height 19
select select "service"
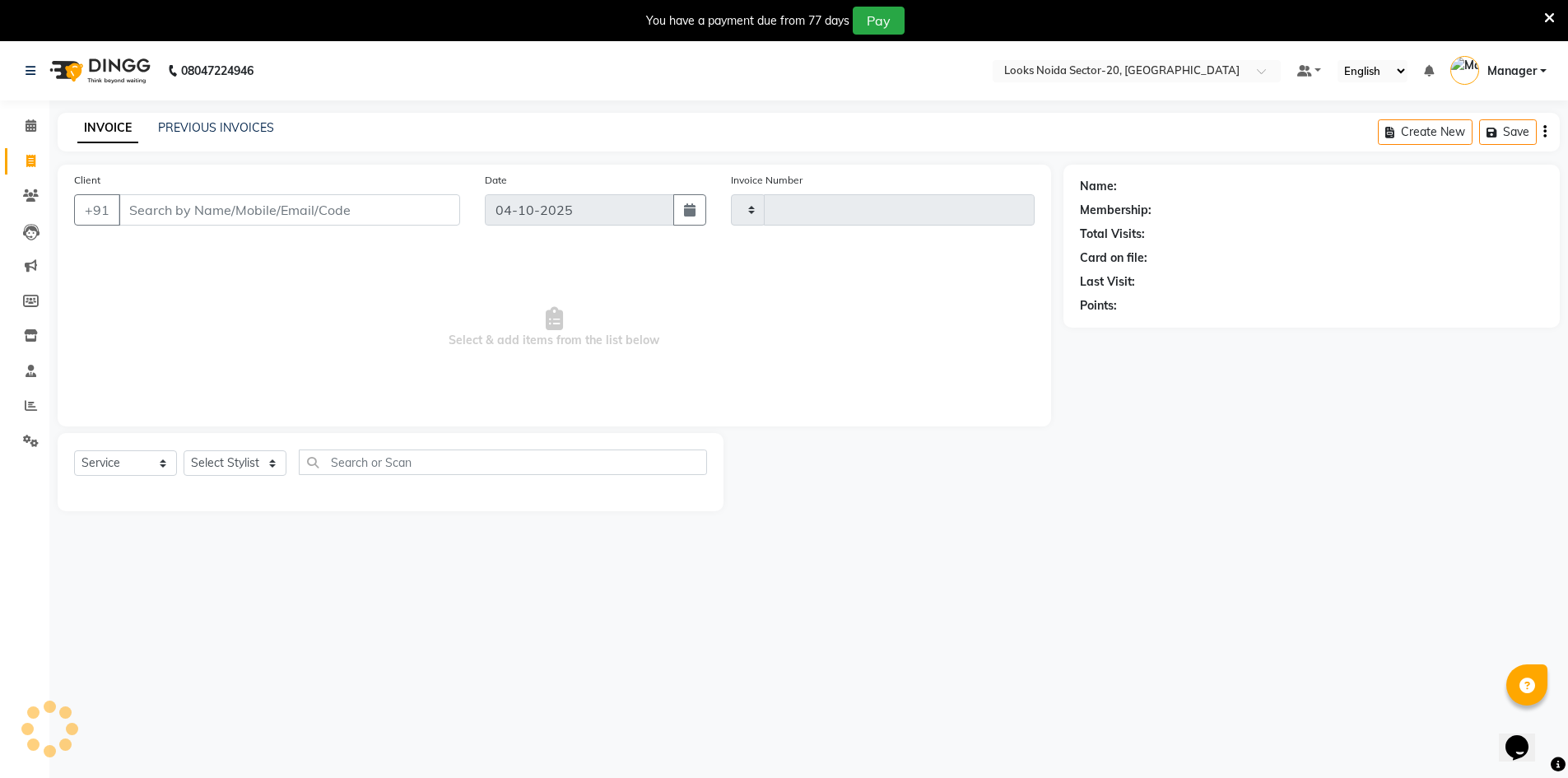
scroll to position [41, 0]
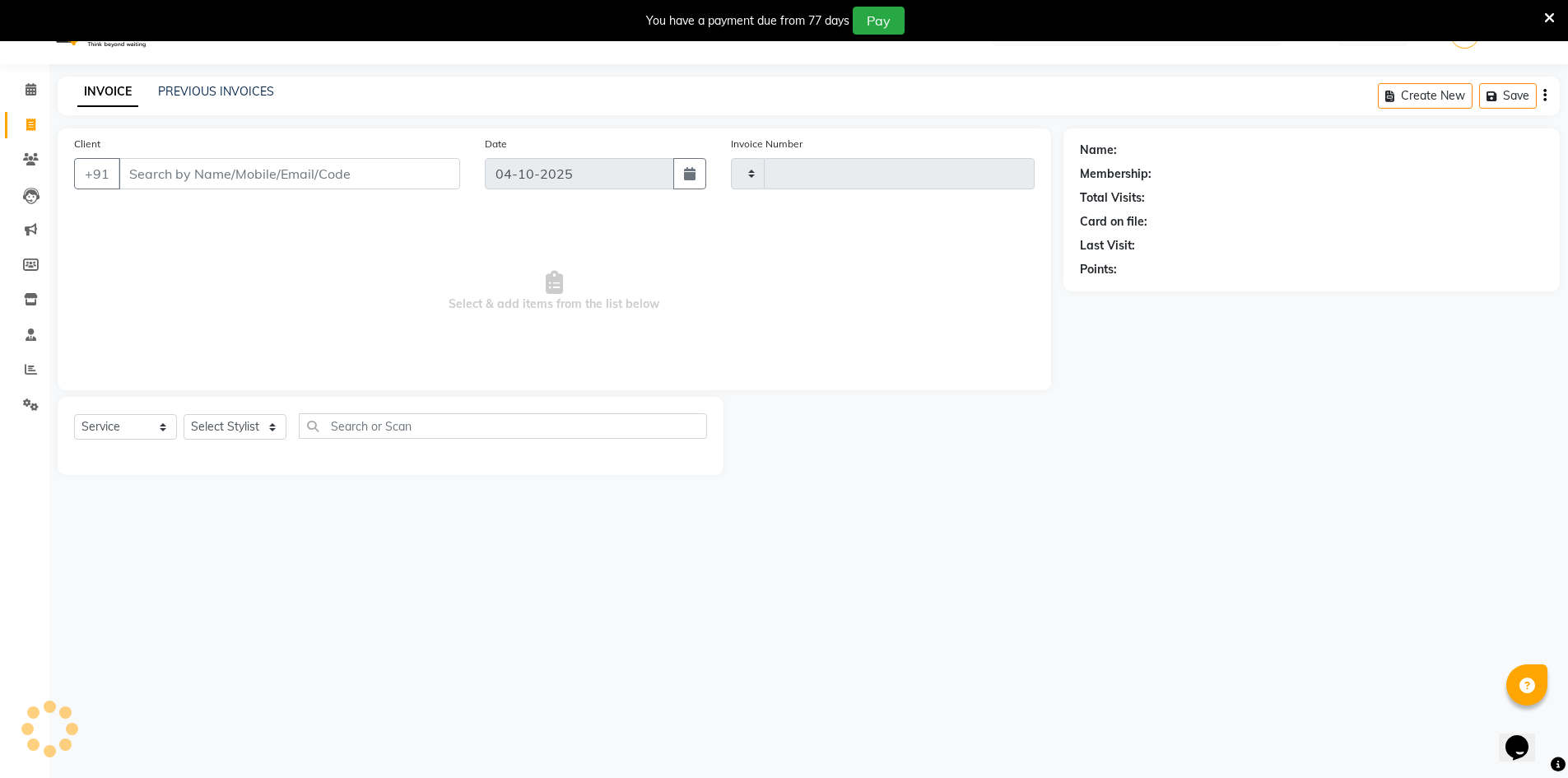
type input "0844"
select select "8646"
